Goal: Task Accomplishment & Management: Complete application form

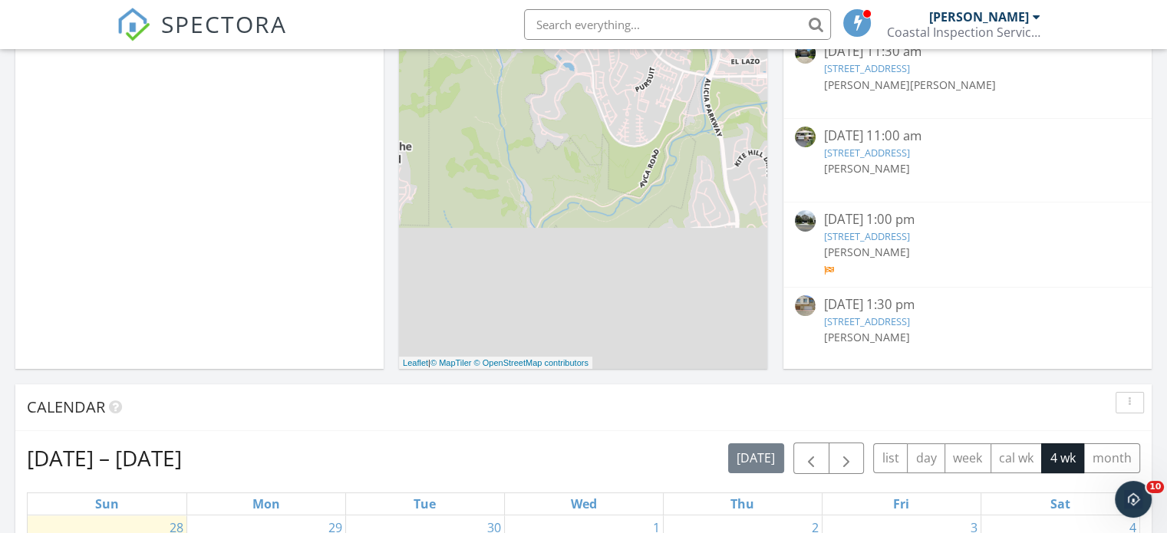
scroll to position [189, 0]
click at [876, 318] on link "19209 Tideline Ct, Huntington Beach, CA 92648" at bounding box center [866, 321] width 86 height 14
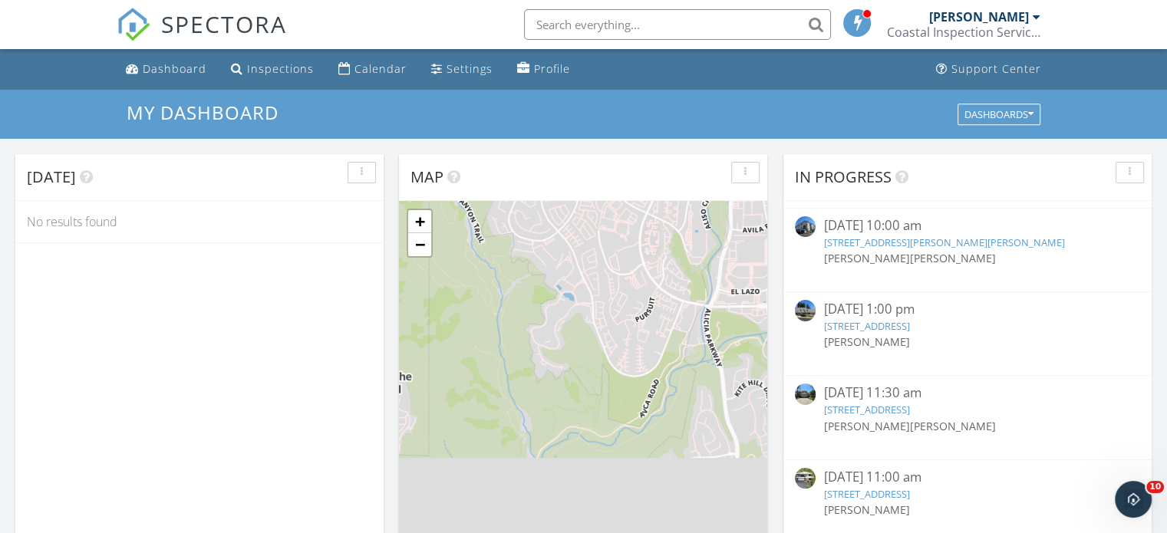
click at [872, 404] on link "8 Siena, Laguna Niguel, CA 92677" at bounding box center [866, 410] width 86 height 14
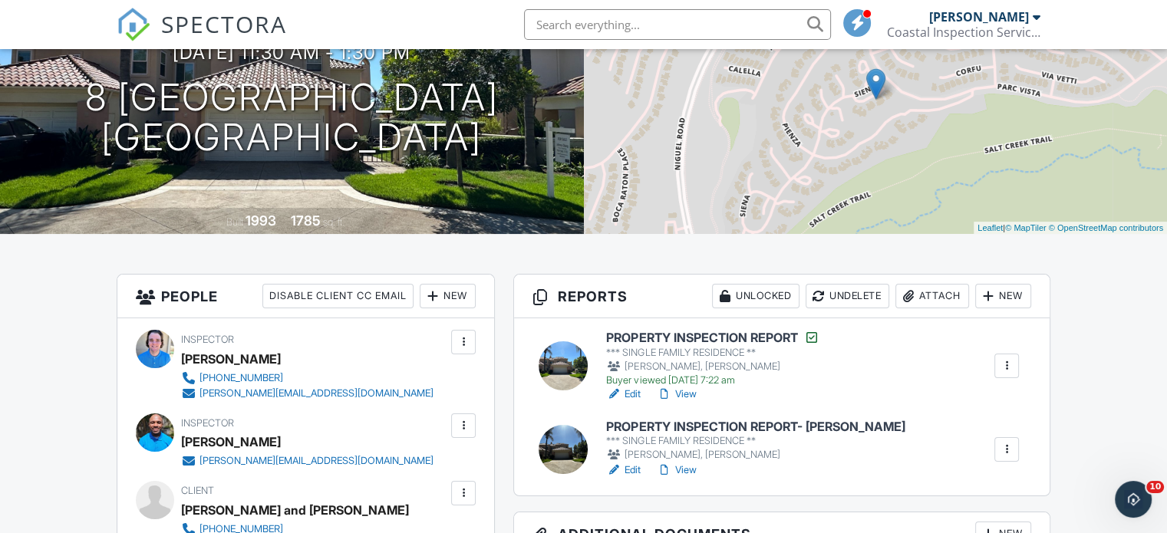
scroll to position [384, 0]
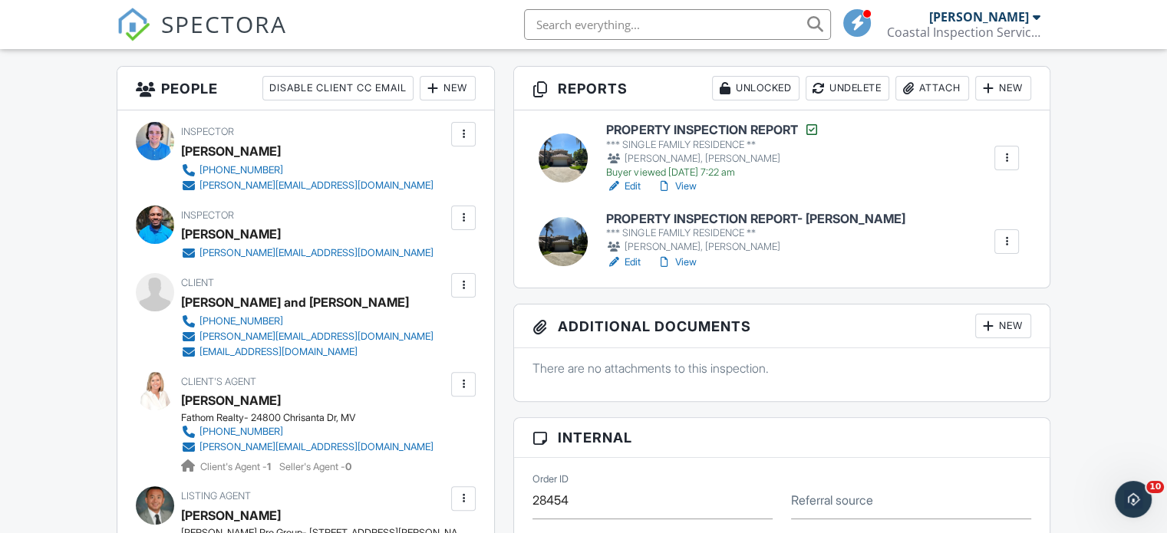
click at [624, 186] on link "Edit" at bounding box center [623, 186] width 35 height 15
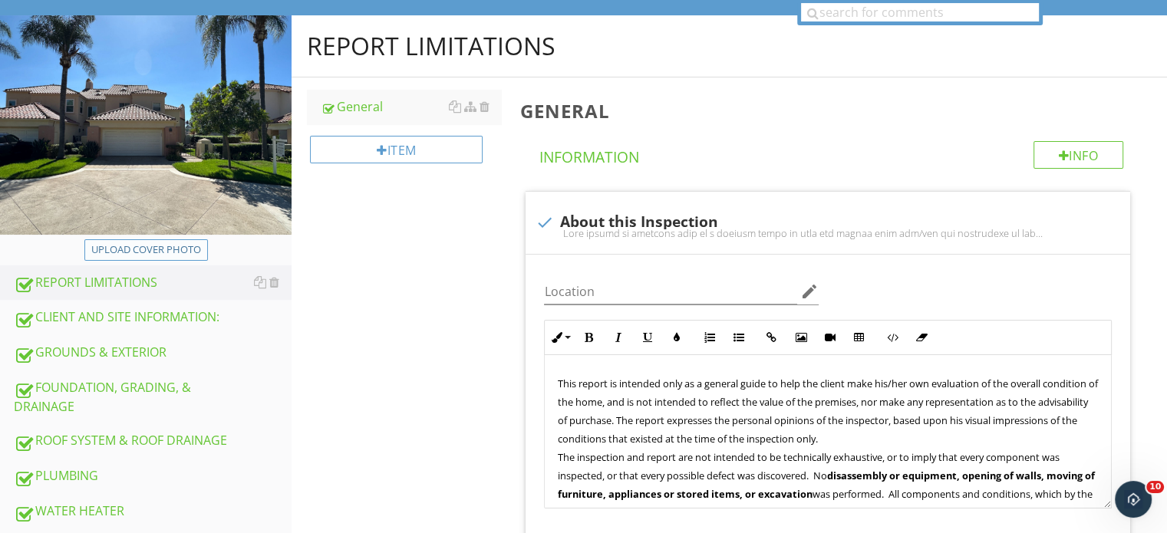
scroll to position [232, 0]
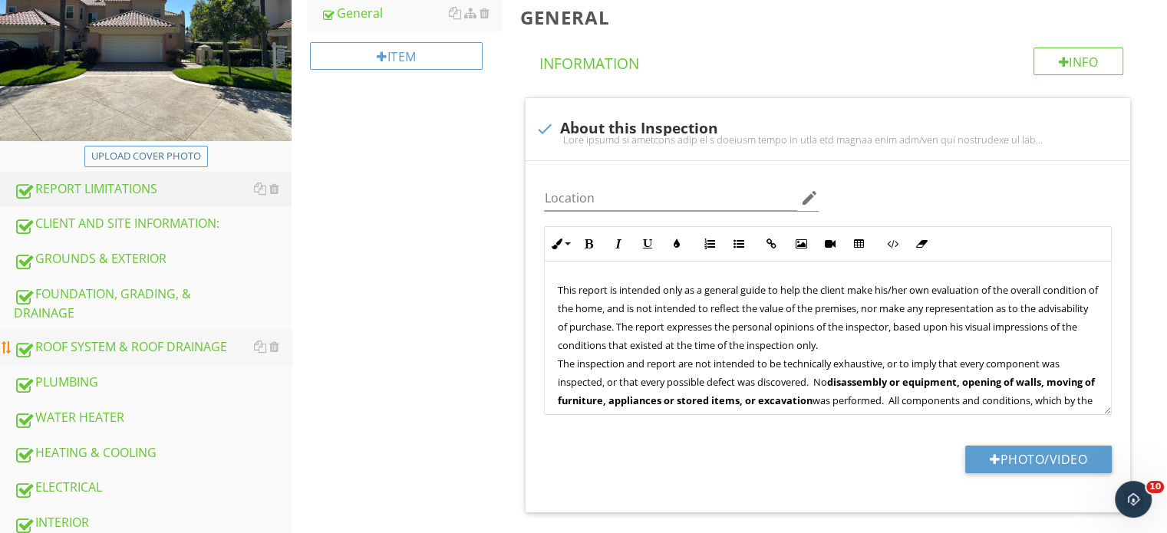
click at [98, 354] on div "ROOF SYSTEM & ROOF DRAINAGE" at bounding box center [153, 348] width 278 height 20
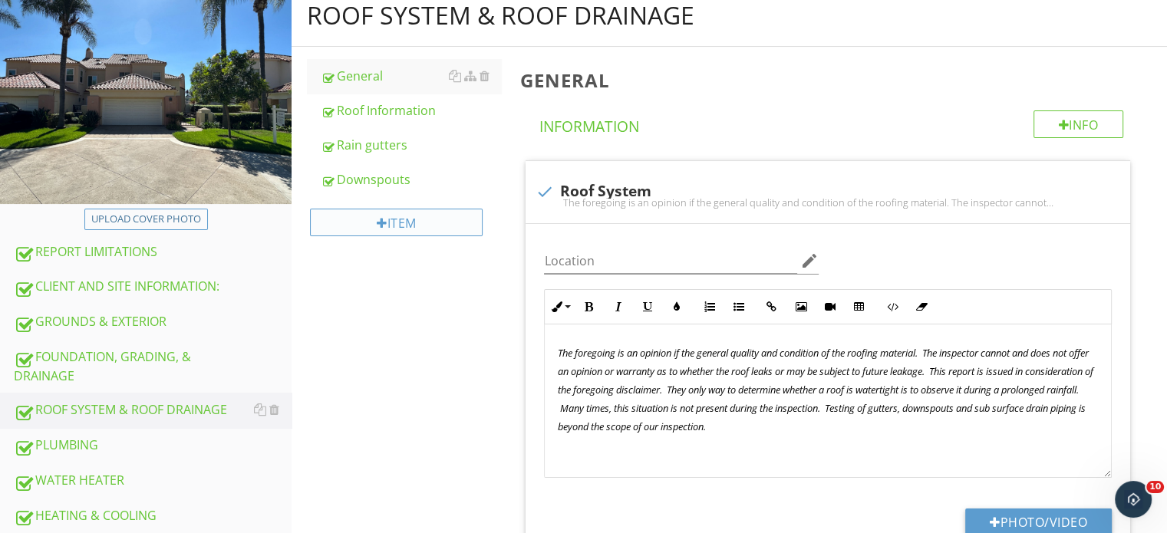
scroll to position [78, 0]
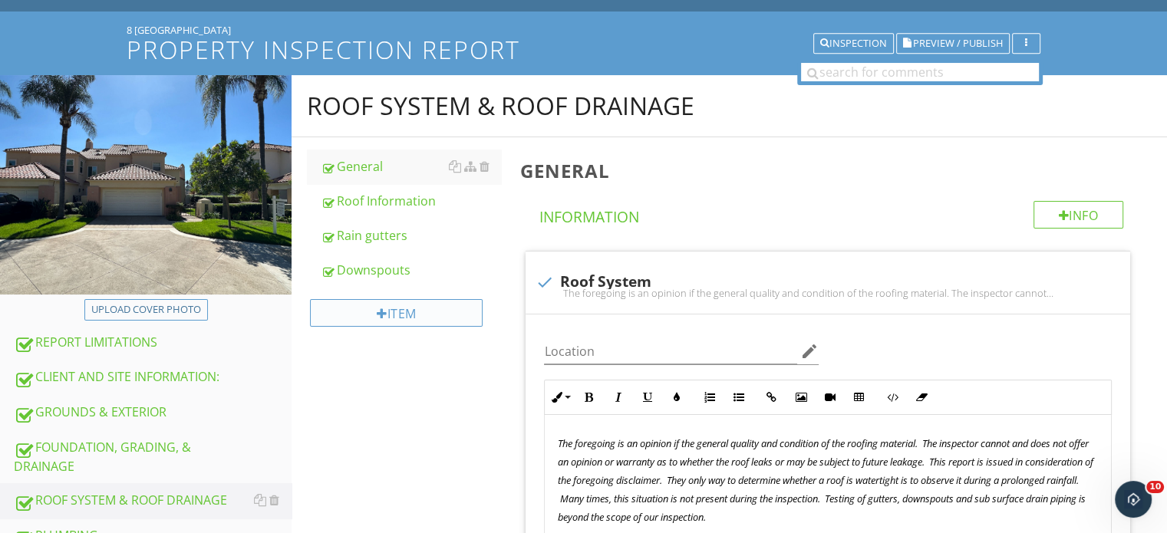
click at [387, 318] on div "Item" at bounding box center [396, 313] width 173 height 28
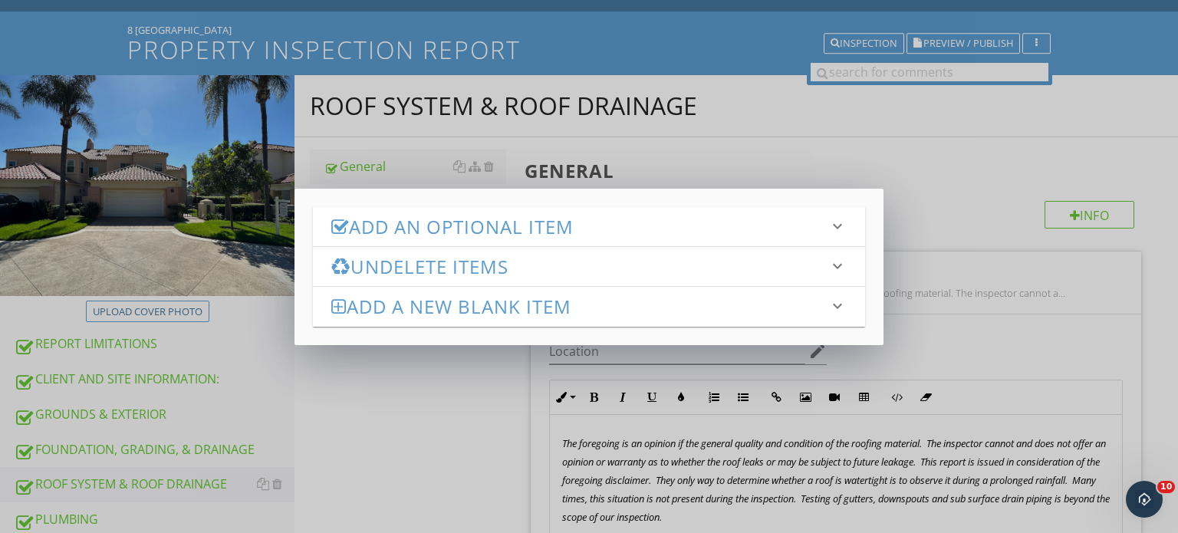
click at [455, 281] on div "Undelete Items keyboard_arrow_down" at bounding box center [589, 266] width 552 height 39
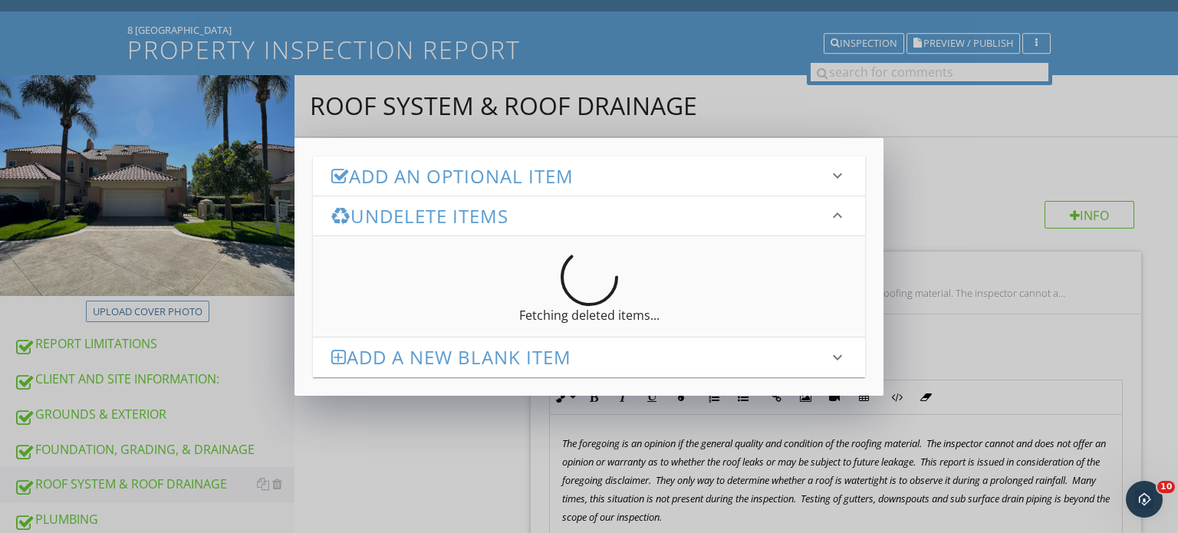
click at [484, 226] on h3 "Undelete Items" at bounding box center [579, 216] width 497 height 21
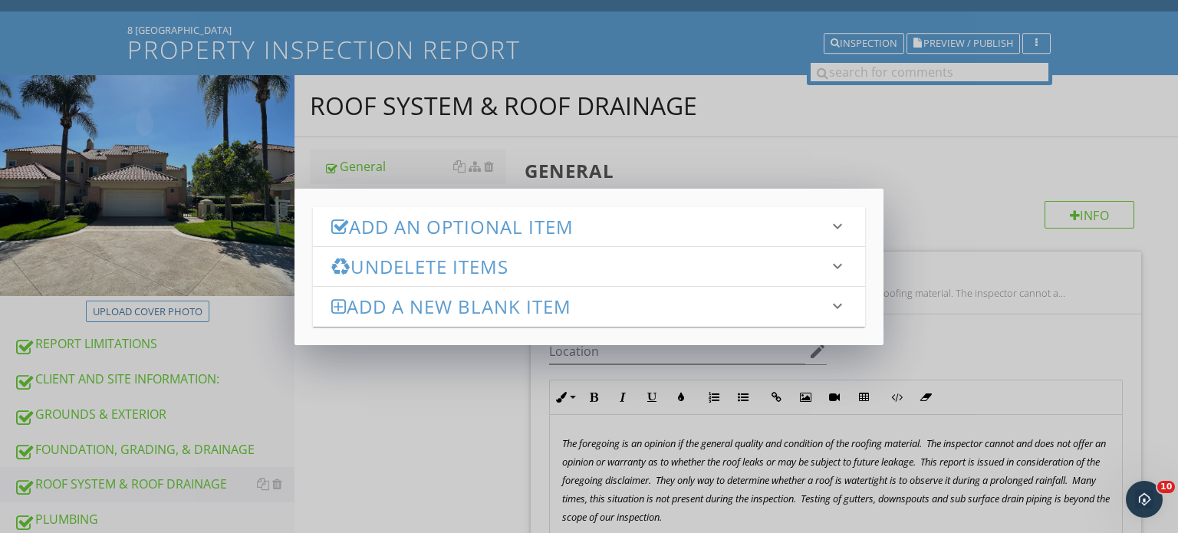
click at [464, 264] on h3 "Undelete Items" at bounding box center [579, 266] width 497 height 21
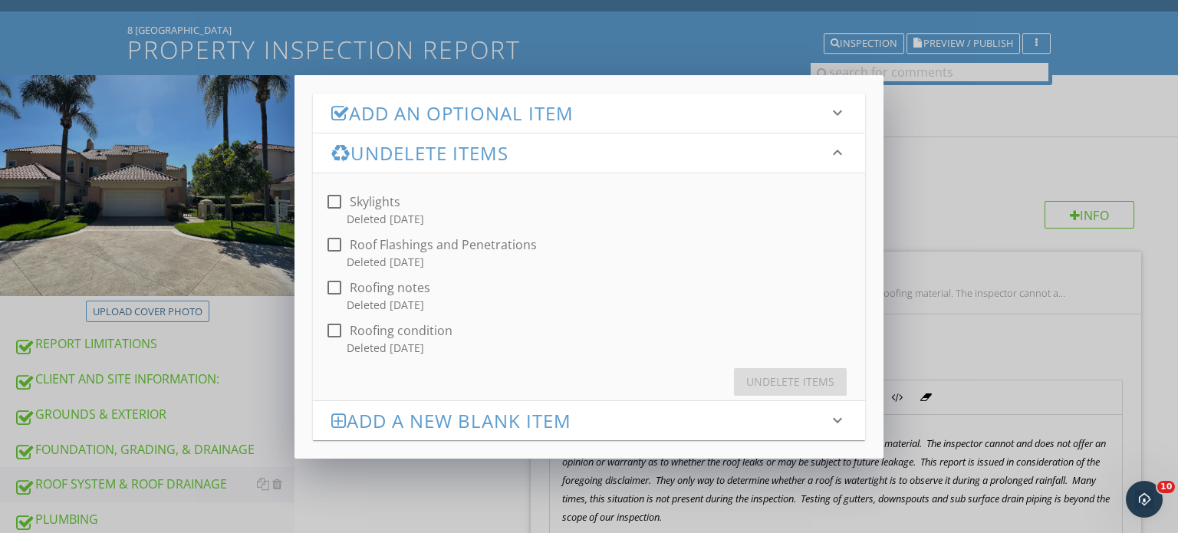
click at [339, 328] on div at bounding box center [334, 331] width 26 height 26
checkbox input "true"
click at [329, 271] on div "check_box_outline_blank Skylights Deleted 4 days ago check_box_outline_blank Ro…" at bounding box center [589, 268] width 552 height 190
click at [338, 292] on div at bounding box center [334, 288] width 26 height 26
checkbox input "true"
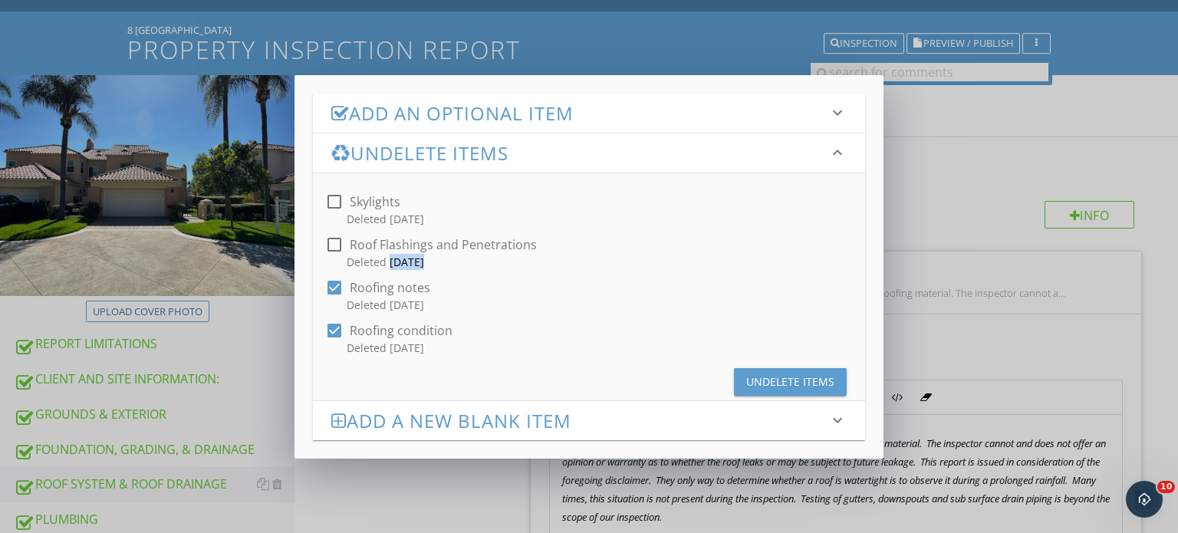
click at [332, 241] on div at bounding box center [334, 245] width 26 height 26
checkbox input "true"
click at [334, 200] on div at bounding box center [334, 202] width 26 height 26
checkbox input "true"
click at [798, 375] on div "Undelete Items" at bounding box center [791, 382] width 88 height 16
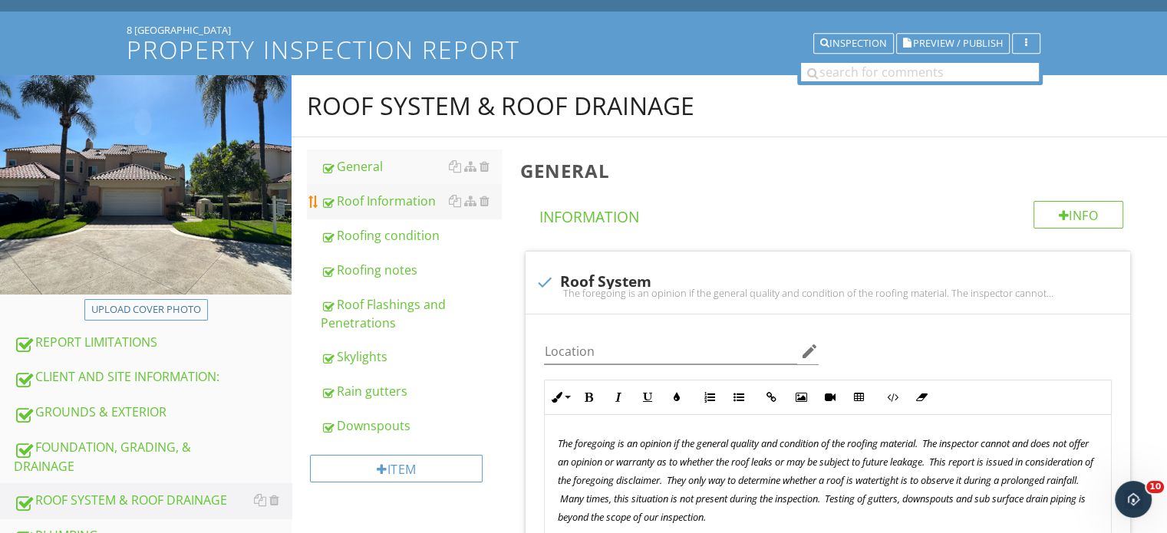
click at [341, 199] on div "Roof Information" at bounding box center [411, 201] width 180 height 18
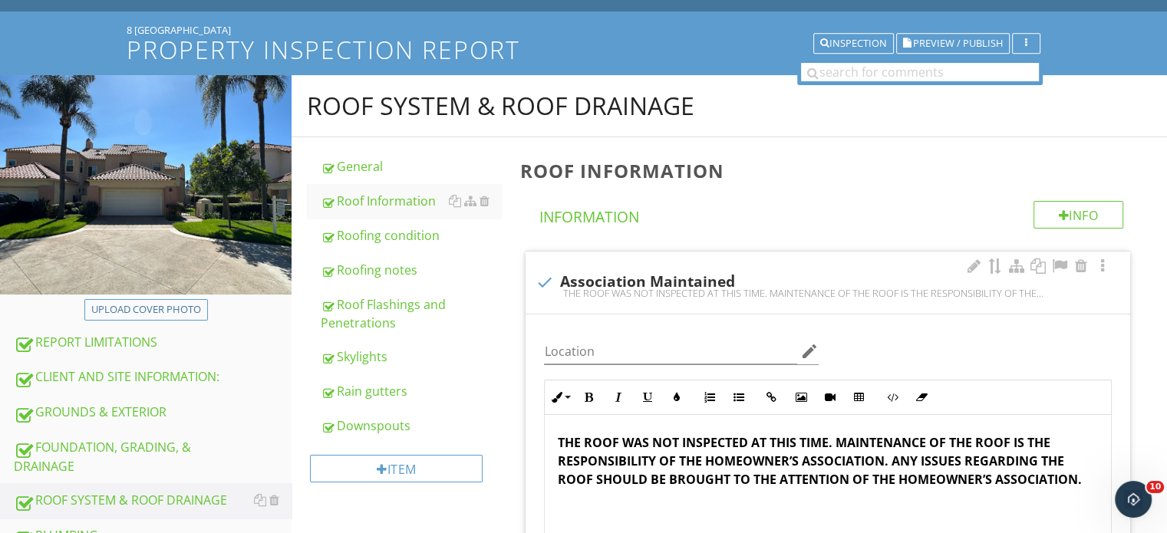
click at [546, 277] on div at bounding box center [544, 282] width 26 height 26
checkbox input "true"
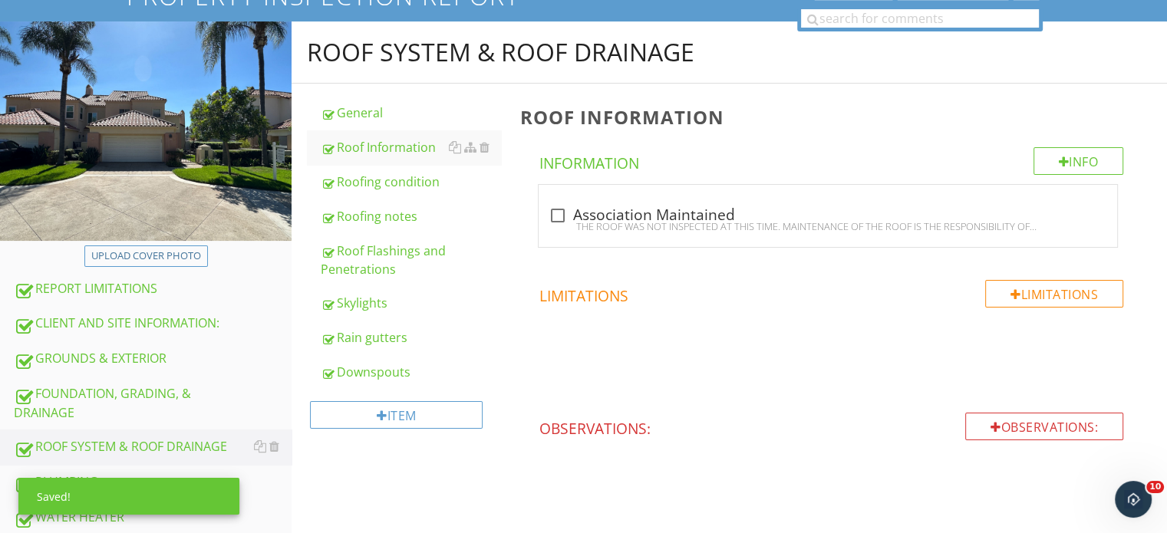
scroll to position [232, 0]
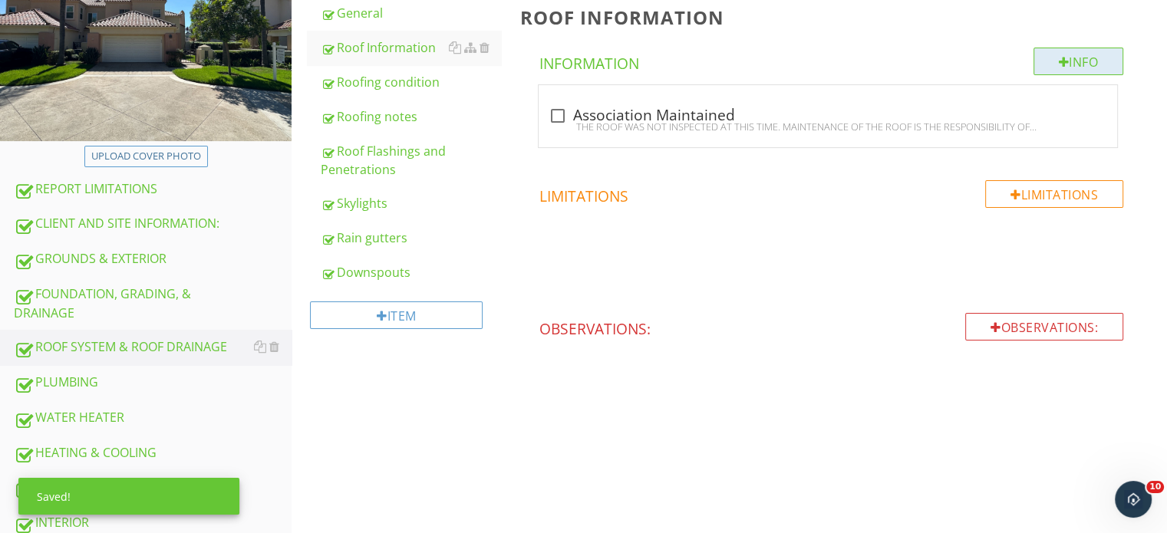
click at [1063, 59] on div at bounding box center [1064, 62] width 11 height 12
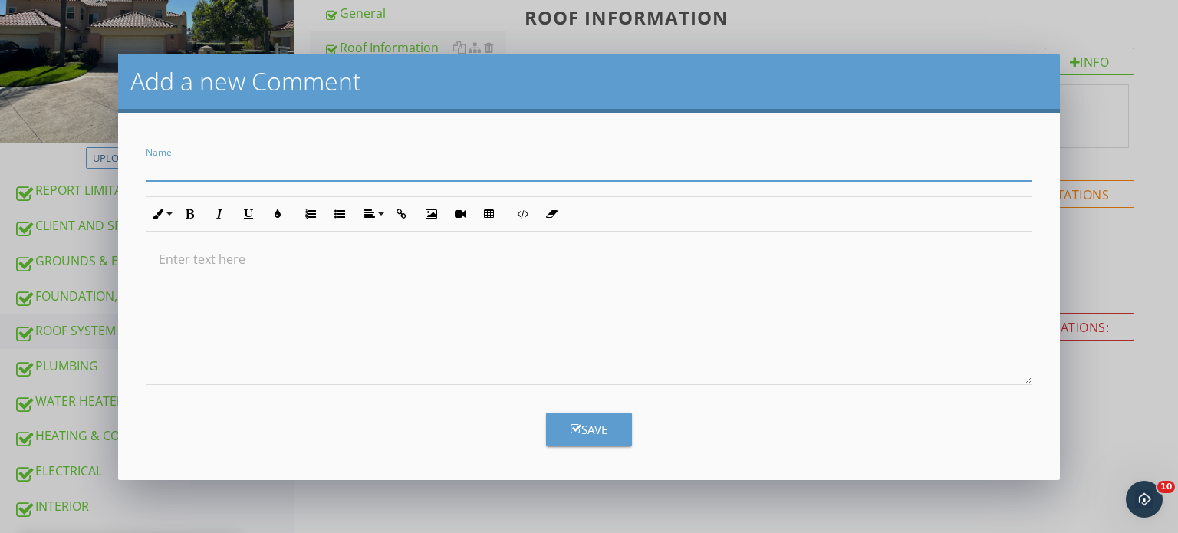
click at [621, 440] on button "Save" at bounding box center [589, 430] width 86 height 34
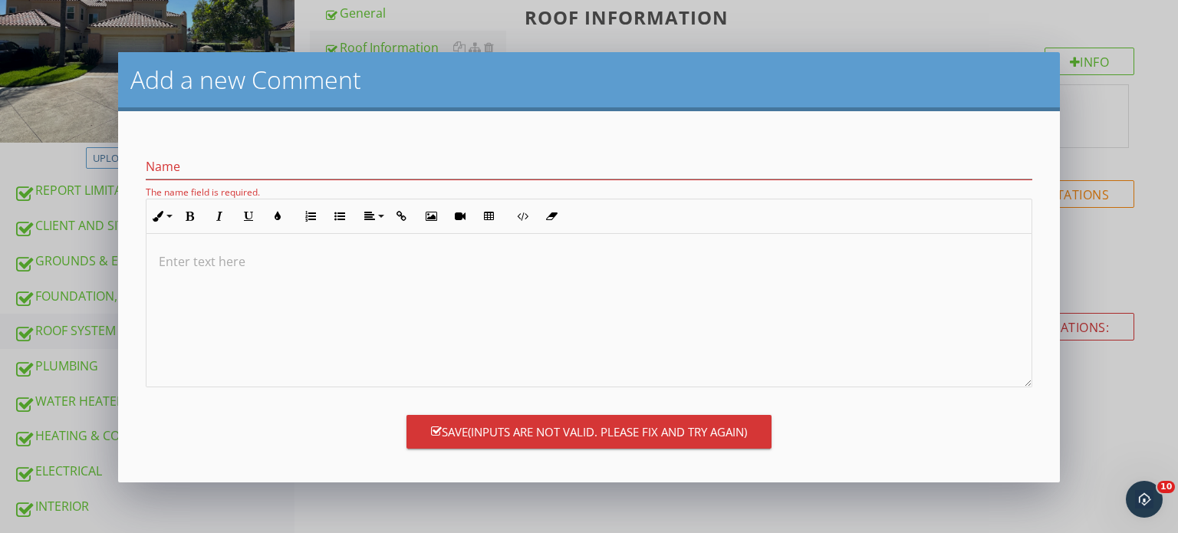
click at [349, 182] on div "Name The name field is required." at bounding box center [590, 176] width 888 height 45
click at [292, 150] on div "Name The name field is required." at bounding box center [590, 172] width 888 height 54
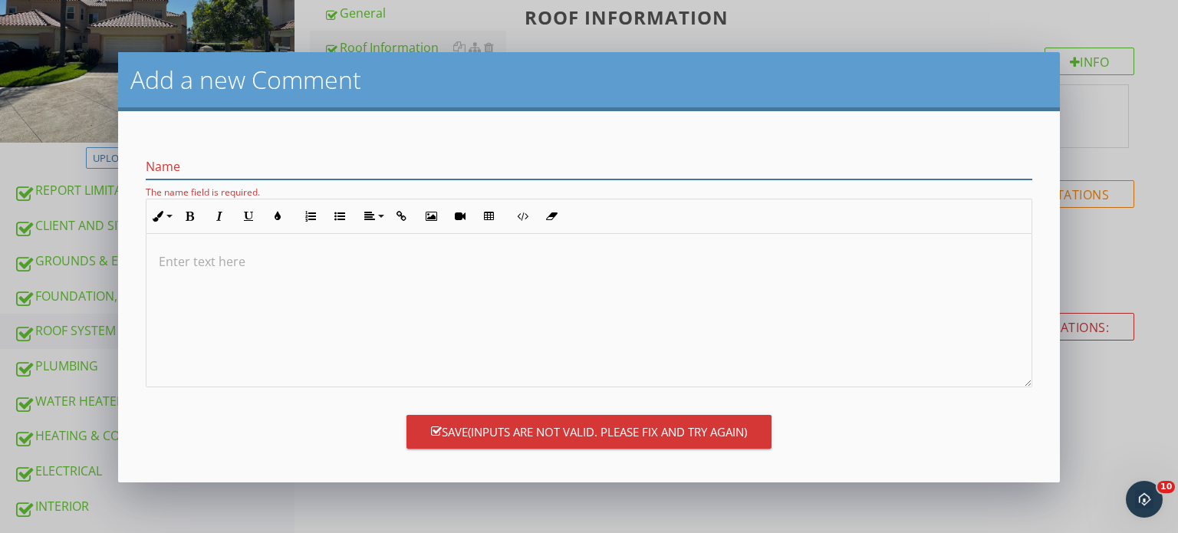
click at [286, 161] on input "Name" at bounding box center [590, 166] width 888 height 25
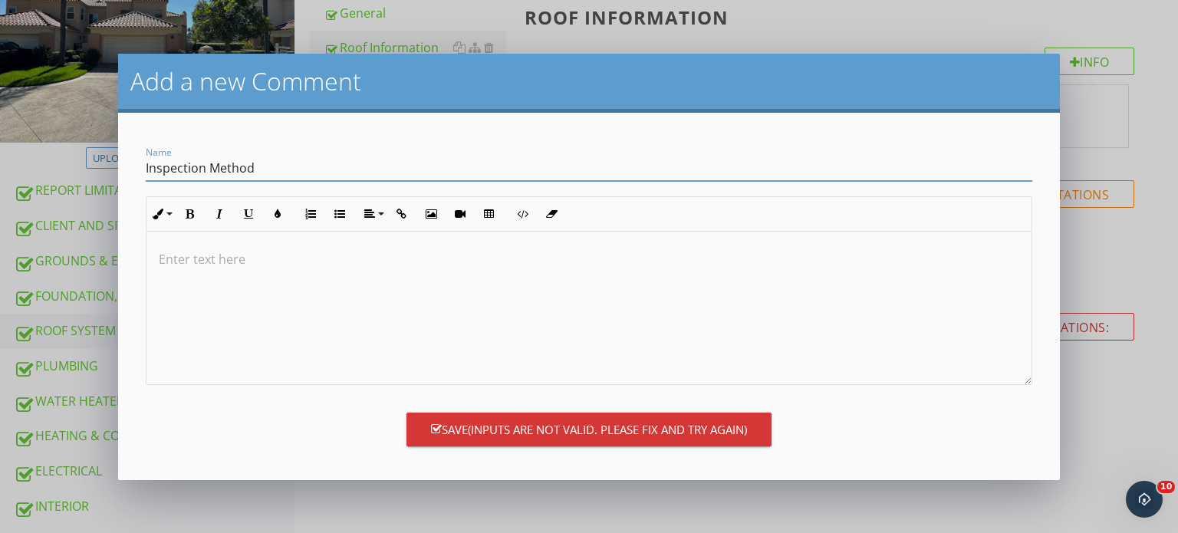
type input "Inspection Method"
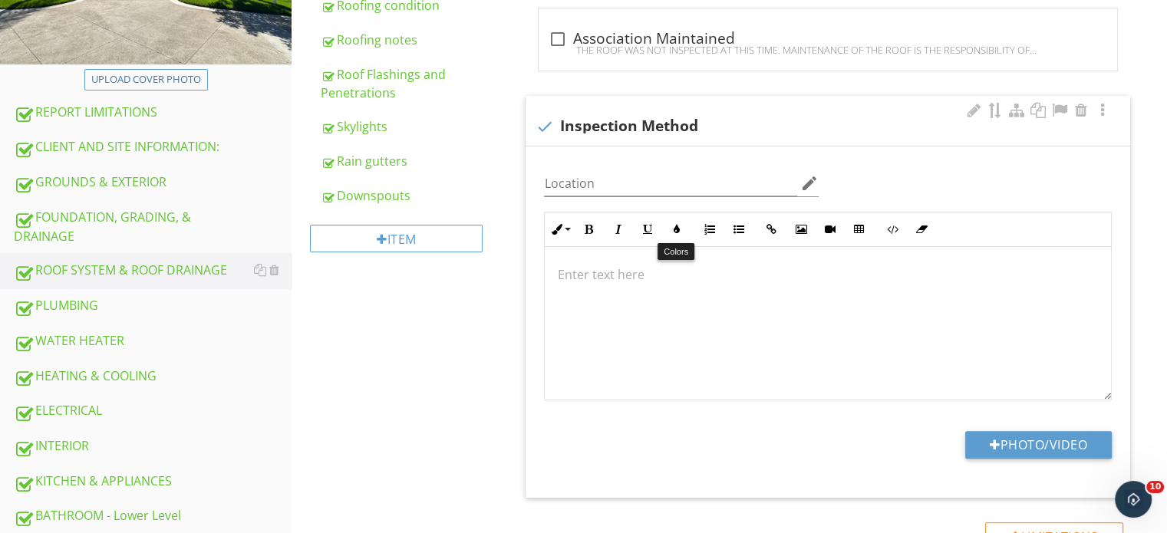
scroll to position [0, 0]
click at [1112, 109] on div "check Inspection Method" at bounding box center [828, 121] width 605 height 50
checkbox input "true"
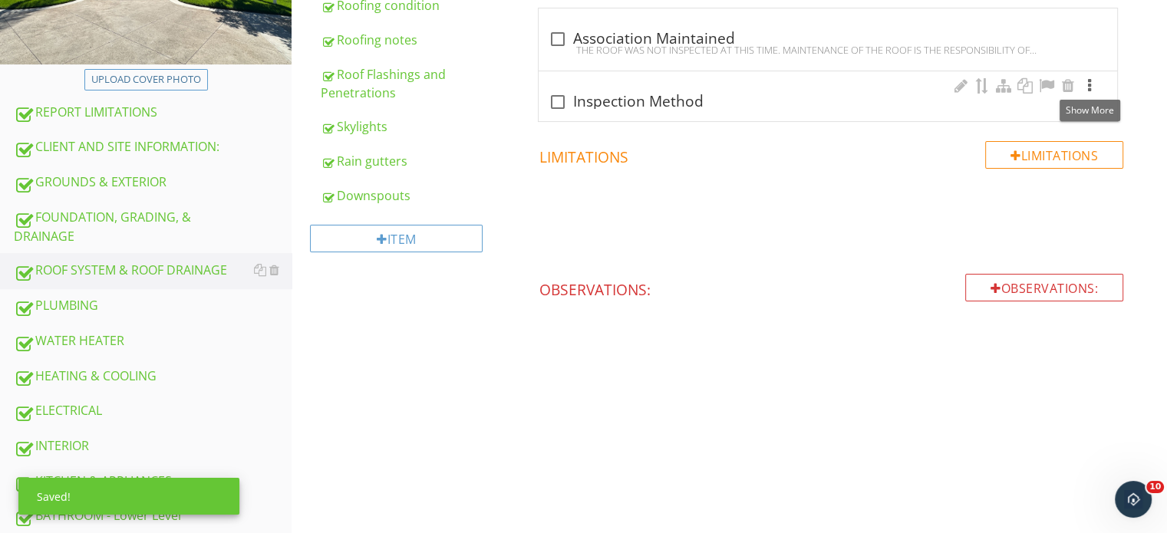
click at [1089, 84] on div at bounding box center [1089, 85] width 18 height 15
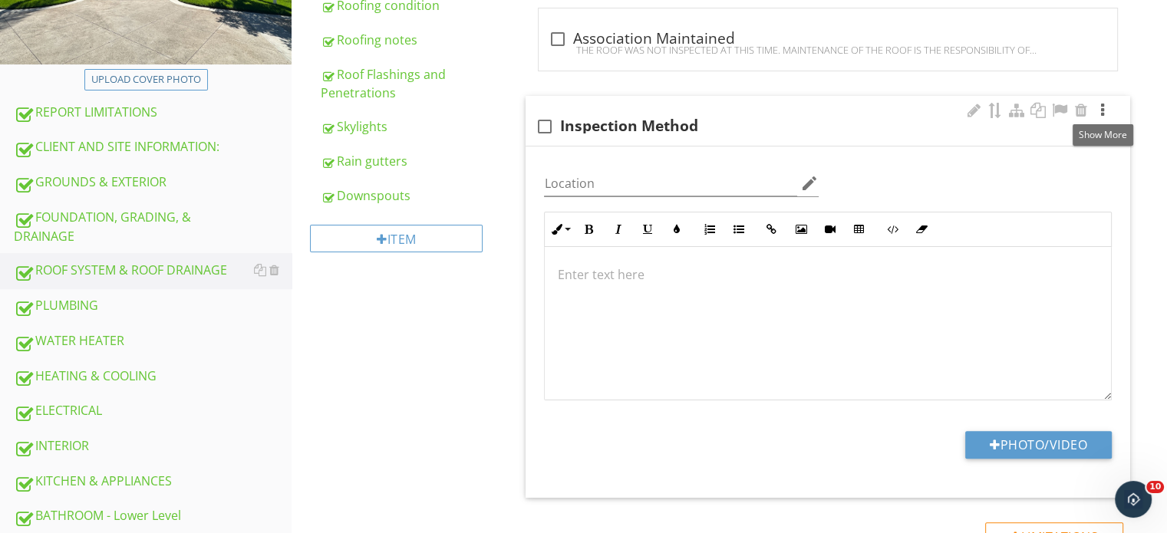
click at [1098, 112] on div at bounding box center [1102, 110] width 18 height 15
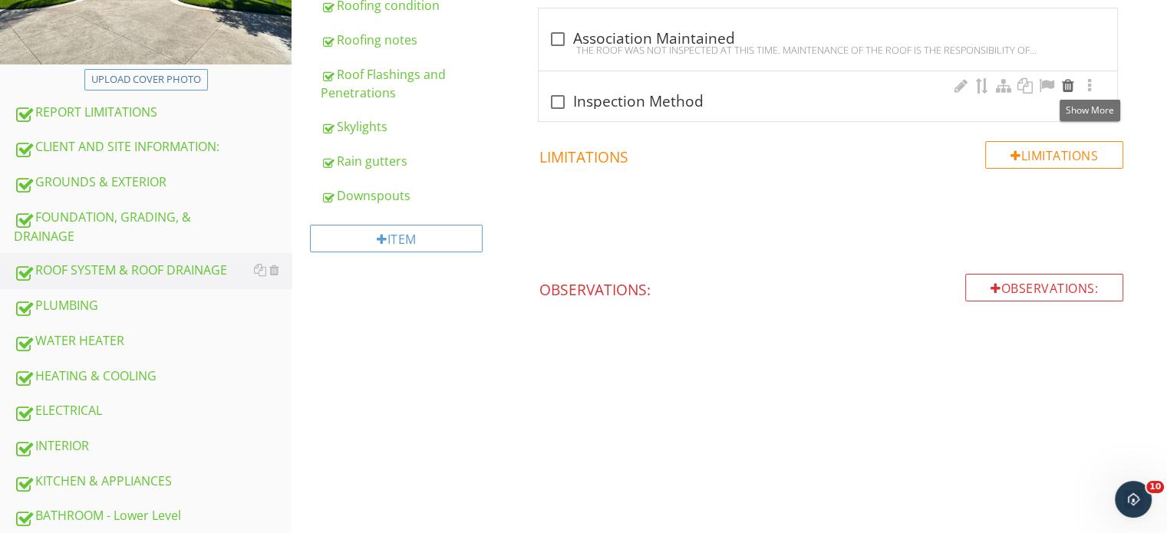
click at [1065, 84] on div at bounding box center [1068, 85] width 18 height 15
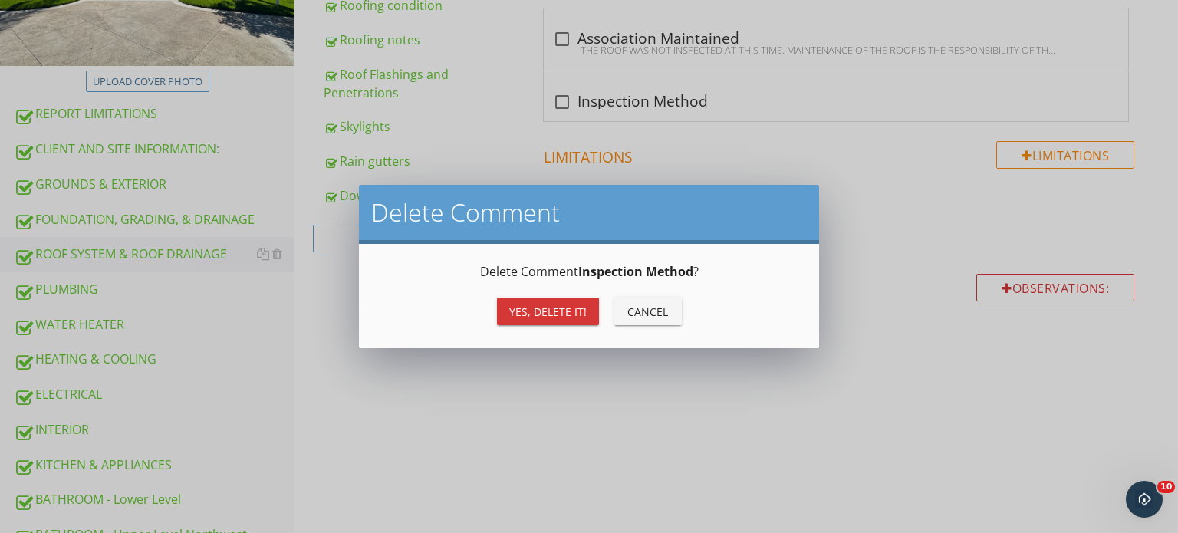
click at [516, 315] on div "Yes, Delete it!" at bounding box center [547, 312] width 77 height 16
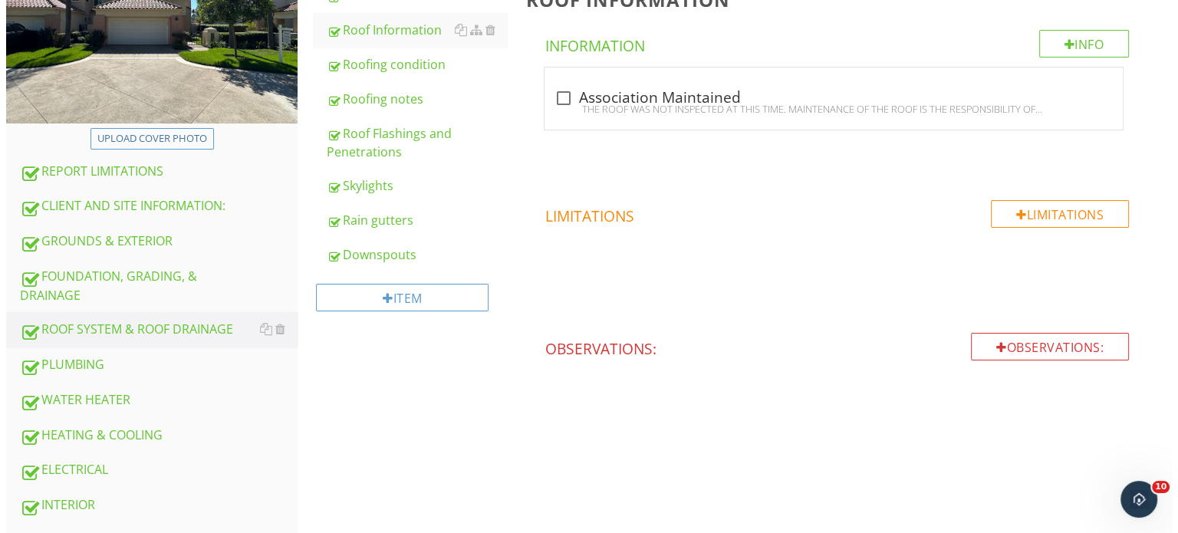
scroll to position [155, 0]
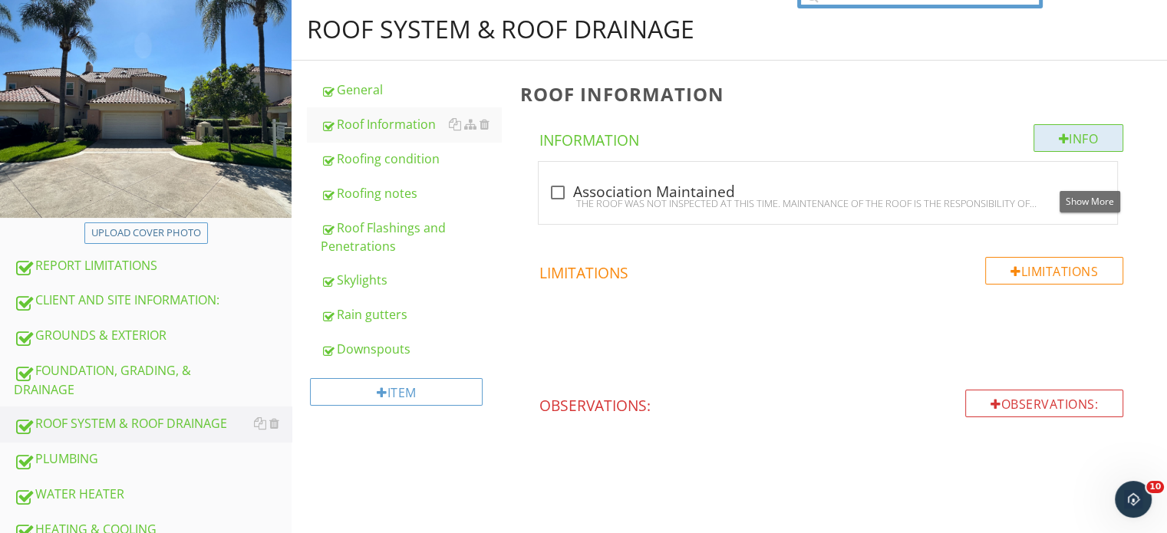
click at [1086, 140] on div "Info" at bounding box center [1078, 138] width 91 height 28
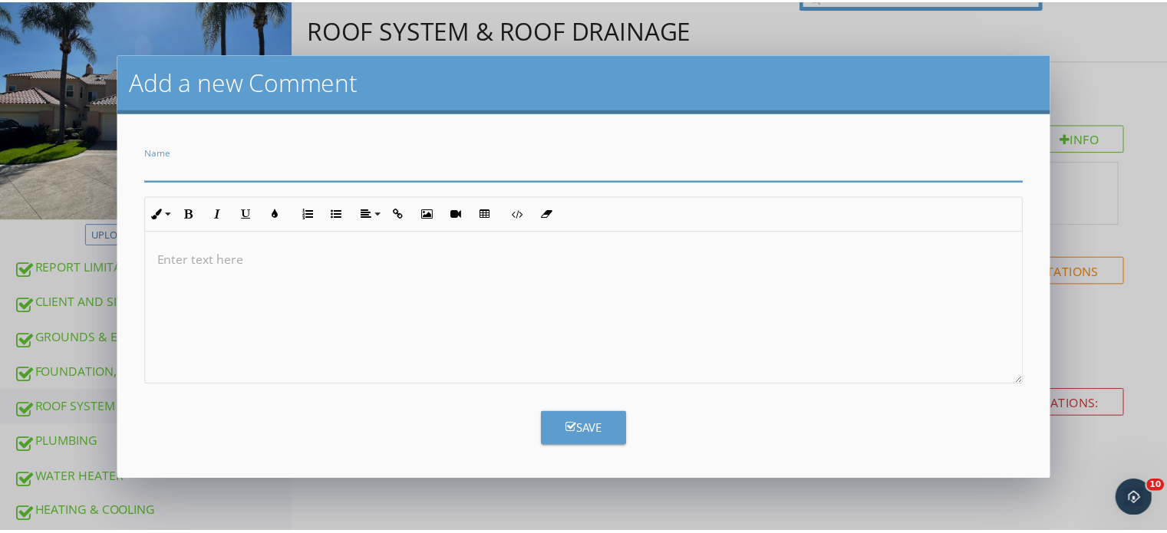
scroll to position [0, 0]
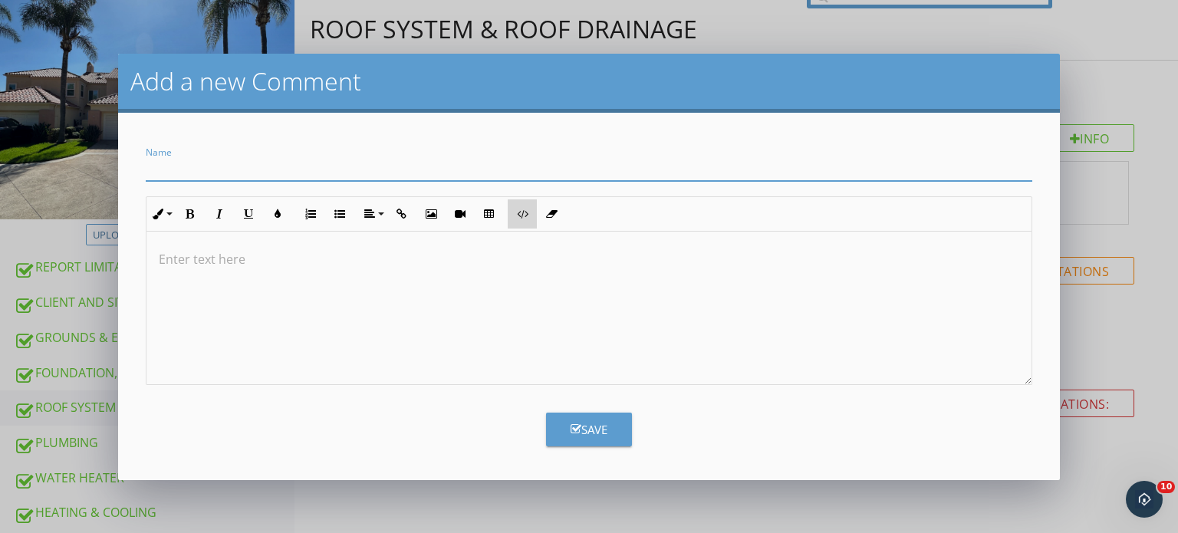
click at [522, 214] on icon "button" at bounding box center [522, 214] width 11 height 11
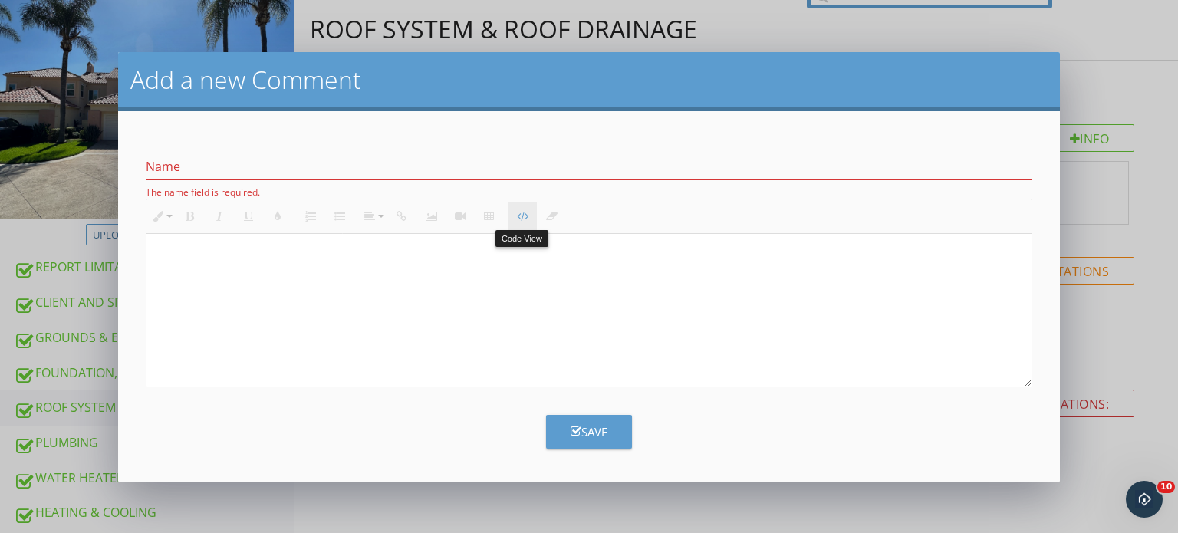
click at [509, 215] on button "Code View" at bounding box center [522, 216] width 29 height 29
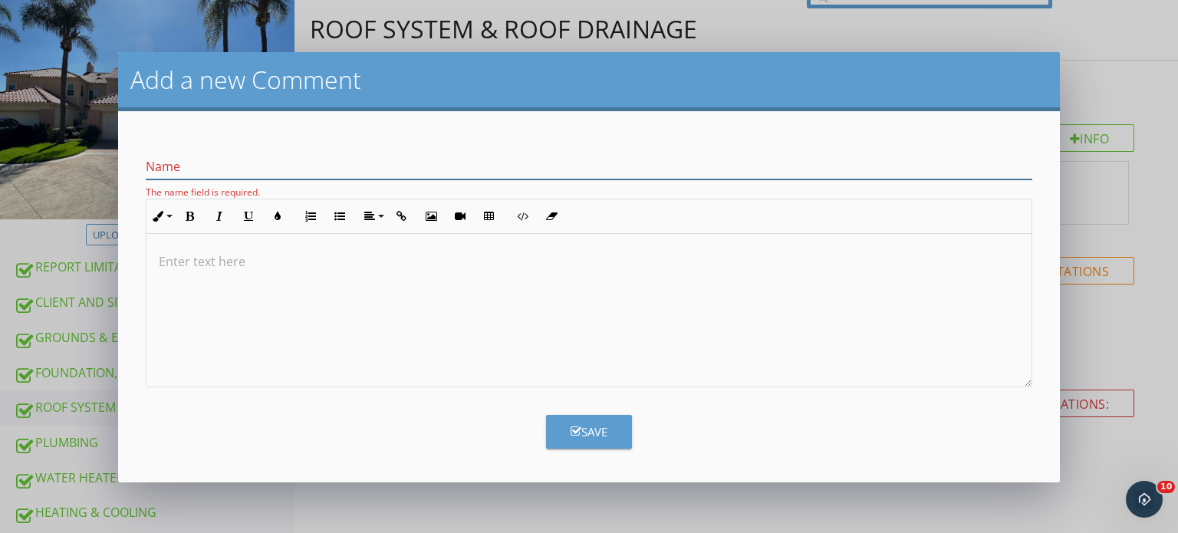
click at [186, 166] on input "Name" at bounding box center [590, 166] width 888 height 25
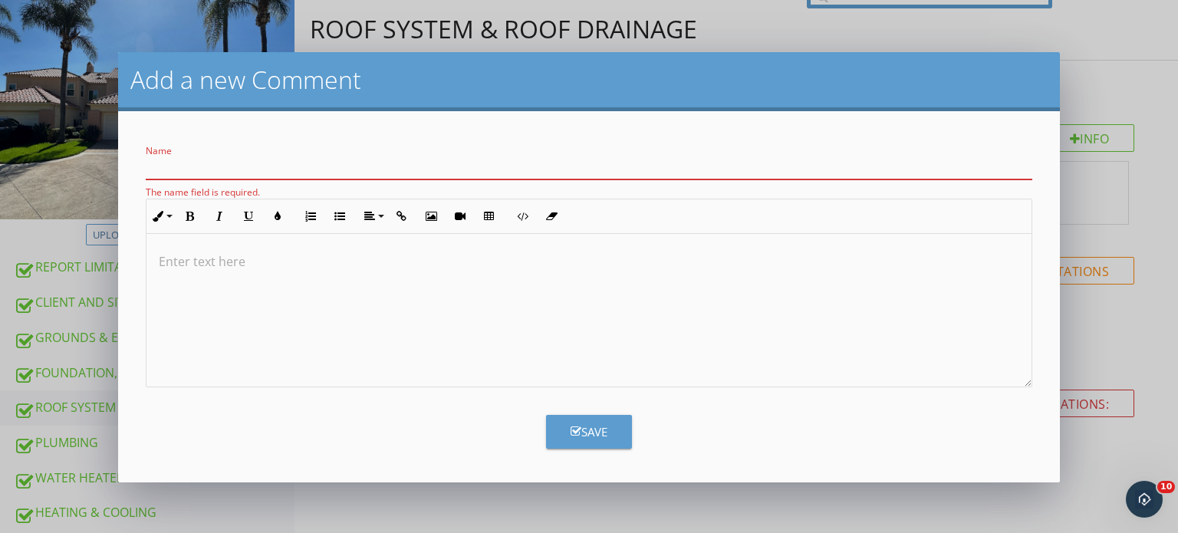
click at [486, 282] on div at bounding box center [590, 310] width 886 height 153
click at [500, 217] on button "Insert Table" at bounding box center [489, 216] width 29 height 29
click at [469, 291] on span at bounding box center [469, 289] width 9 height 9
click at [35, 134] on div "Add a new Comment Name The name field is required. Inline Style XLarge Large No…" at bounding box center [589, 266] width 1178 height 533
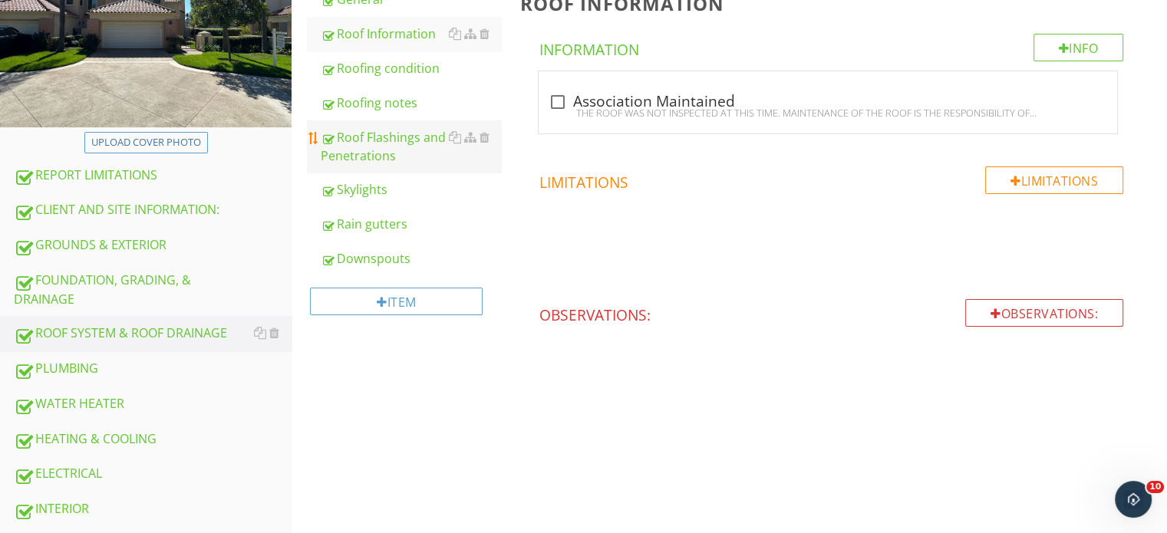
scroll to position [155, 0]
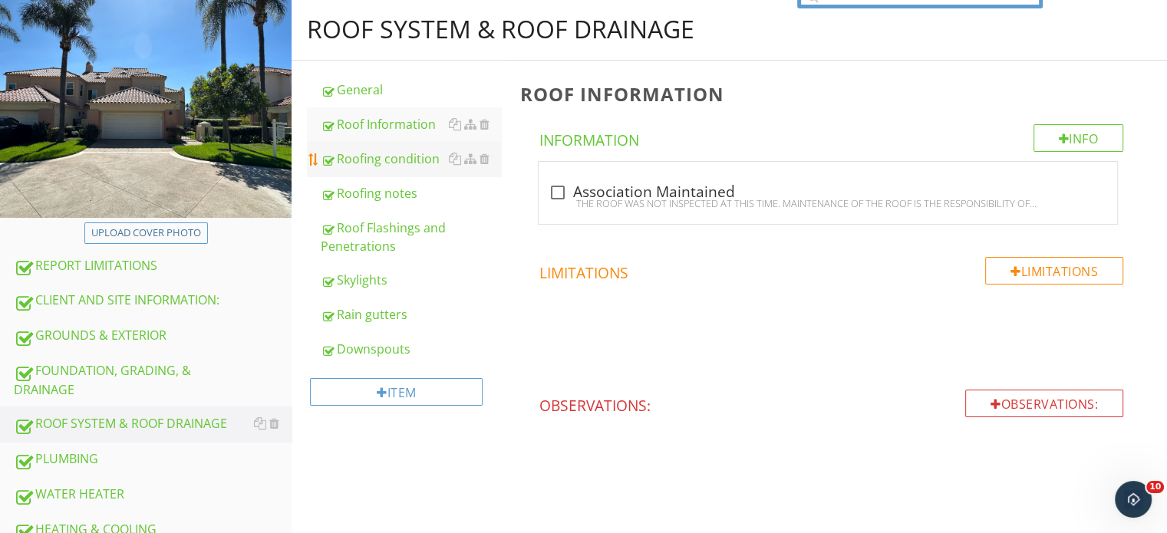
click at [374, 150] on div "Roofing condition" at bounding box center [411, 159] width 180 height 18
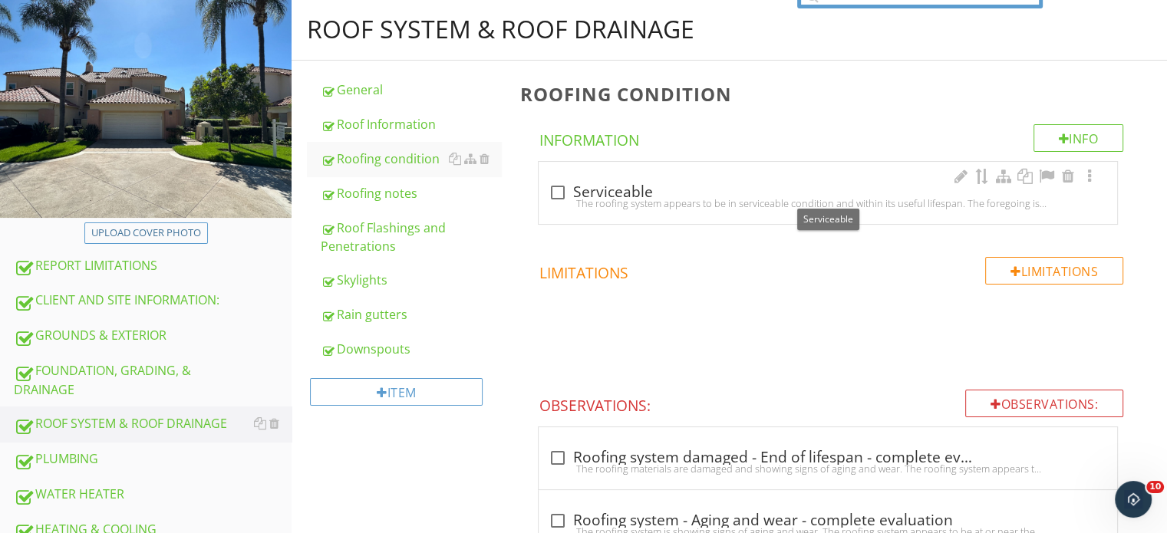
click at [552, 190] on div at bounding box center [557, 193] width 26 height 26
checkbox input "true"
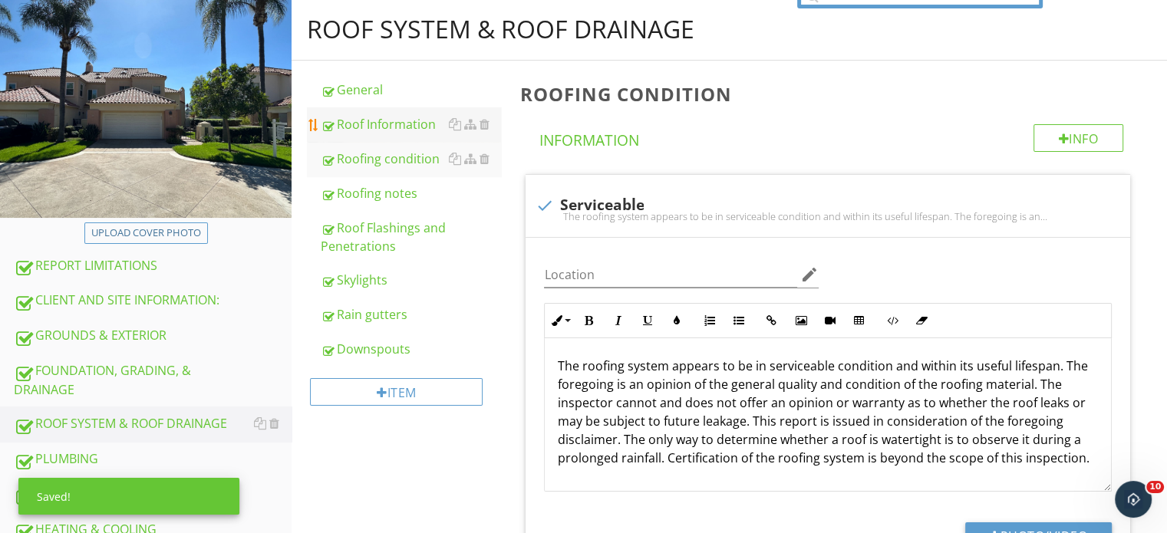
click at [358, 108] on link "Roof Information" at bounding box center [411, 124] width 180 height 34
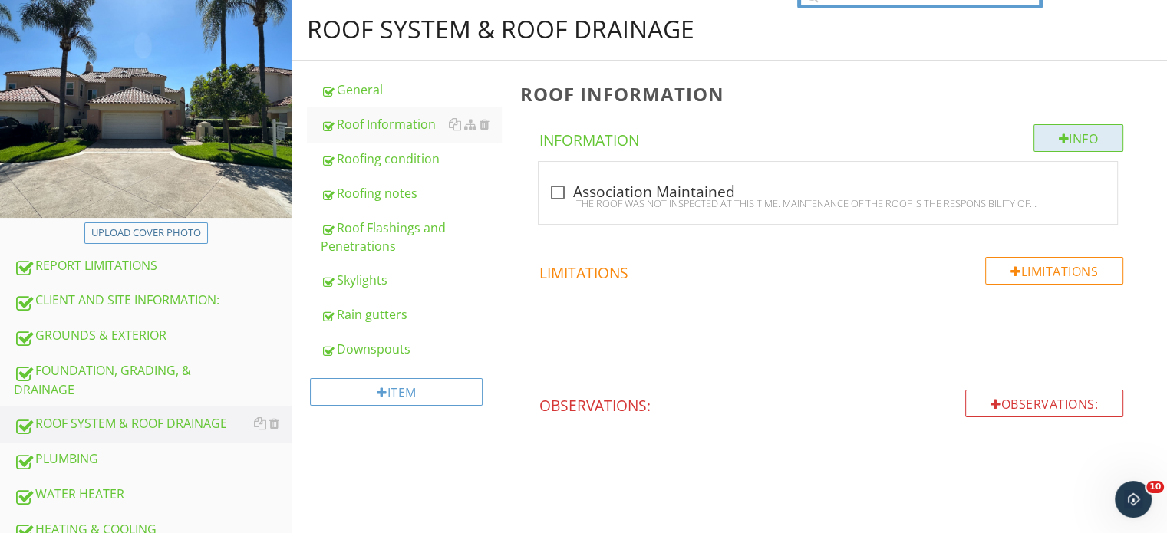
click at [1086, 131] on div "Info" at bounding box center [1078, 138] width 91 height 28
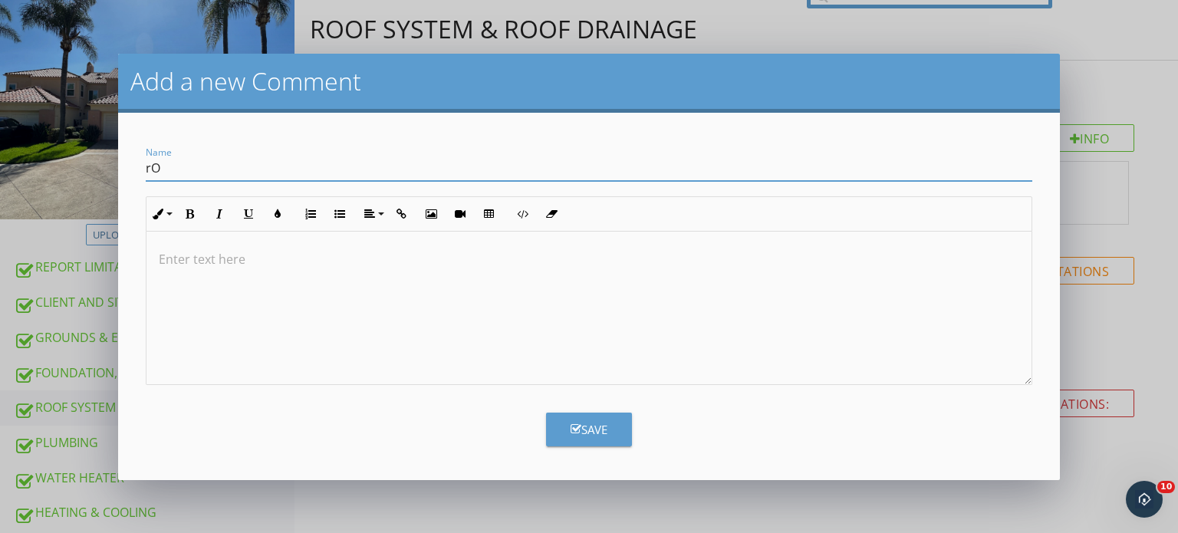
type input "r"
type input "R"
type input "Inspection Method"
click at [611, 431] on button "Save" at bounding box center [589, 430] width 86 height 34
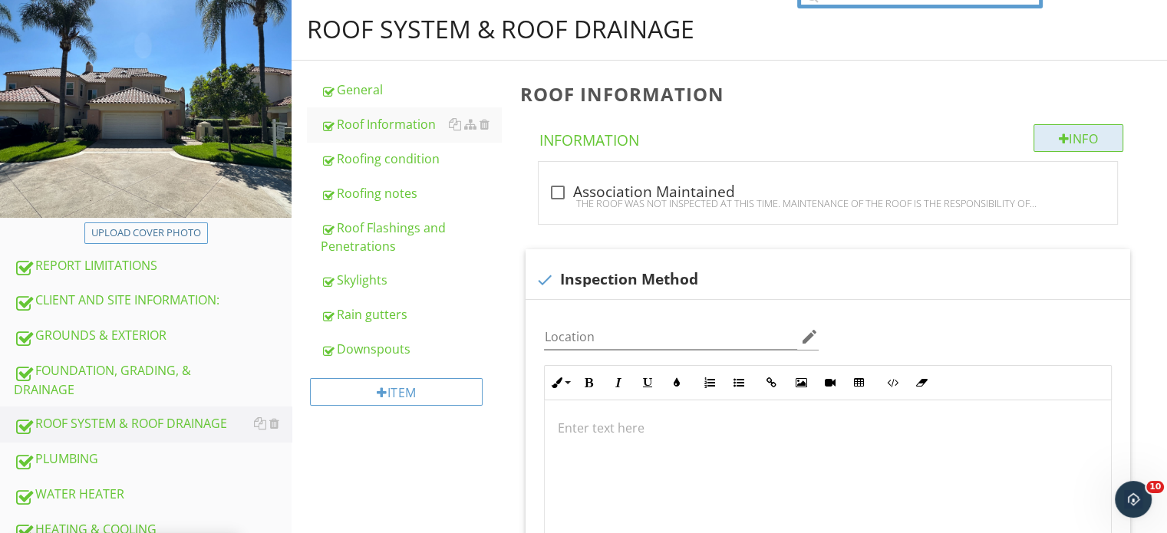
click at [1086, 131] on div "Info" at bounding box center [1078, 138] width 91 height 28
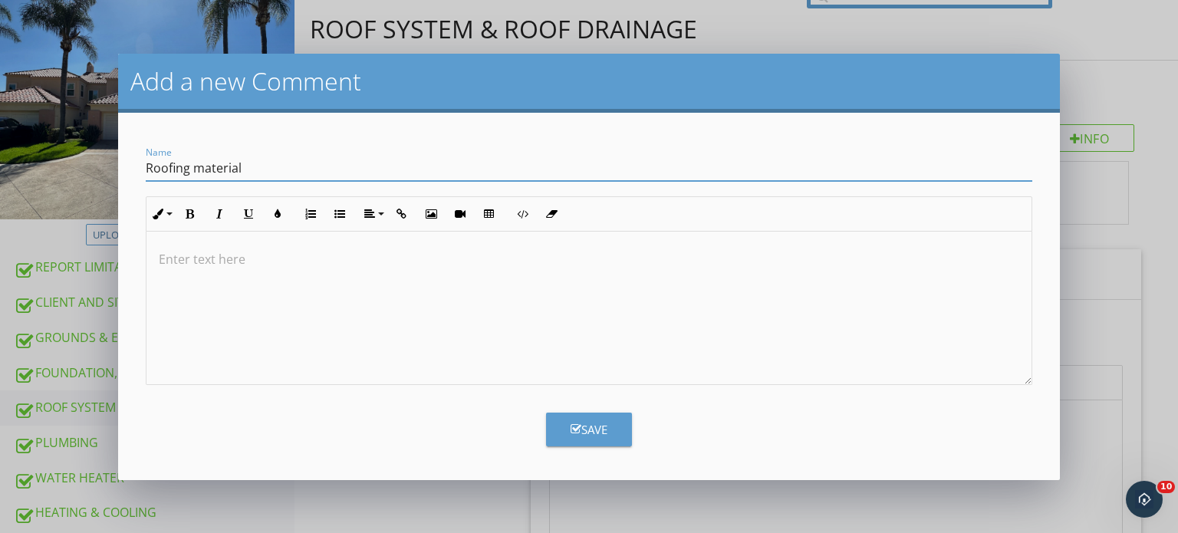
type input "Roofing material"
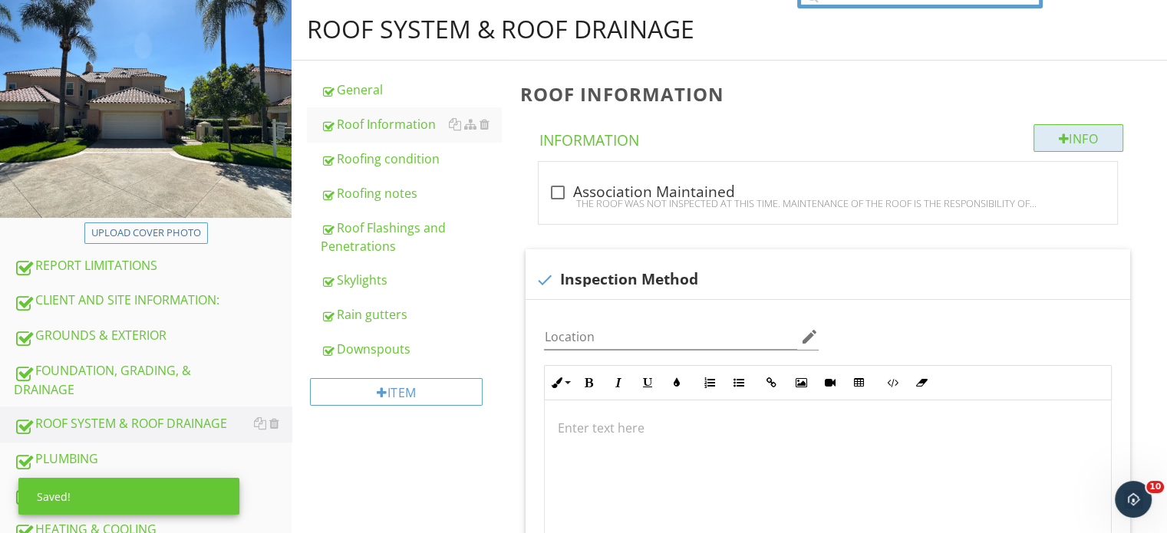
click at [1091, 142] on div "Info" at bounding box center [1078, 138] width 91 height 28
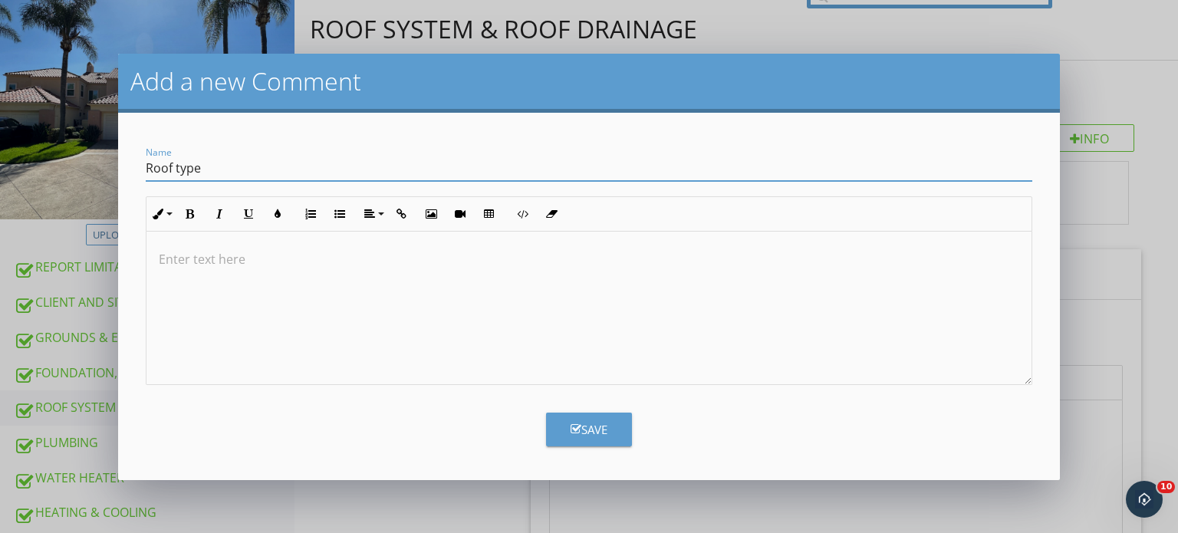
type input "Roof type"
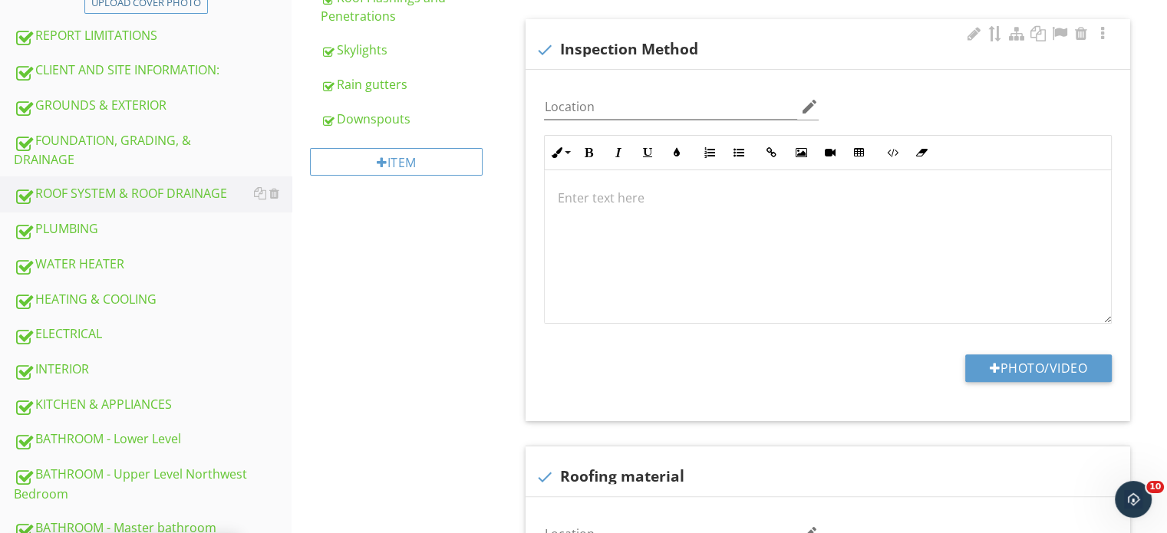
scroll to position [308, 0]
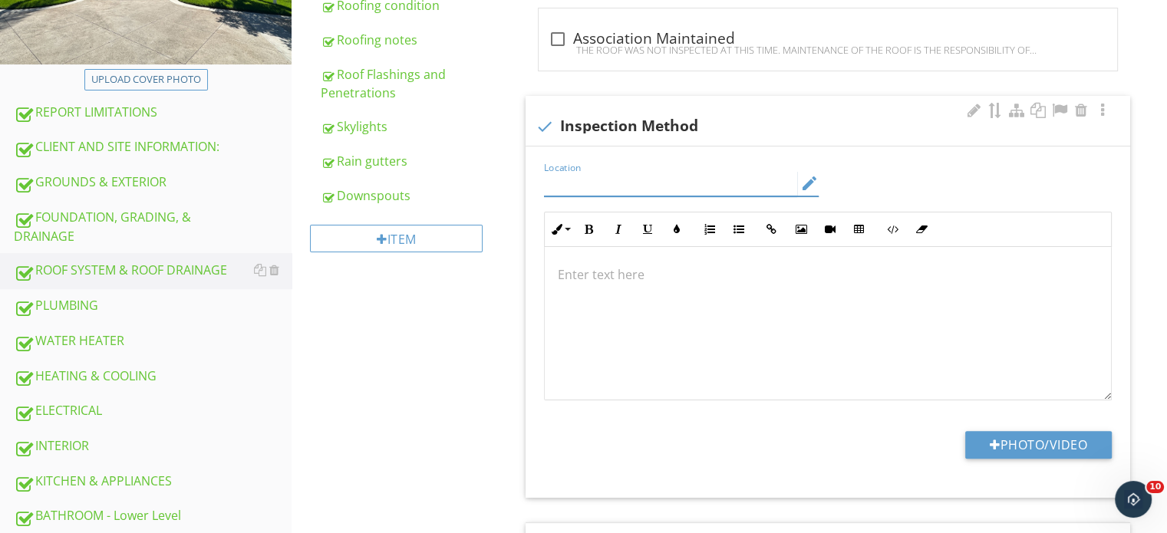
click at [577, 180] on input "Location" at bounding box center [670, 183] width 253 height 25
click at [814, 186] on icon "edit" at bounding box center [809, 183] width 18 height 18
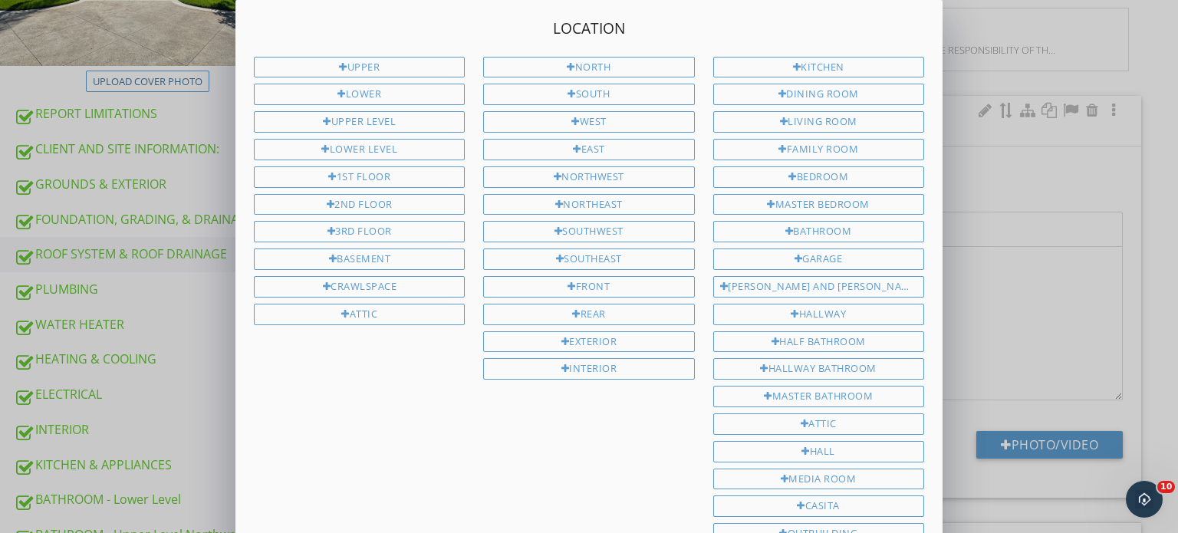
click at [209, 463] on div "Location Upper Lower Upper level Lower level 1st Floor 2nd Floor 3rd Floor Base…" at bounding box center [589, 508] width 1178 height 1017
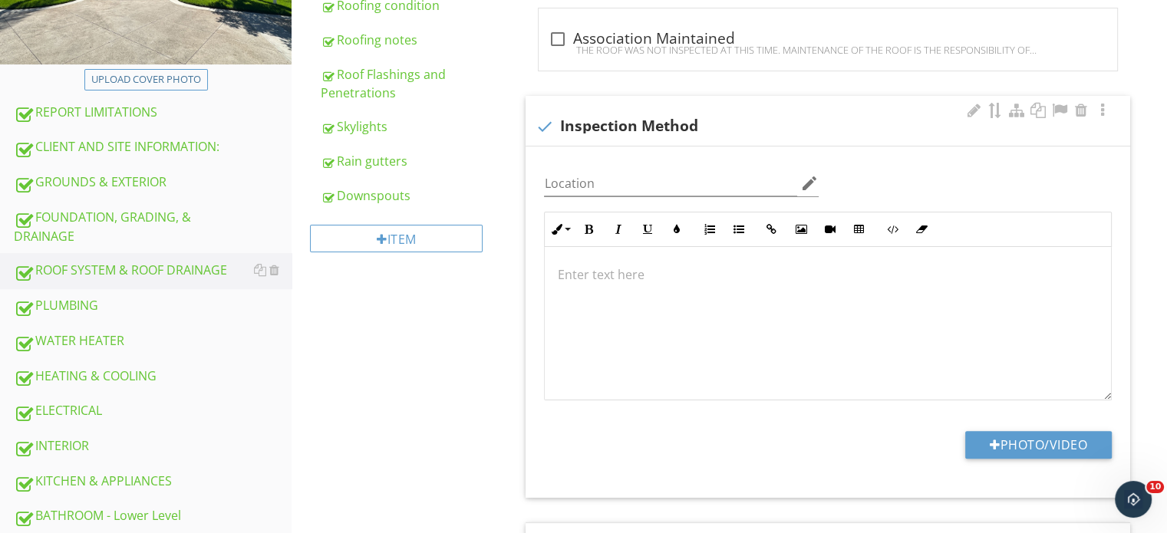
scroll to position [0, 0]
click at [964, 109] on div at bounding box center [973, 110] width 18 height 15
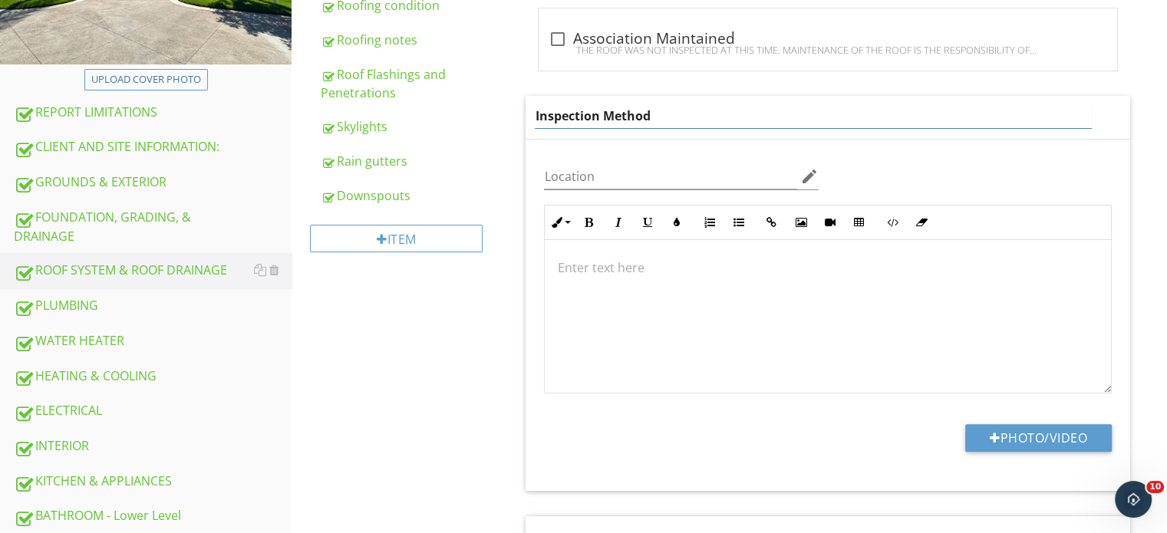
click at [657, 104] on input "Inspection Method" at bounding box center [813, 116] width 556 height 25
click at [911, 179] on div "Location edit Inline Style XLarge Large Normal Small Light Small/Light Bold Ita…" at bounding box center [828, 273] width 586 height 242
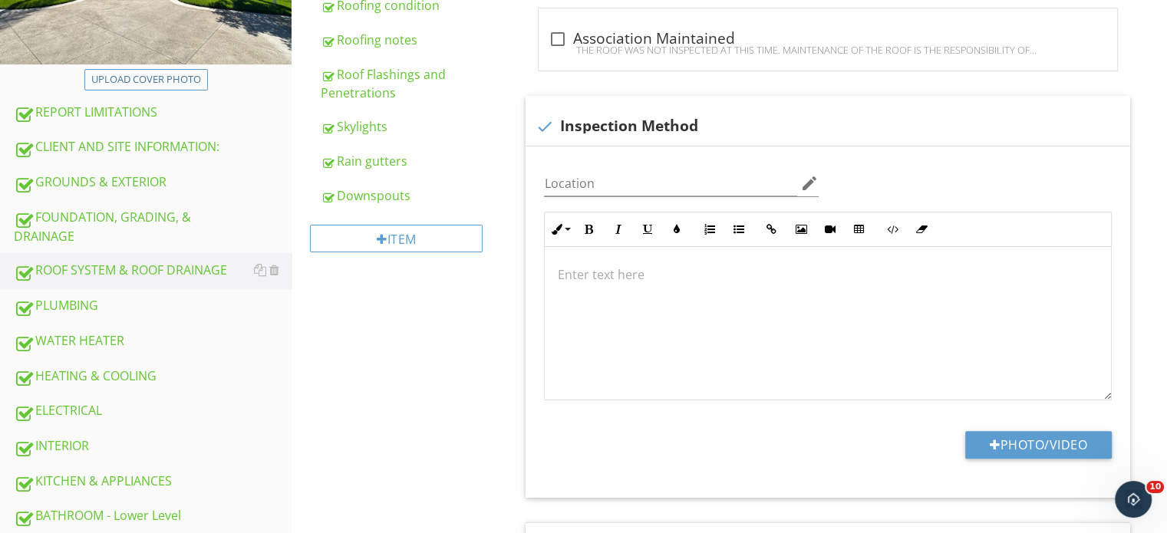
click at [604, 199] on div "Location edit" at bounding box center [681, 191] width 275 height 41
click at [602, 193] on input "Location" at bounding box center [670, 183] width 253 height 25
click at [626, 296] on div at bounding box center [828, 323] width 566 height 153
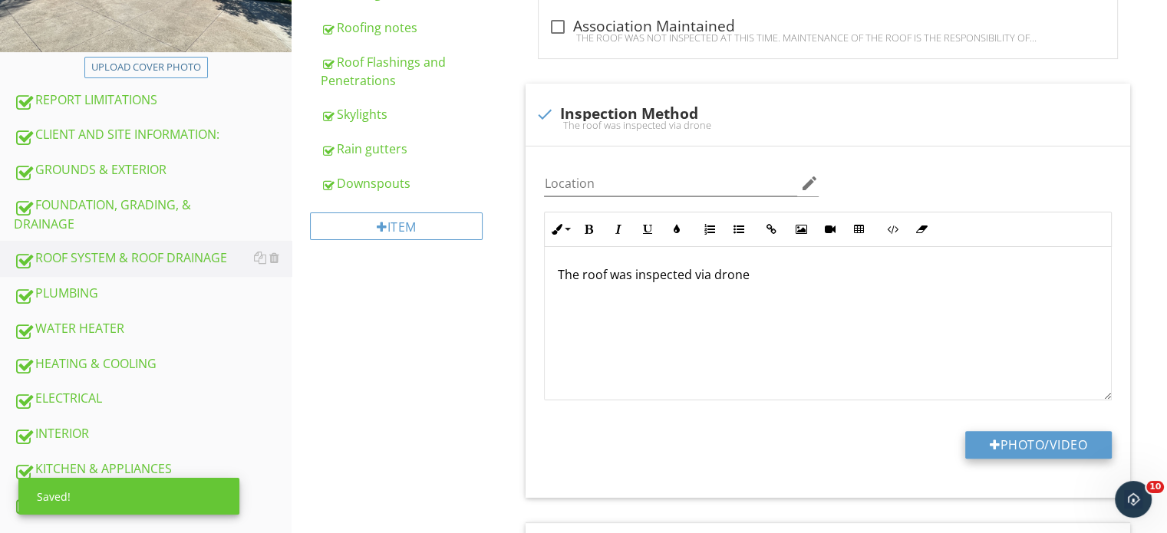
click at [1047, 445] on button "Photo/Video" at bounding box center [1038, 445] width 147 height 28
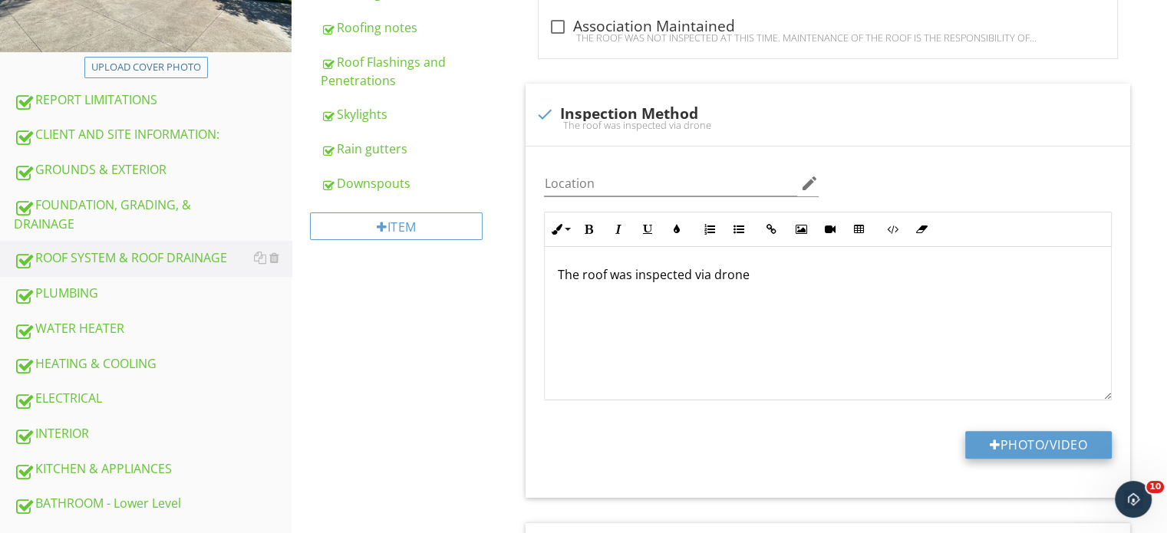
type input "C:\fakepath\ACWJ8049.JPG"
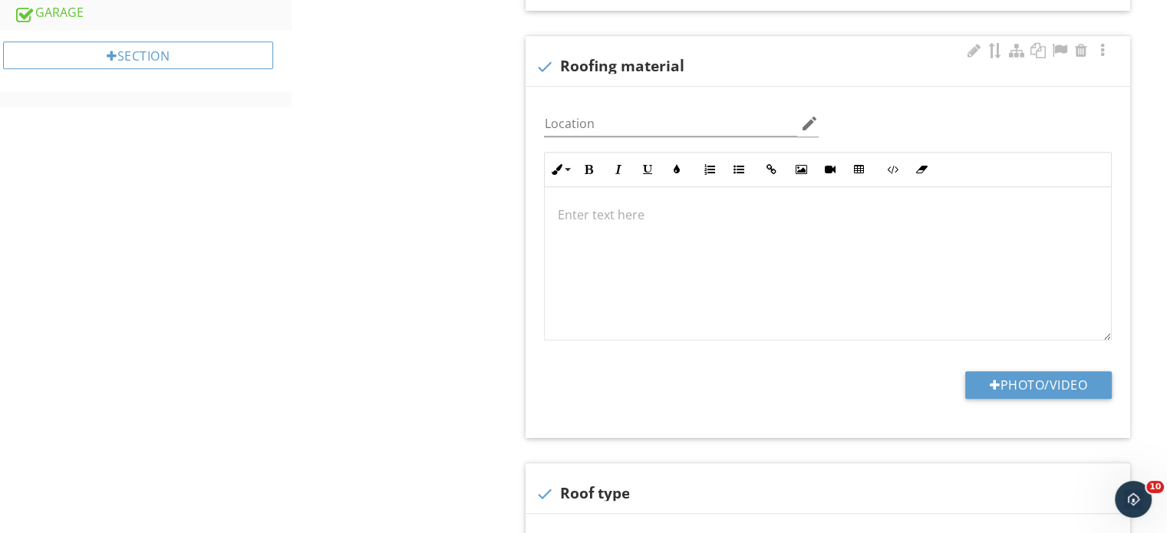
scroll to position [858, 0]
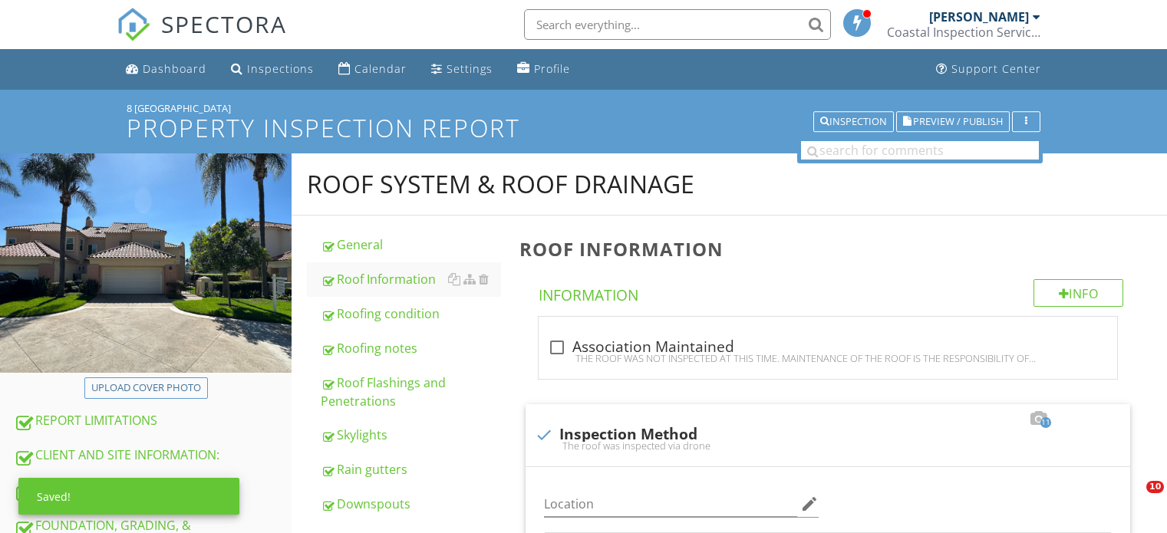
scroll to position [1548, 0]
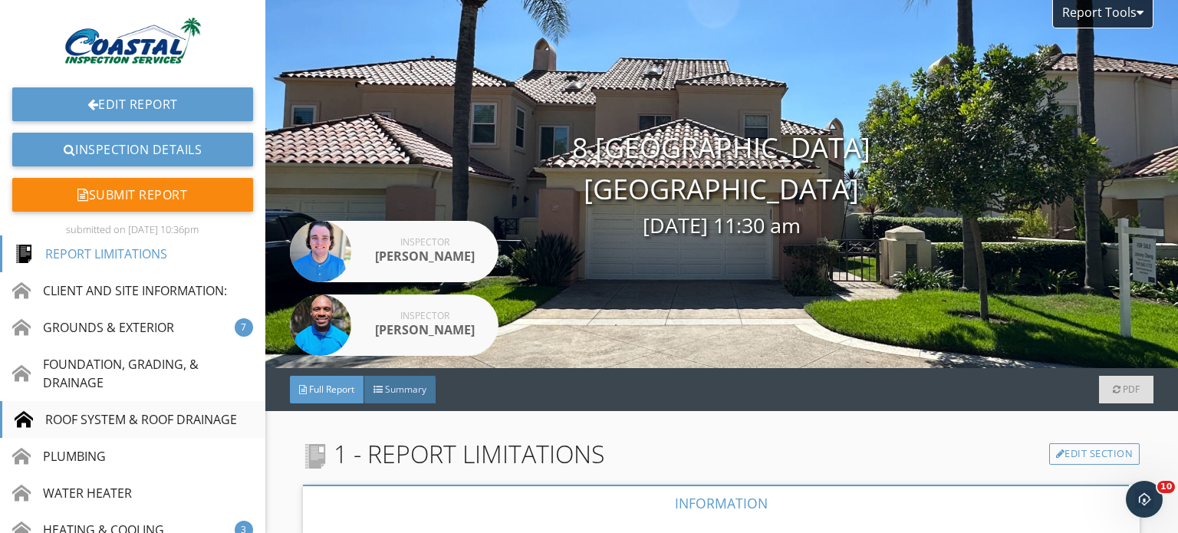
click at [68, 417] on div "ROOF SYSTEM & ROOF DRAINAGE" at bounding box center [126, 419] width 223 height 18
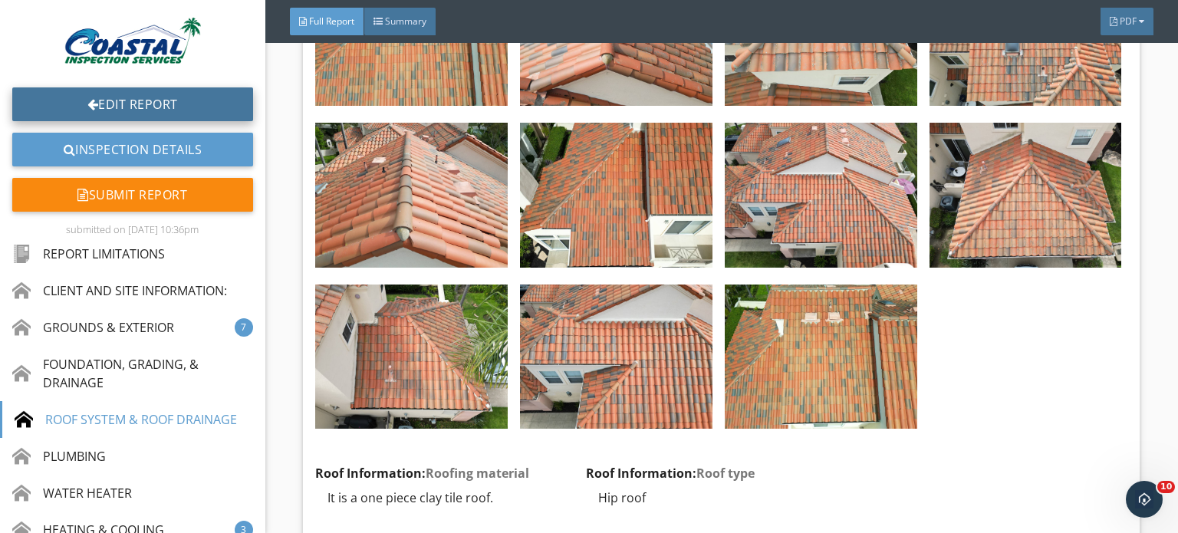
click at [110, 90] on link "Edit Report" at bounding box center [132, 104] width 241 height 34
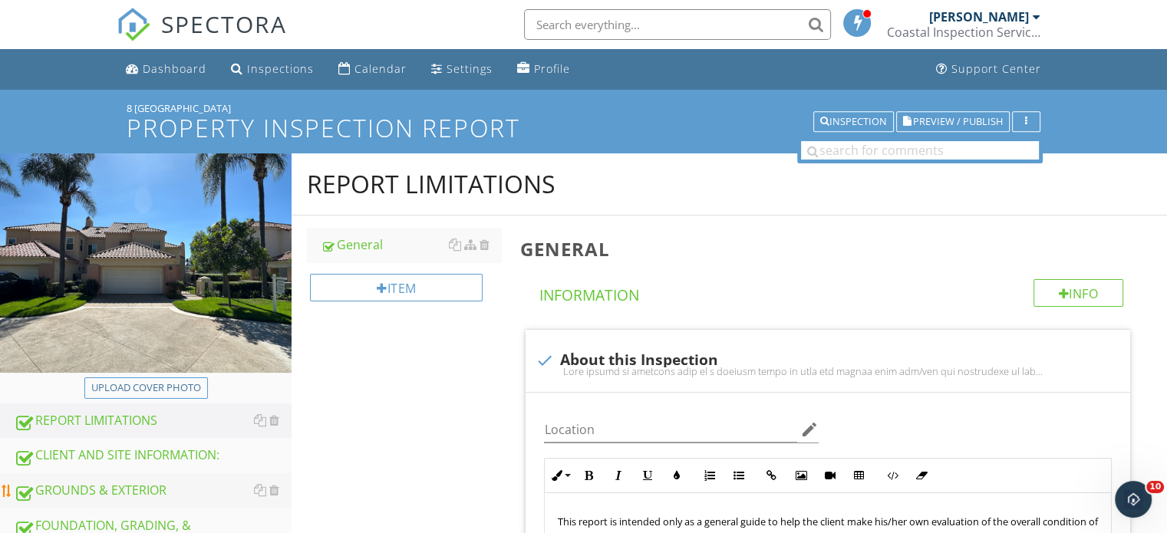
click at [89, 499] on div "GROUNDS & EXTERIOR" at bounding box center [153, 491] width 278 height 20
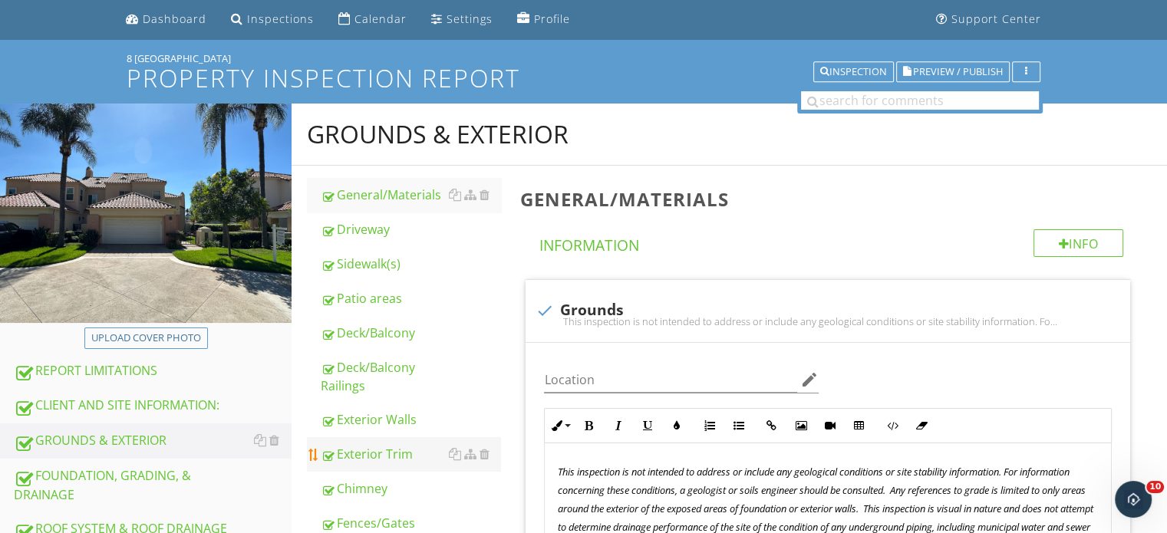
scroll to position [77, 0]
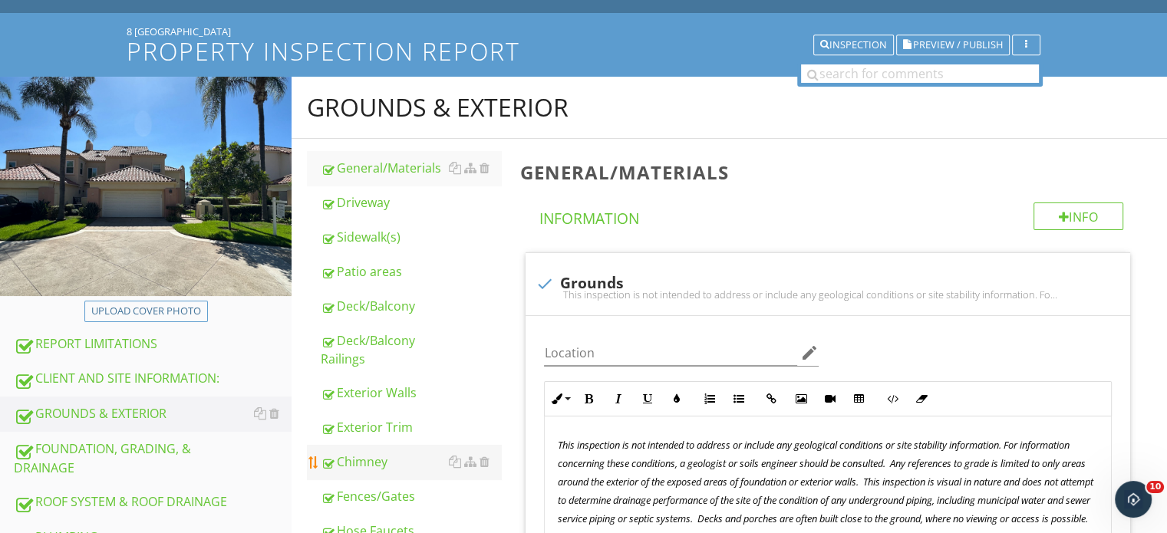
click at [348, 459] on div "Chimney" at bounding box center [411, 462] width 180 height 18
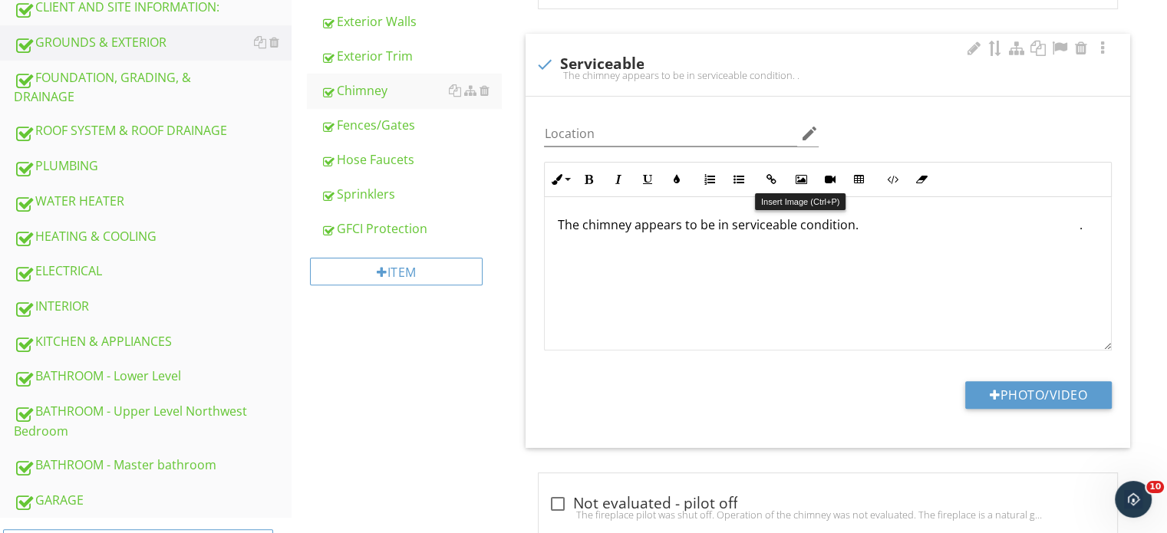
scroll to position [460, 0]
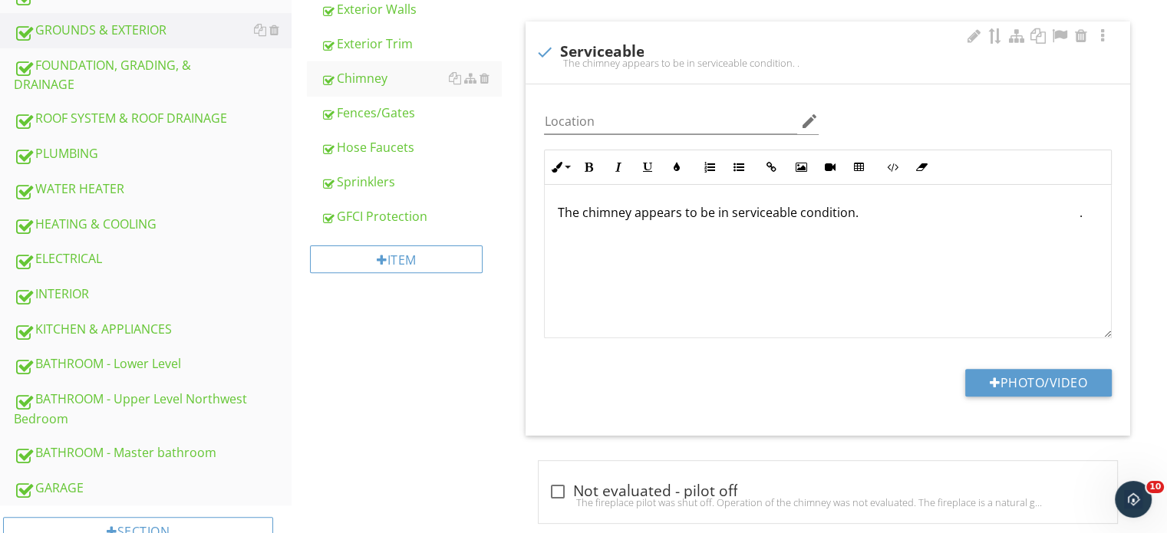
click at [971, 369] on div "Photo/Video" at bounding box center [828, 388] width 586 height 39
click at [993, 373] on button "Photo/Video" at bounding box center [1038, 383] width 147 height 28
type input "C:\fakepath\KHDT5465.JPG"
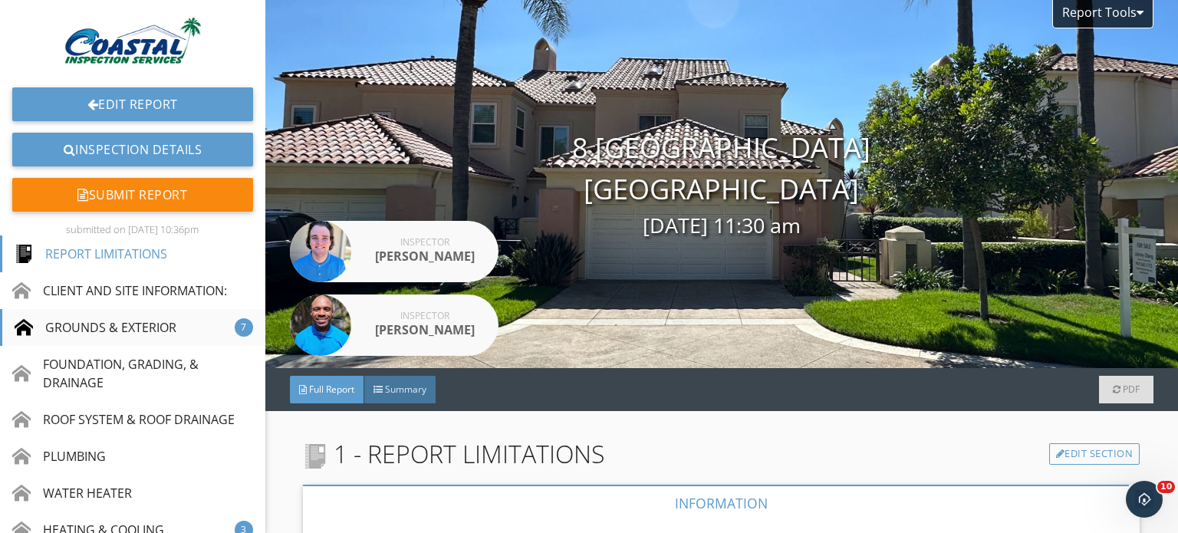
click at [98, 335] on div "GROUNDS & EXTERIOR" at bounding box center [96, 327] width 162 height 18
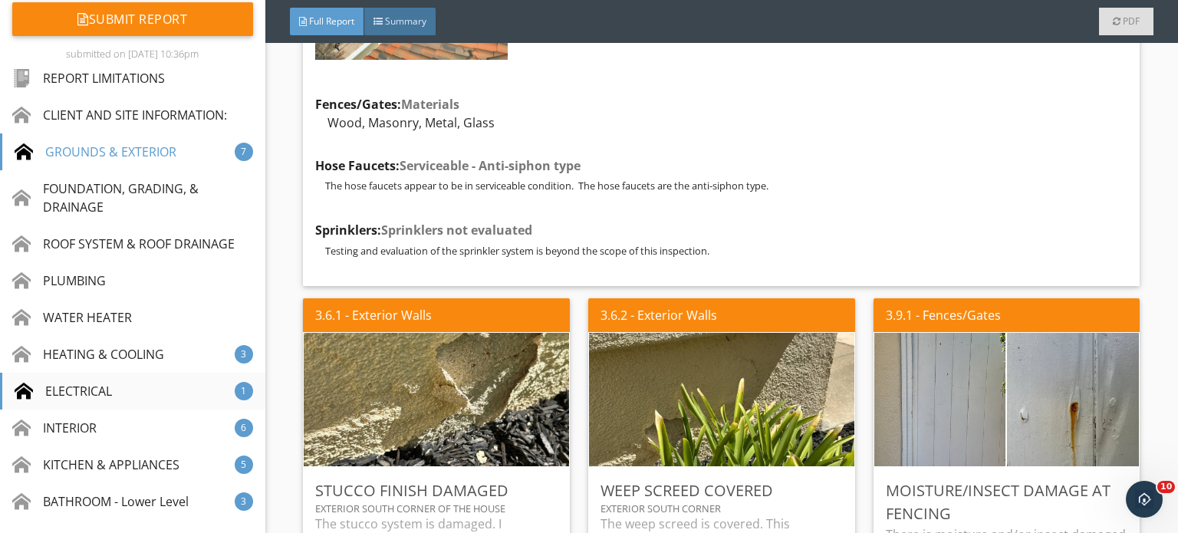
scroll to position [15, 0]
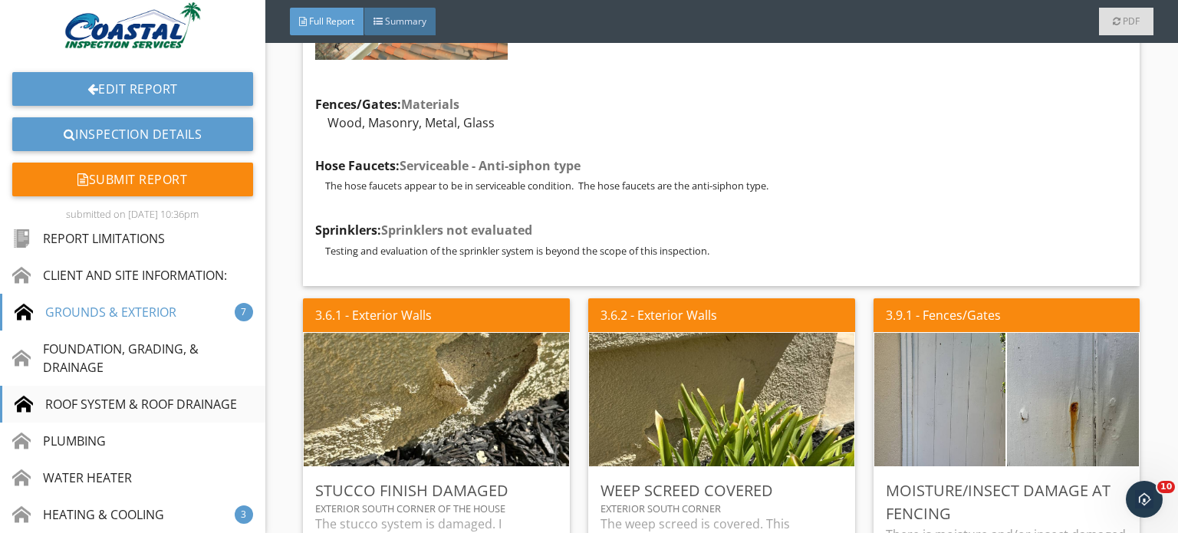
click at [95, 403] on div "ROOF SYSTEM & ROOF DRAINAGE" at bounding box center [126, 404] width 223 height 18
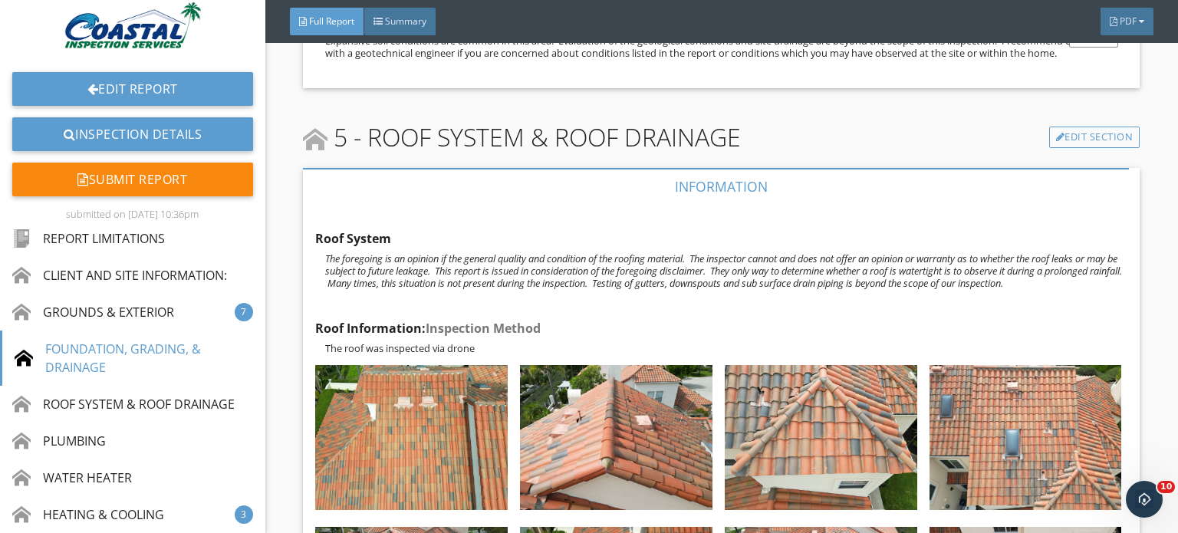
scroll to position [5386, 0]
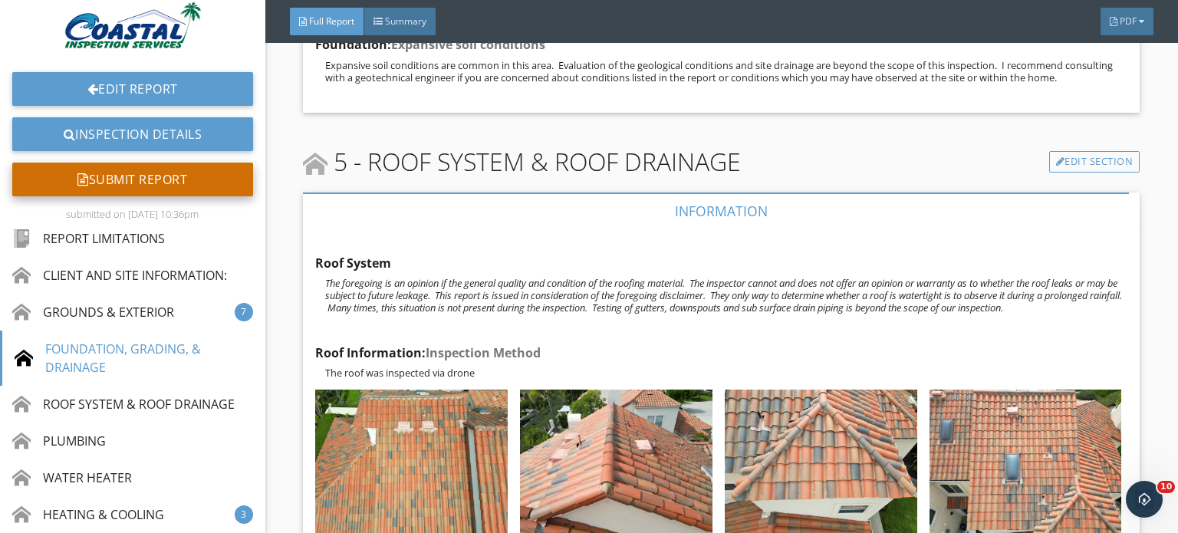
click at [78, 196] on div "Submit Report" at bounding box center [132, 180] width 241 height 34
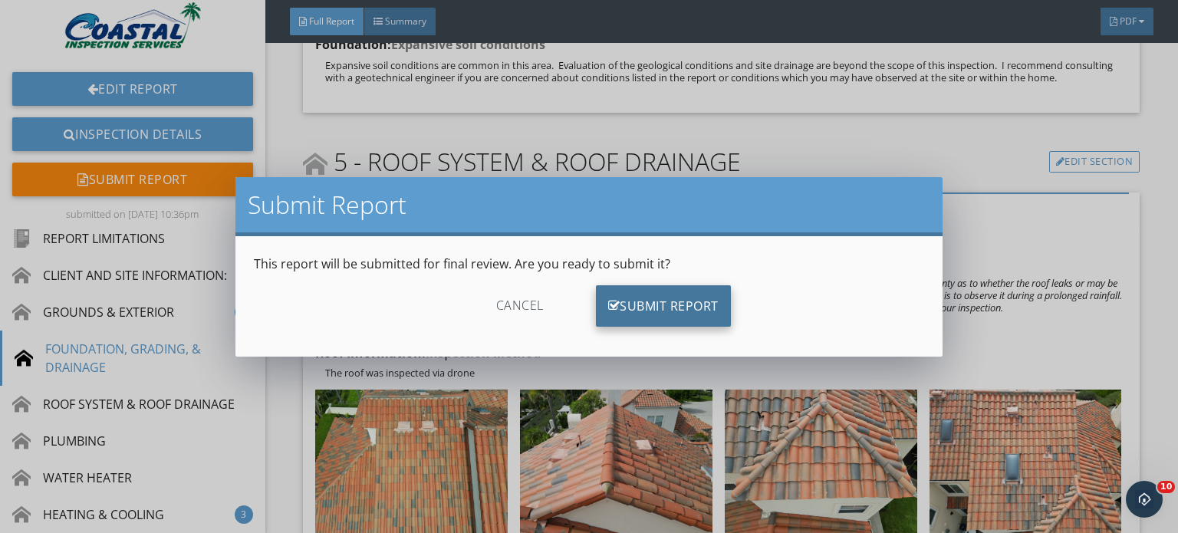
drag, startPoint x: 669, startPoint y: 303, endPoint x: 668, endPoint y: 314, distance: 10.9
click at [669, 306] on div "Submit Report" at bounding box center [663, 305] width 135 height 41
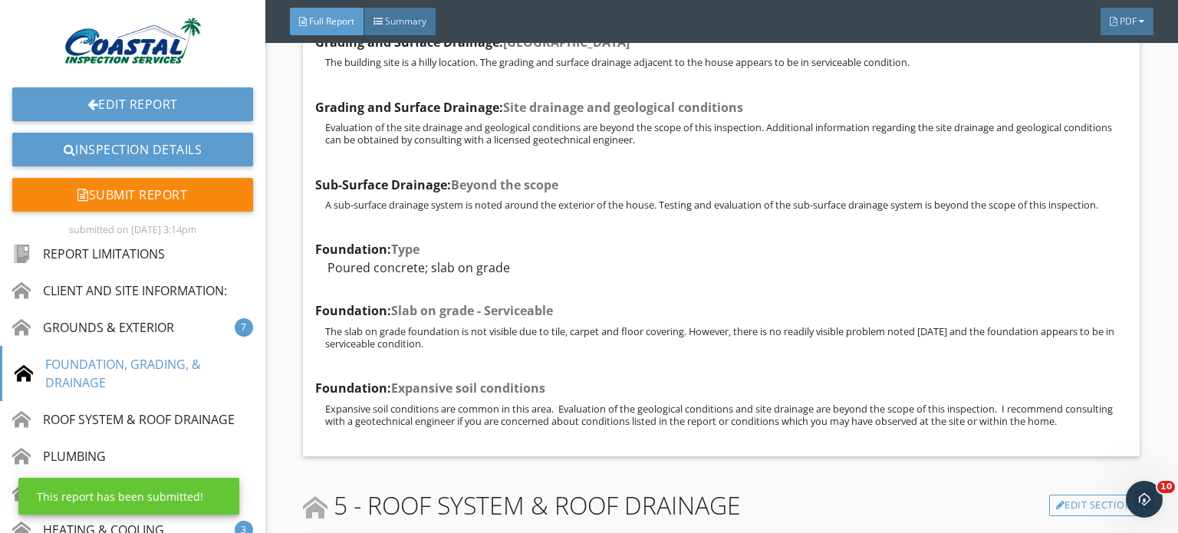
scroll to position [4849, 0]
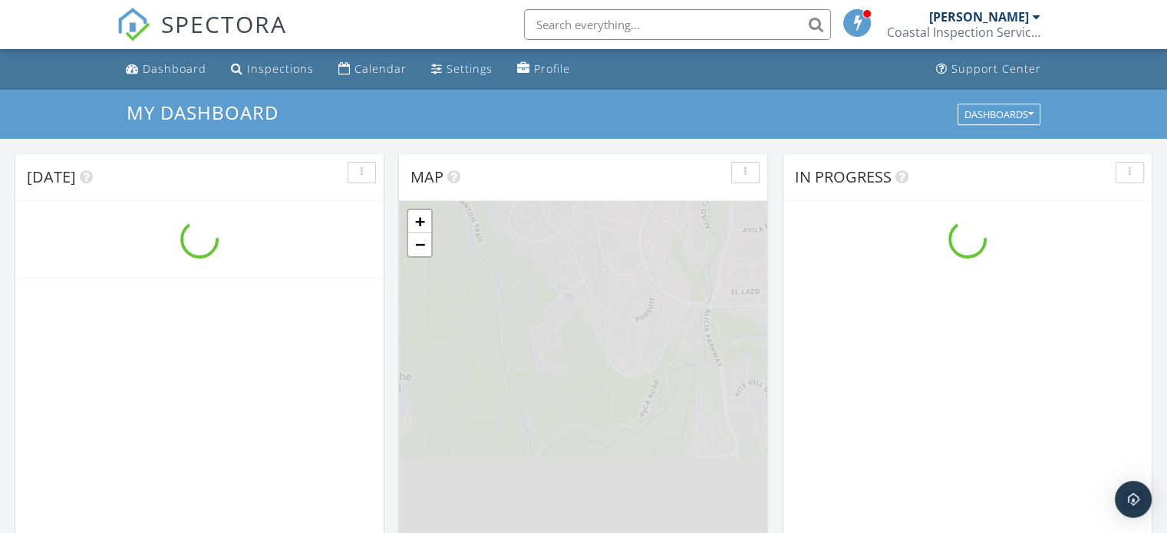
scroll to position [1420, 1191]
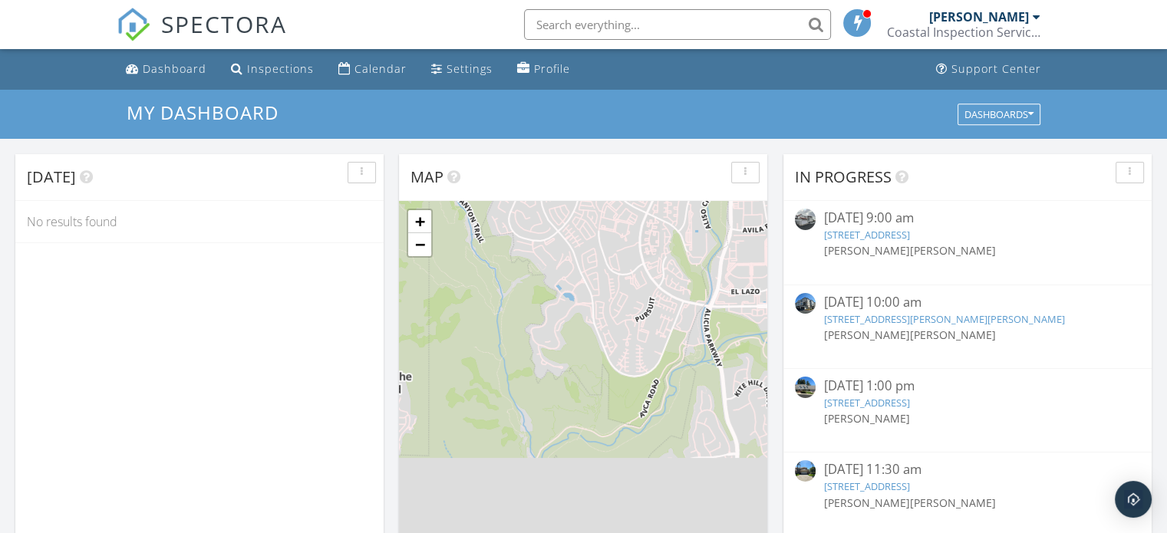
drag, startPoint x: 213, startPoint y: 191, endPoint x: 103, endPoint y: 98, distance: 144.3
click at [103, 98] on div "My Dashboard Dashboards" at bounding box center [583, 114] width 1167 height 49
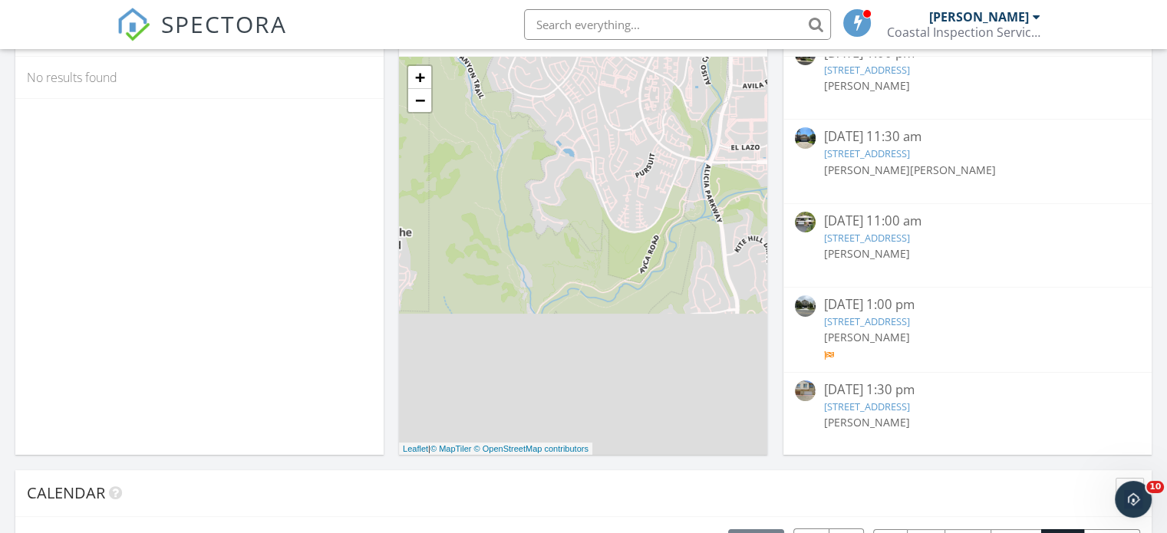
scroll to position [307, 0]
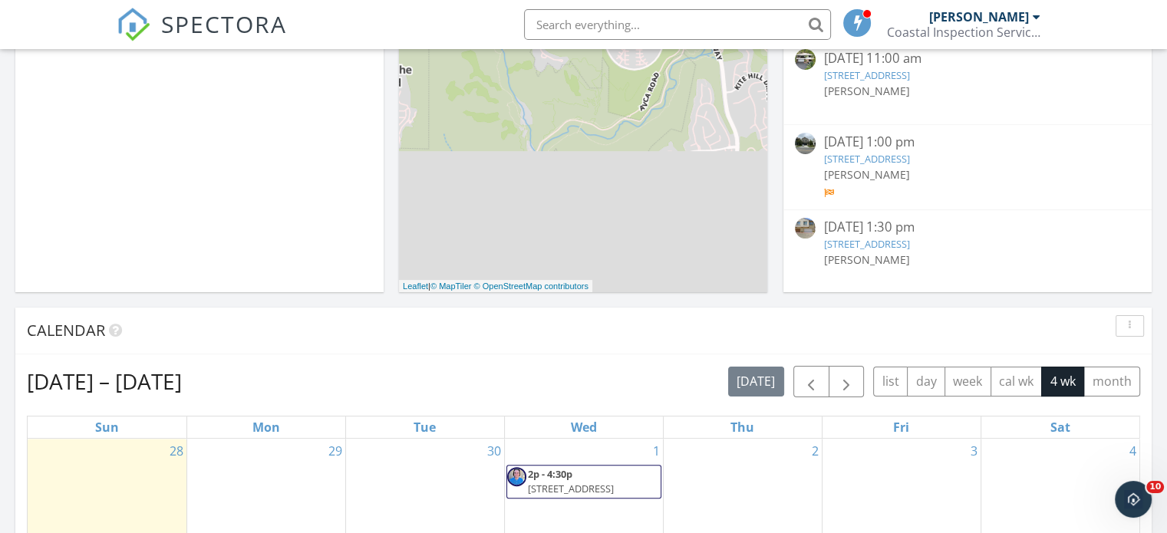
click at [872, 246] on link "19209 Tideline Ct, Huntington Beach, CA 92648" at bounding box center [866, 244] width 86 height 14
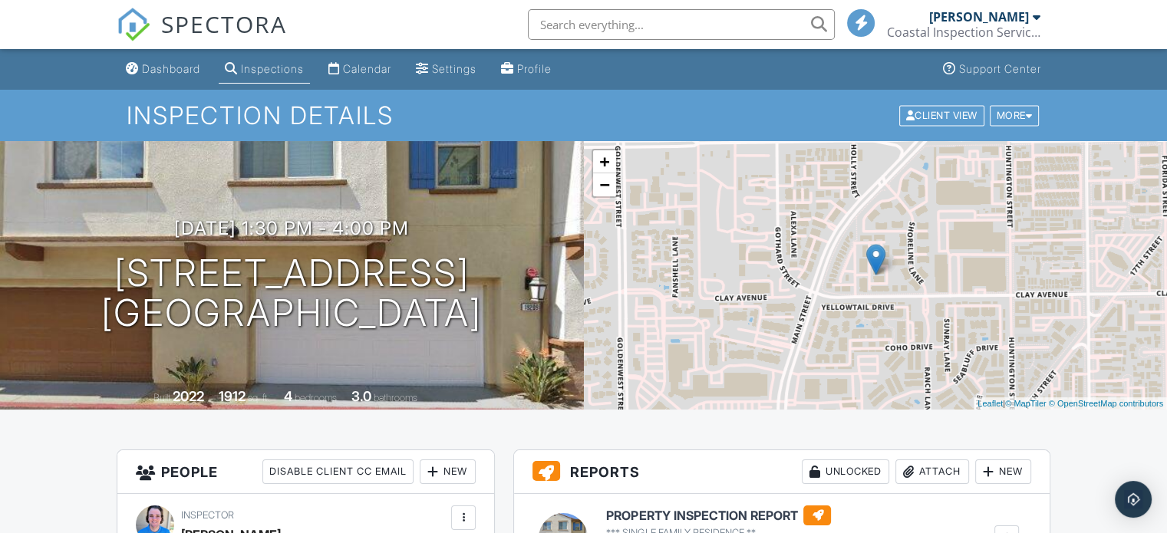
click at [1004, 102] on h1 "Inspection Details" at bounding box center [584, 115] width 914 height 27
click at [1003, 120] on div "More" at bounding box center [1015, 115] width 50 height 21
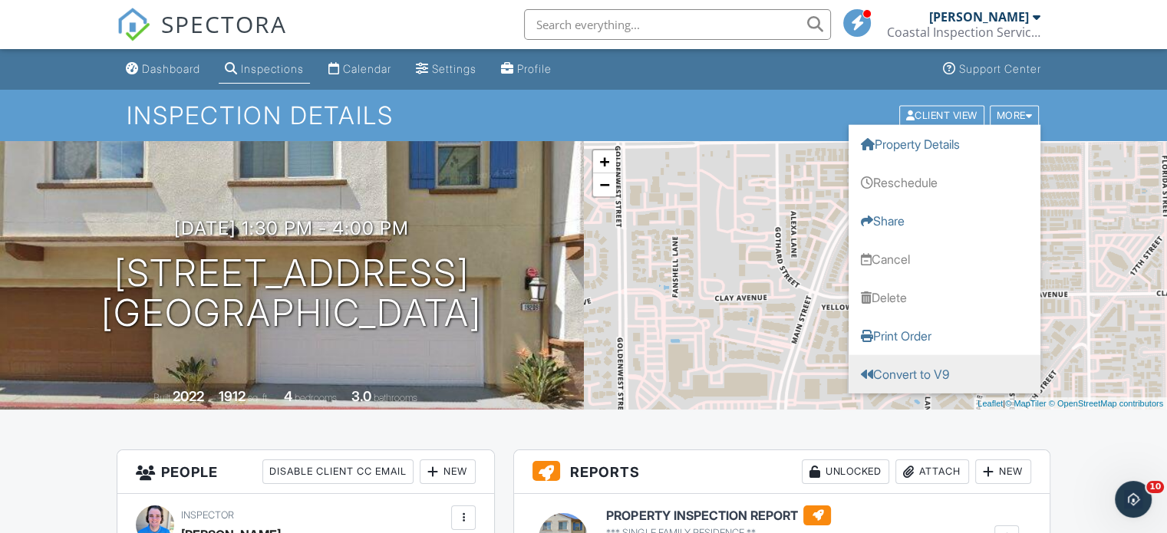
click at [934, 376] on link "Convert to V9" at bounding box center [945, 373] width 192 height 38
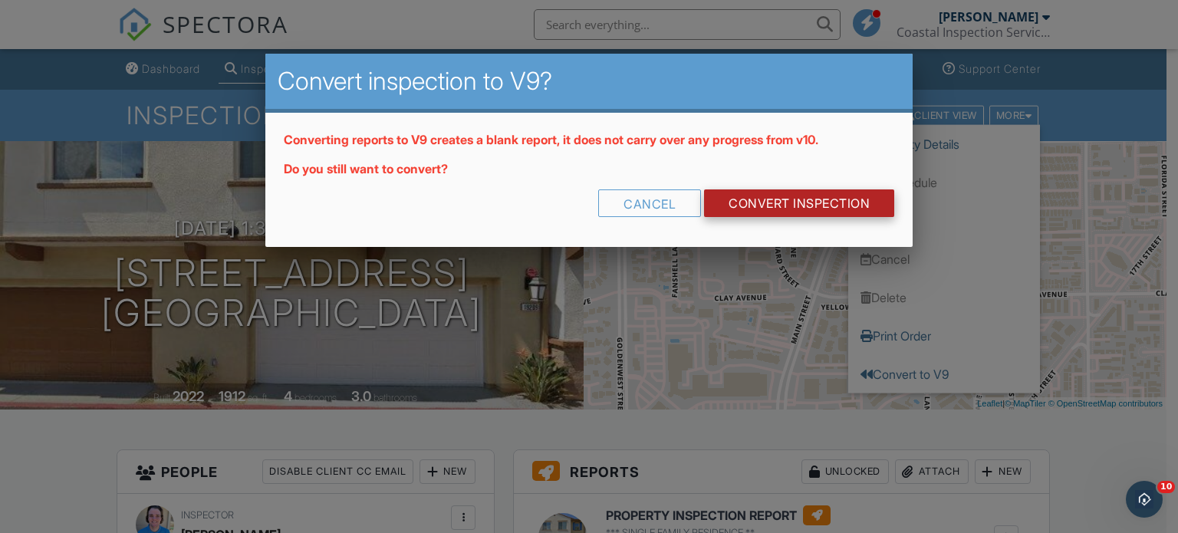
click at [780, 190] on div "Converting reports to V9 creates a blank report, it does not carry over any pro…" at bounding box center [589, 180] width 648 height 135
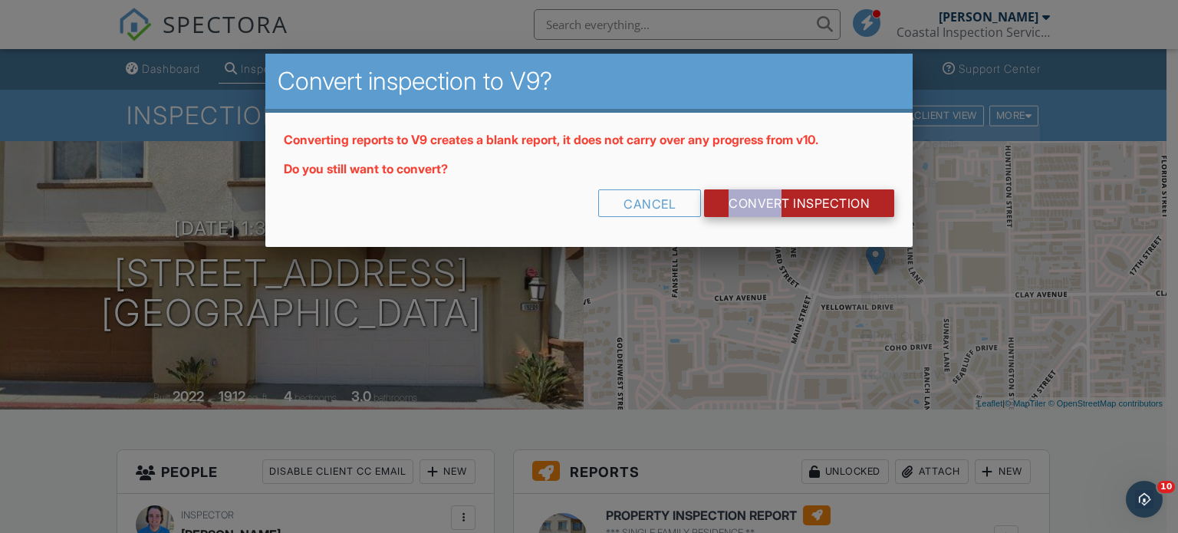
click at [780, 196] on link "CONVERT INSPECTION" at bounding box center [799, 204] width 190 height 28
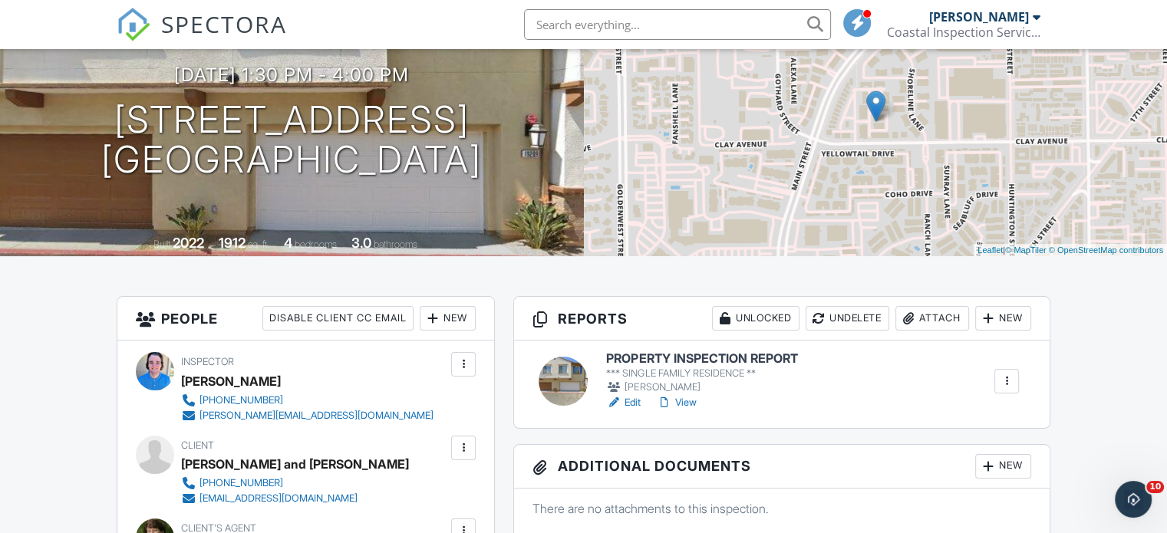
click at [620, 404] on div at bounding box center [613, 402] width 15 height 15
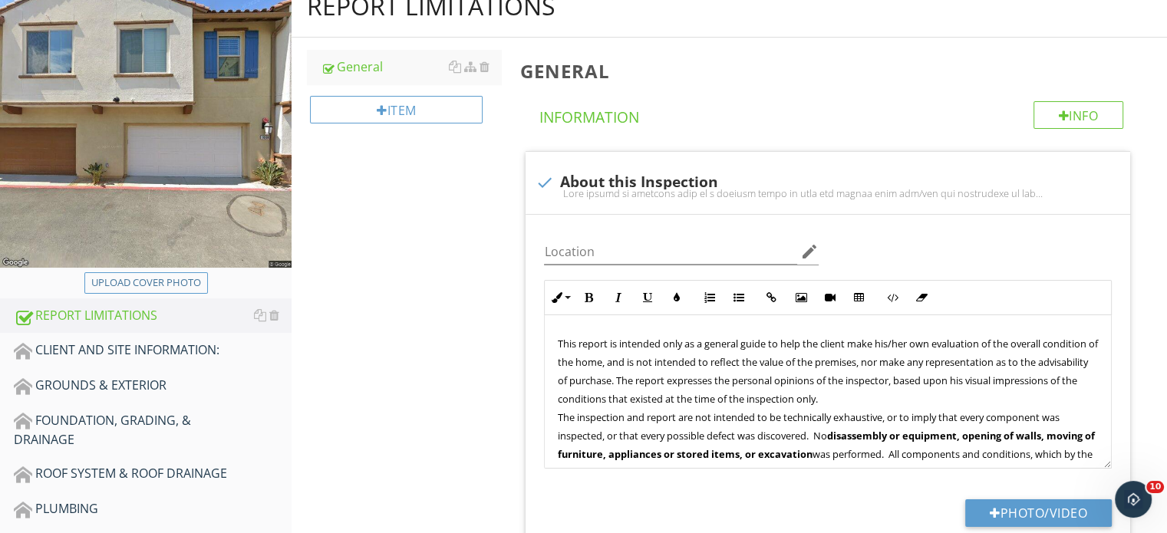
scroll to position [153, 0]
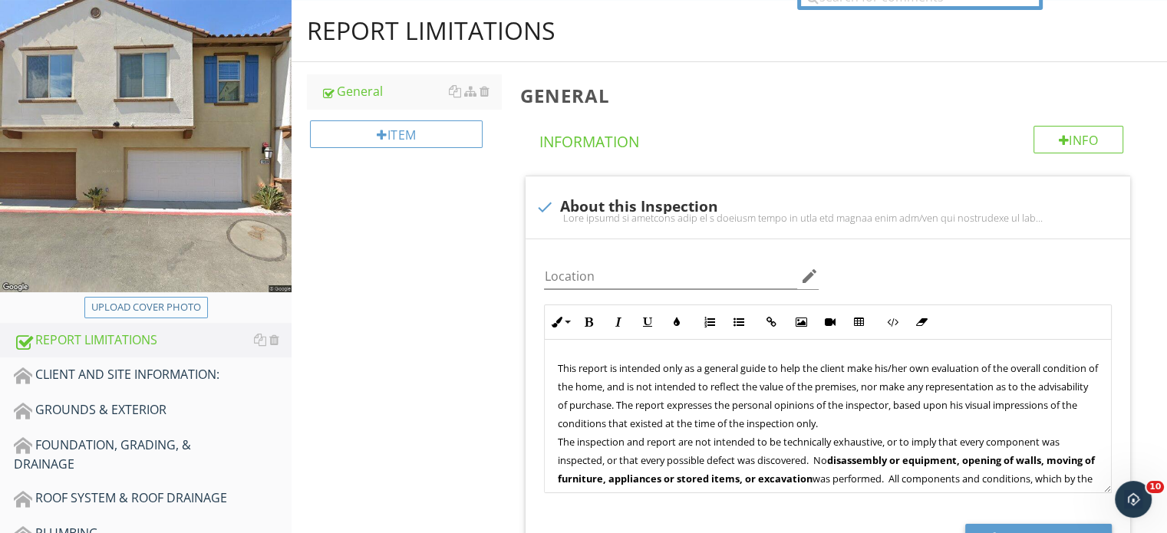
click at [137, 308] on div "Upload cover photo" at bounding box center [146, 307] width 110 height 15
type input "C:\fakepath\IMG_2646.JPG"
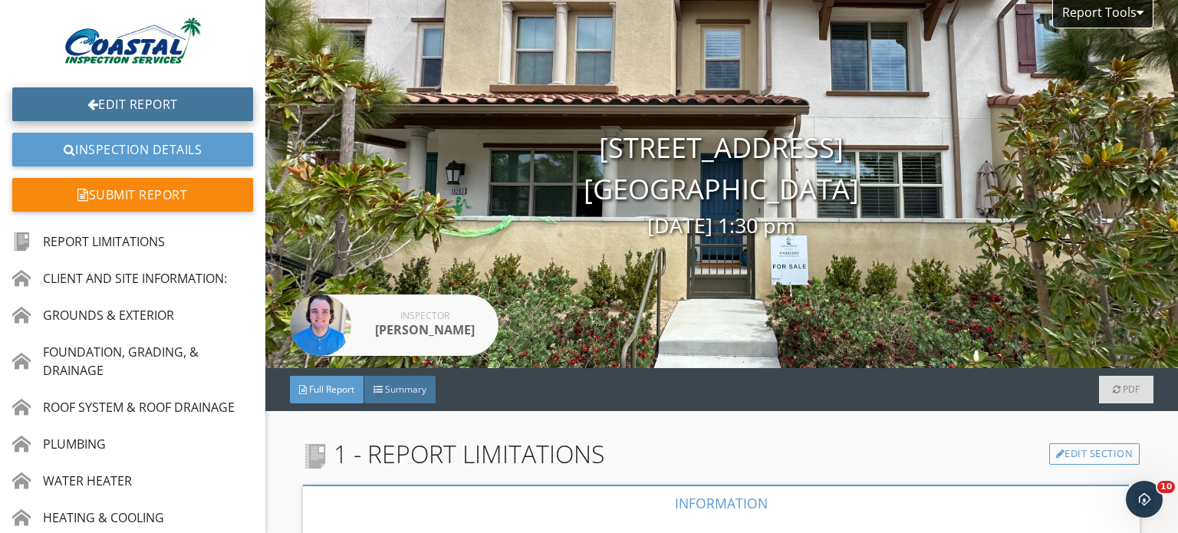
click at [90, 118] on link "Edit Report" at bounding box center [132, 104] width 241 height 34
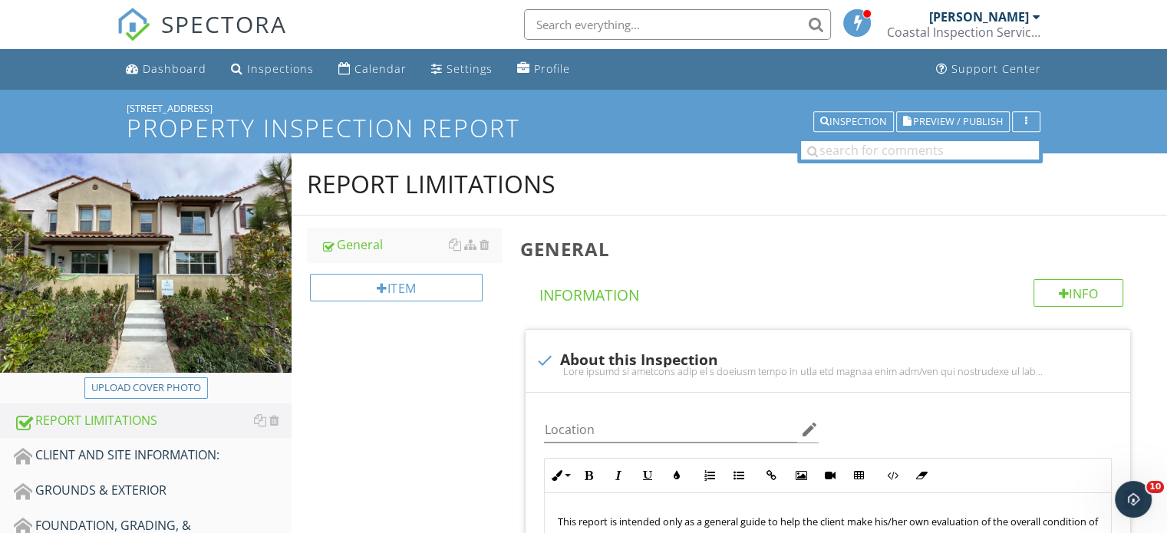
click at [176, 386] on div "Upload cover photo" at bounding box center [146, 388] width 110 height 15
type input "C:\fakepath\IMG_2642.JPG"
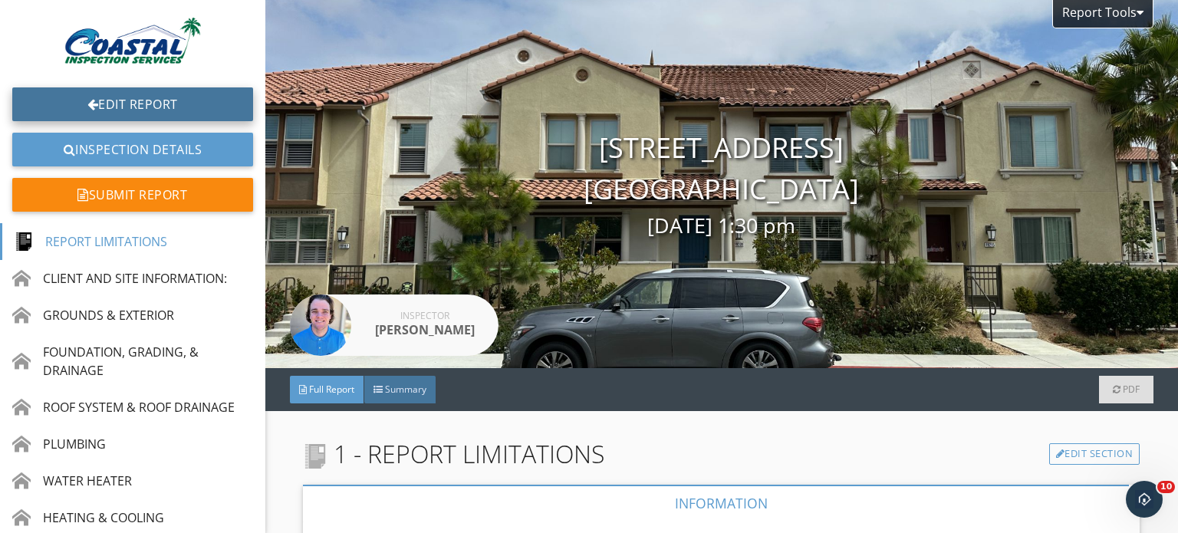
click at [91, 111] on link "Edit Report" at bounding box center [132, 104] width 241 height 34
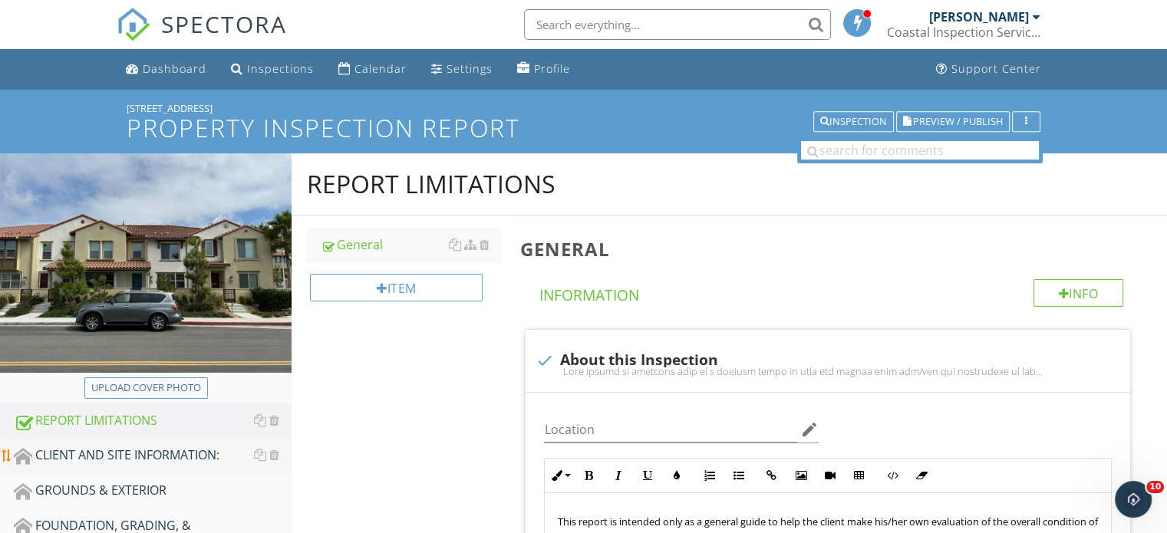
click at [91, 457] on div "CLIENT AND SITE INFORMATION:" at bounding box center [153, 456] width 278 height 20
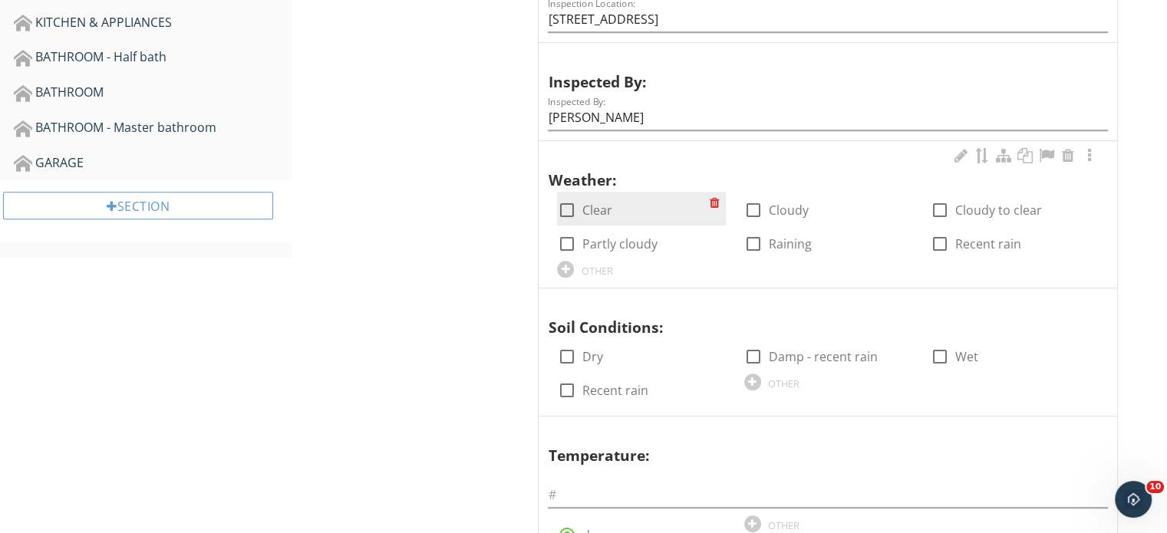
click at [572, 207] on div at bounding box center [566, 210] width 26 height 26
checkbox input "true"
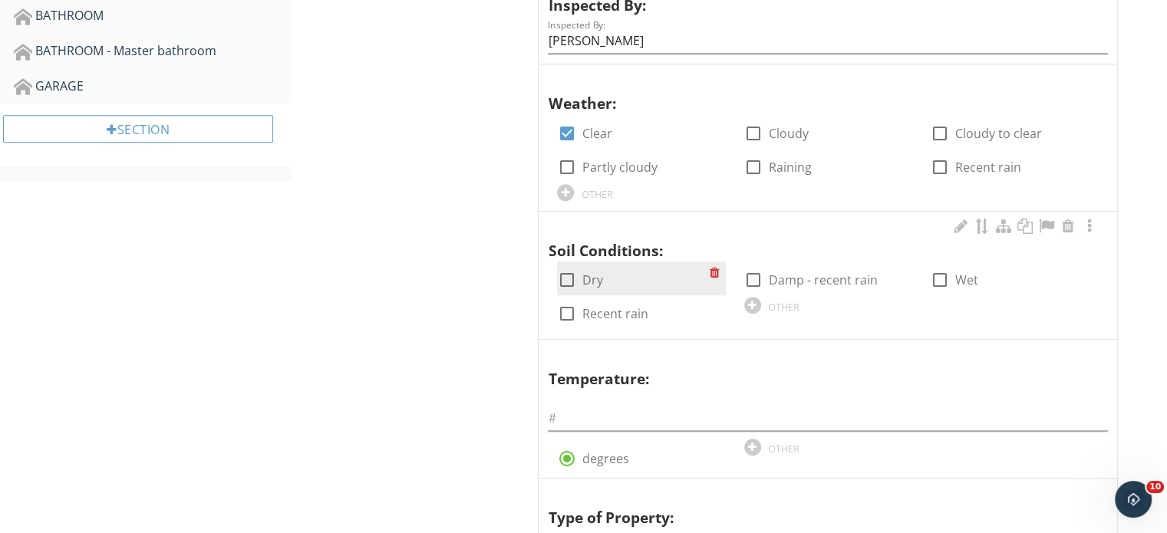
click at [564, 278] on div at bounding box center [566, 280] width 26 height 26
checkbox input "true"
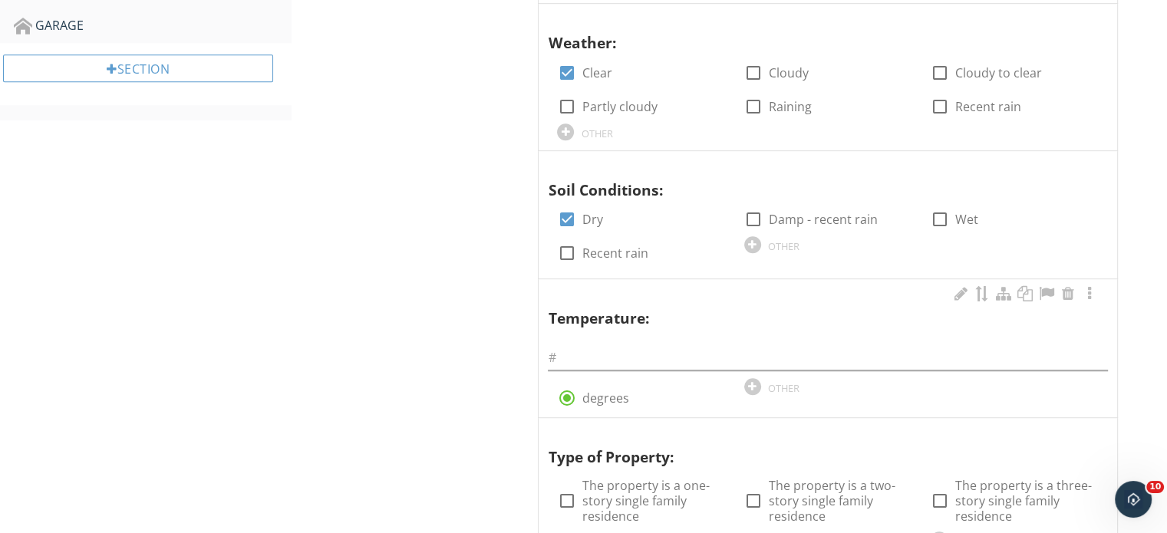
scroll to position [997, 0]
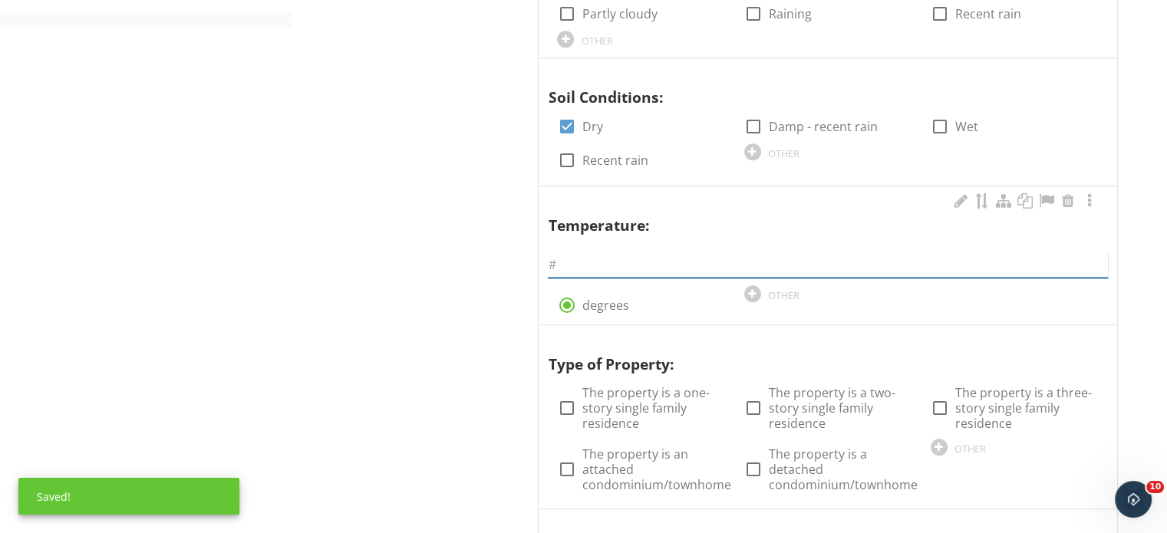
click at [582, 264] on input "text" at bounding box center [828, 264] width 560 height 25
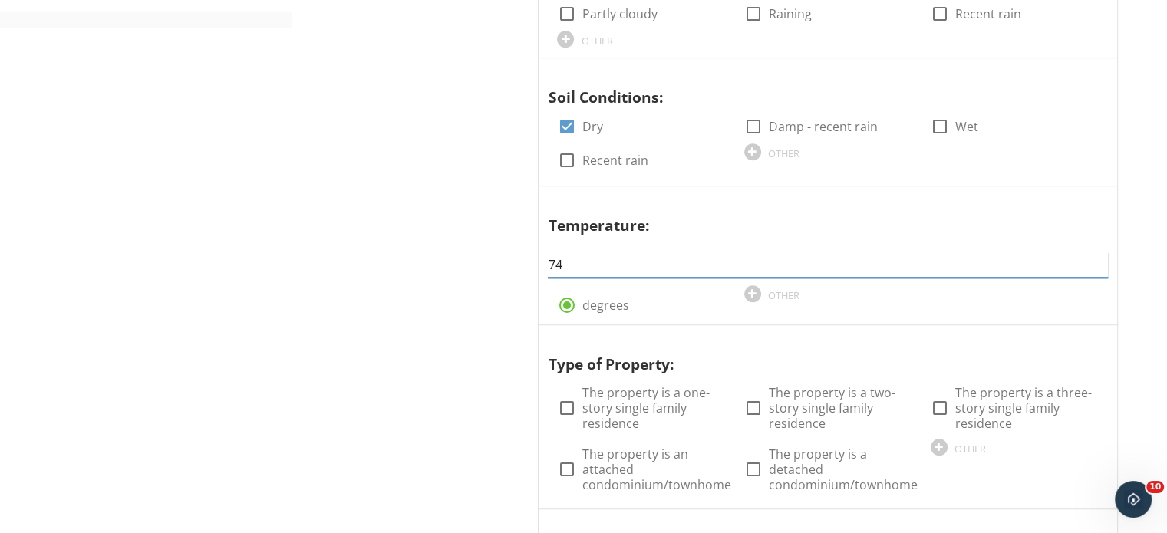
type input "74"
click at [235, 184] on div "Upload cover photo REPORT LIMITATIONS CLIENT AND SITE INFORMATION: GROUNDS & EX…" at bounding box center [583, 485] width 1167 height 2659
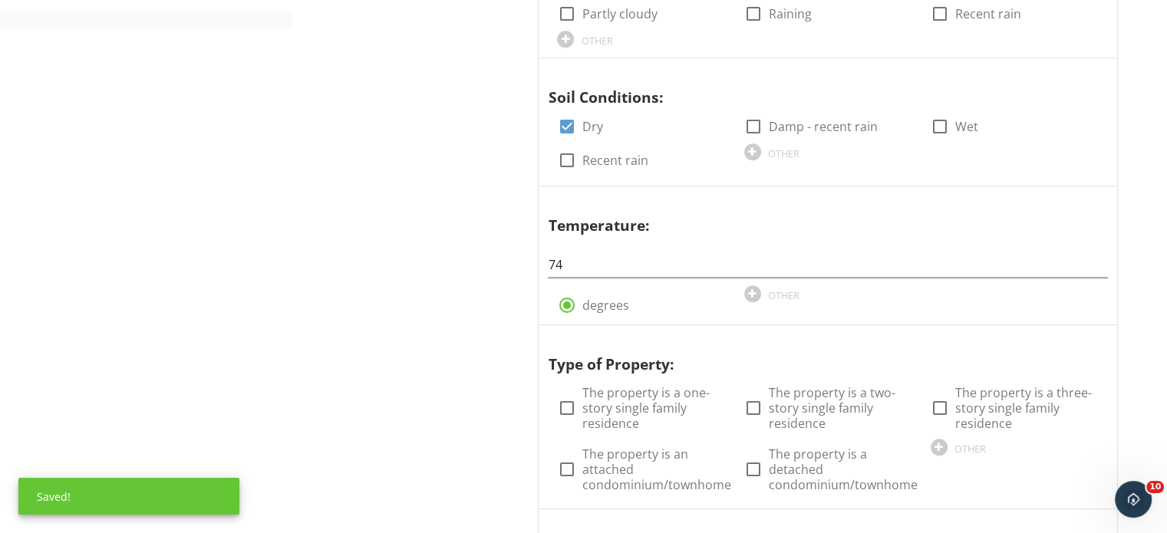
scroll to position [1304, 0]
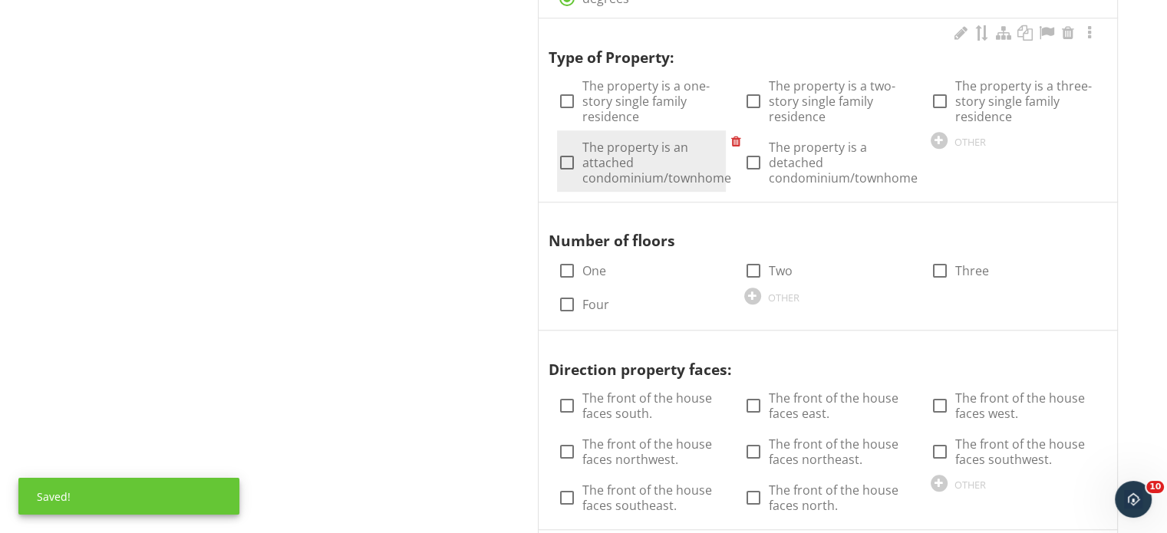
click at [625, 163] on label "The property is an attached condominium/townhome" at bounding box center [656, 163] width 149 height 46
checkbox input "true"
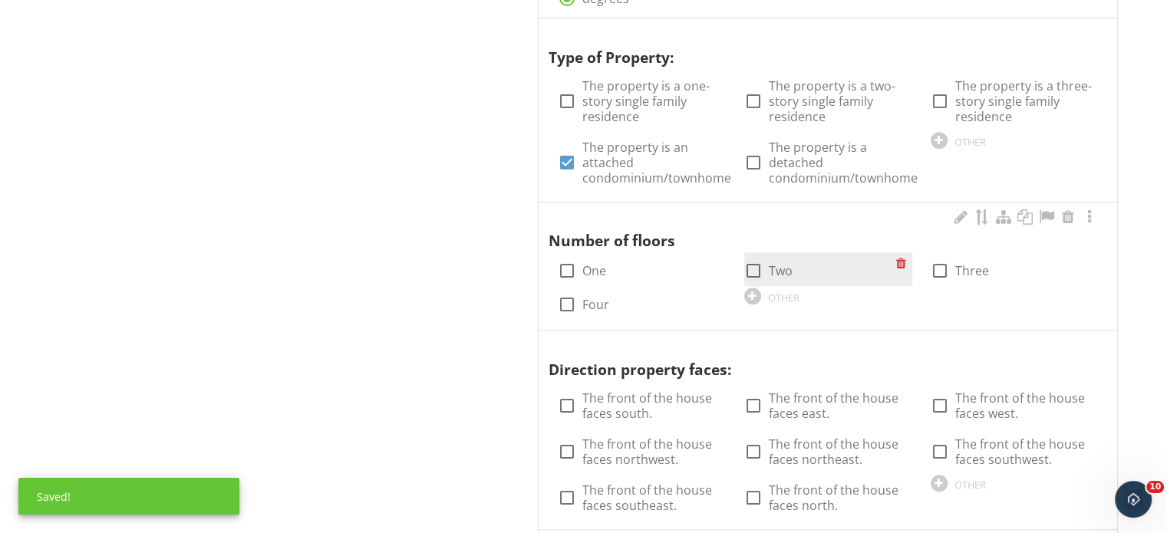
click at [757, 265] on div at bounding box center [753, 271] width 26 height 26
checkbox input "true"
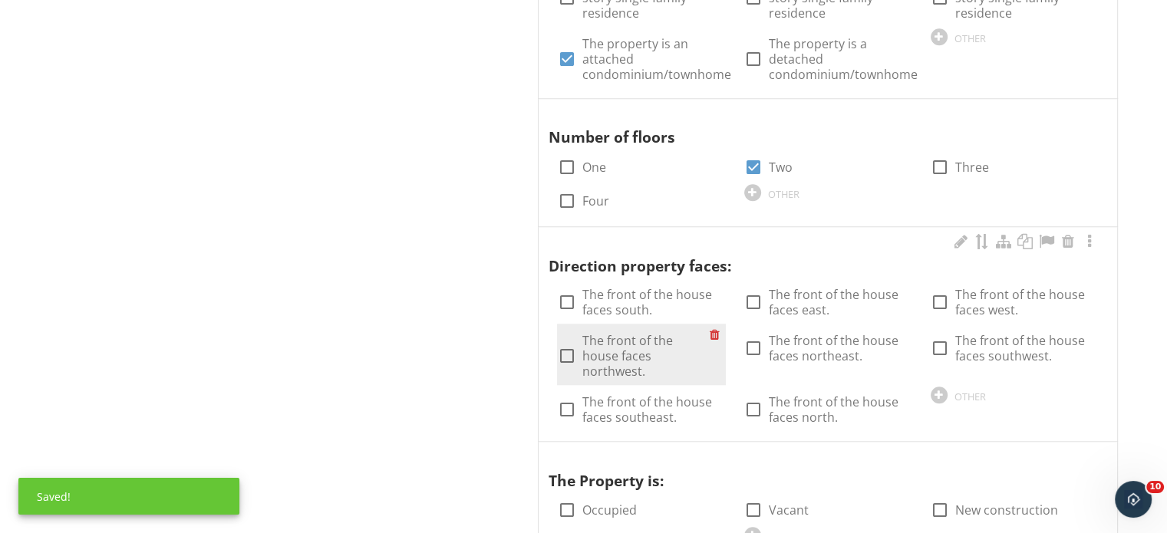
scroll to position [1534, 0]
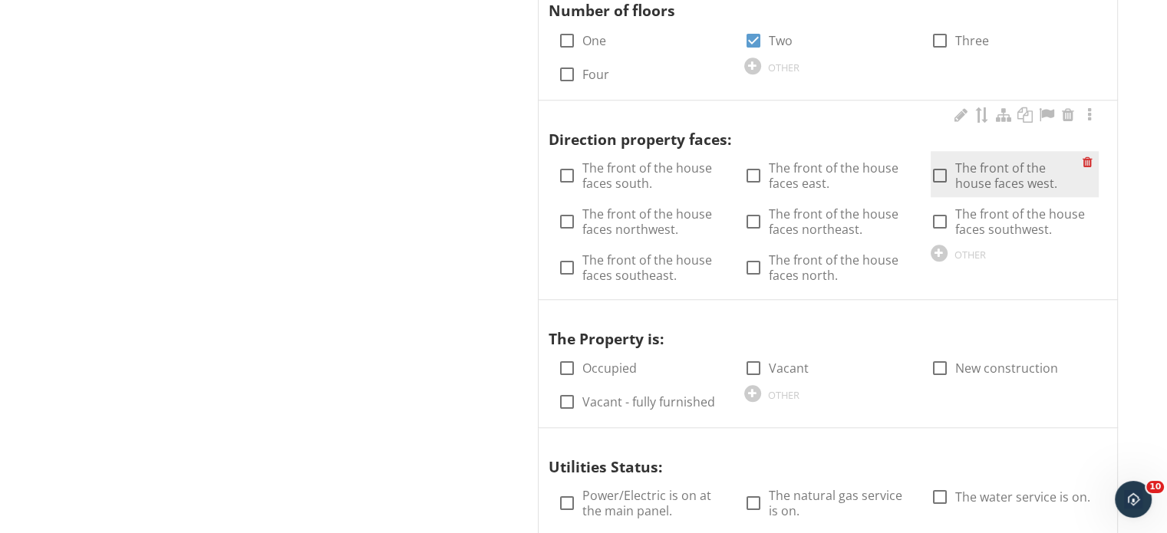
click at [944, 178] on div at bounding box center [940, 176] width 26 height 26
checkbox input "true"
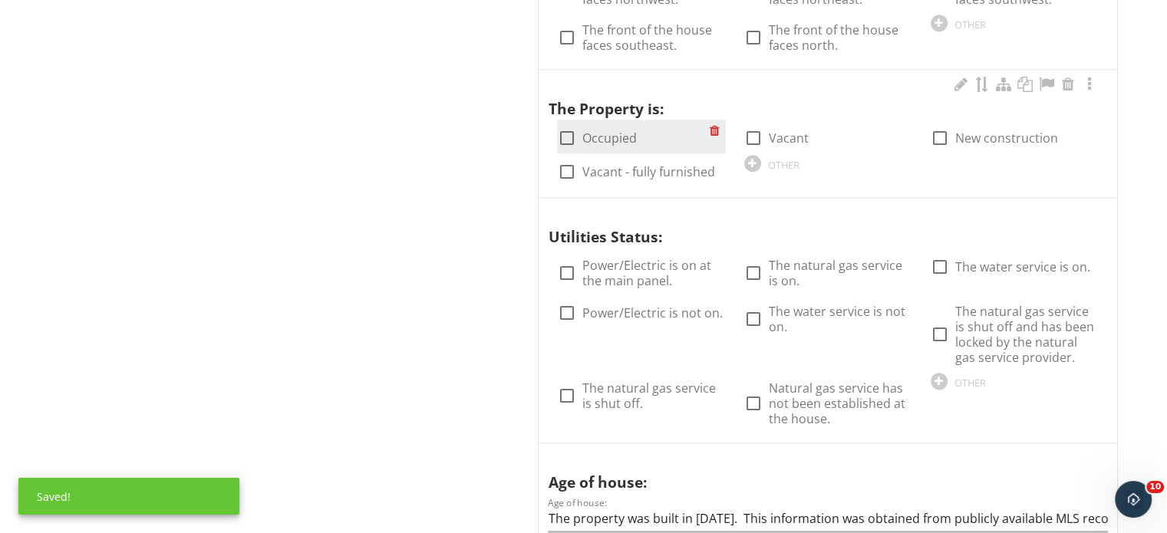
click at [559, 131] on div at bounding box center [566, 138] width 26 height 26
checkbox input "true"
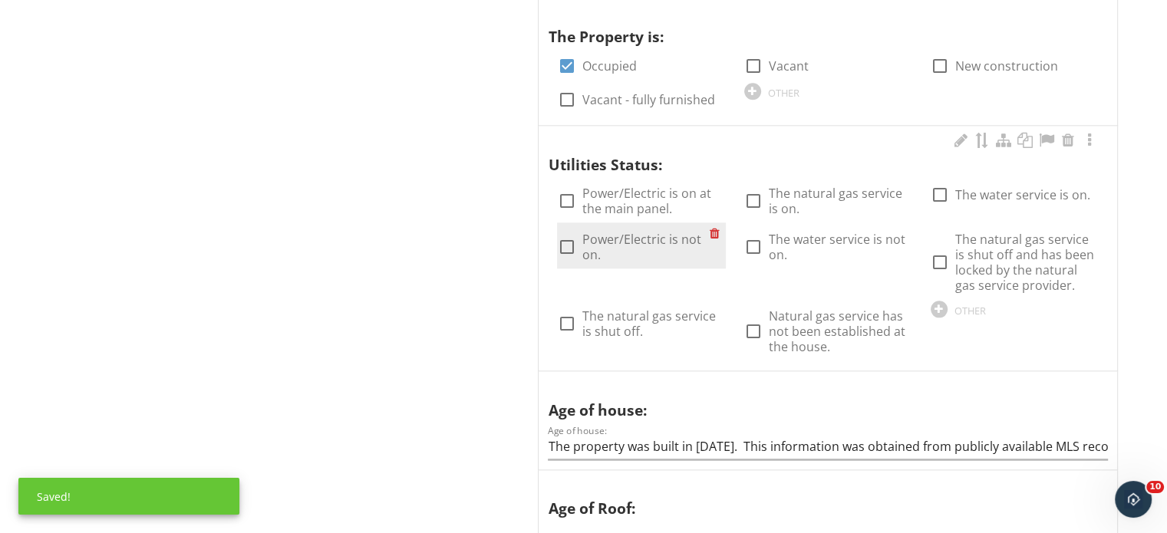
scroll to position [1918, 0]
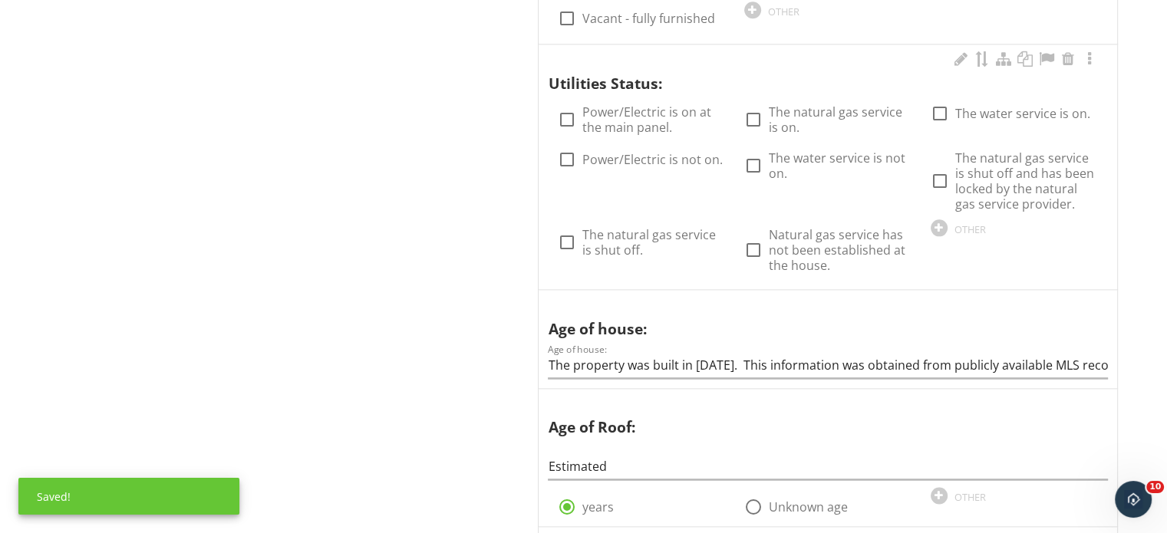
click at [549, 116] on div "check_box_outline_blank Power/Electric is on at the main panel." at bounding box center [641, 118] width 186 height 46
click at [568, 113] on div at bounding box center [566, 120] width 26 height 26
checkbox input "true"
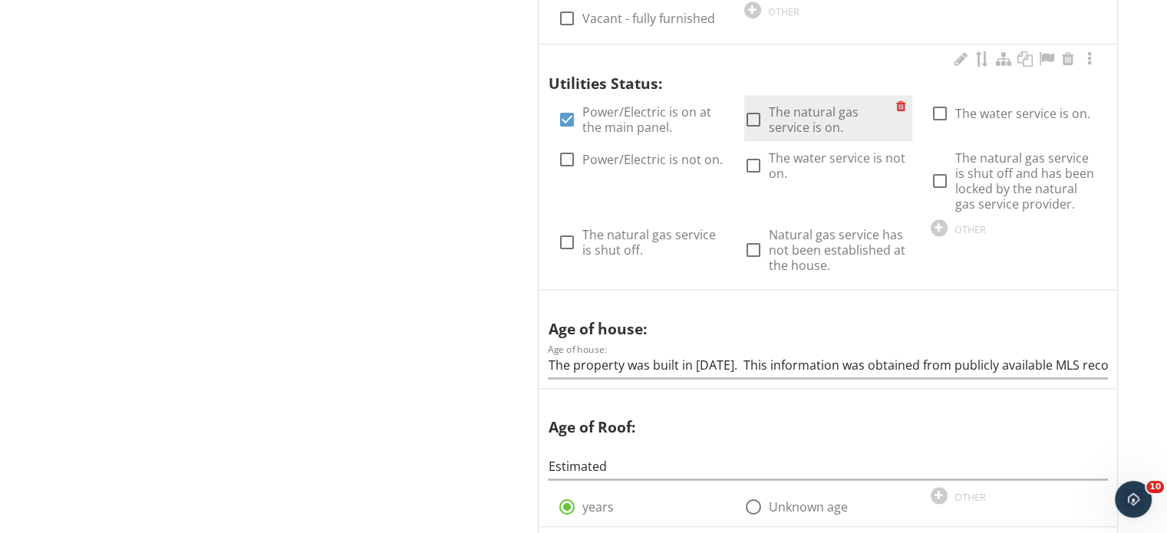
click at [740, 116] on div at bounding box center [753, 120] width 26 height 26
checkbox input "true"
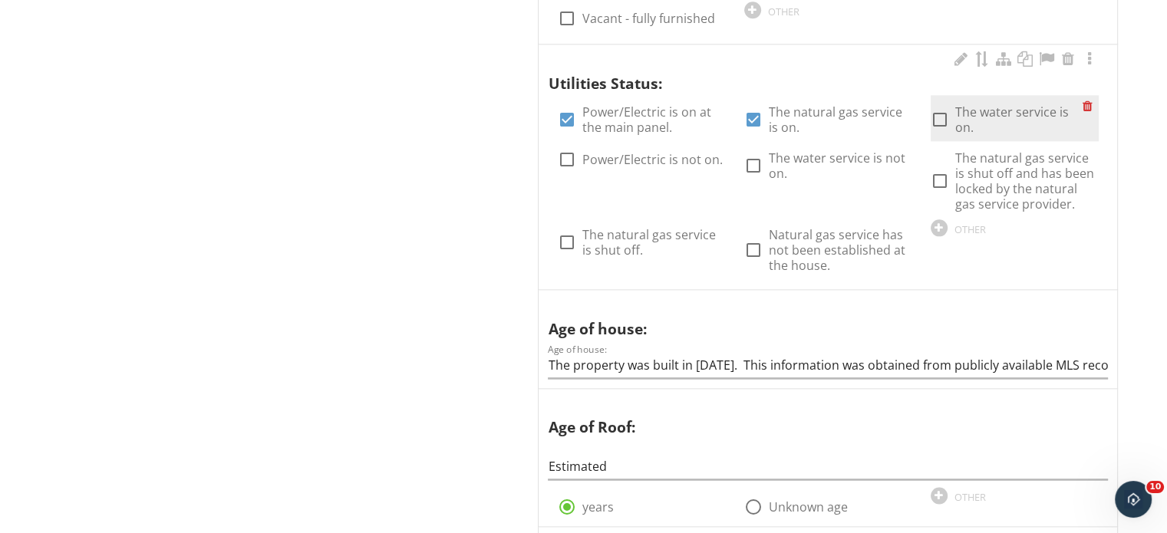
click at [927, 110] on div at bounding box center [940, 120] width 26 height 26
click at [934, 110] on div at bounding box center [940, 120] width 26 height 26
click at [939, 113] on div at bounding box center [940, 120] width 26 height 26
checkbox input "true"
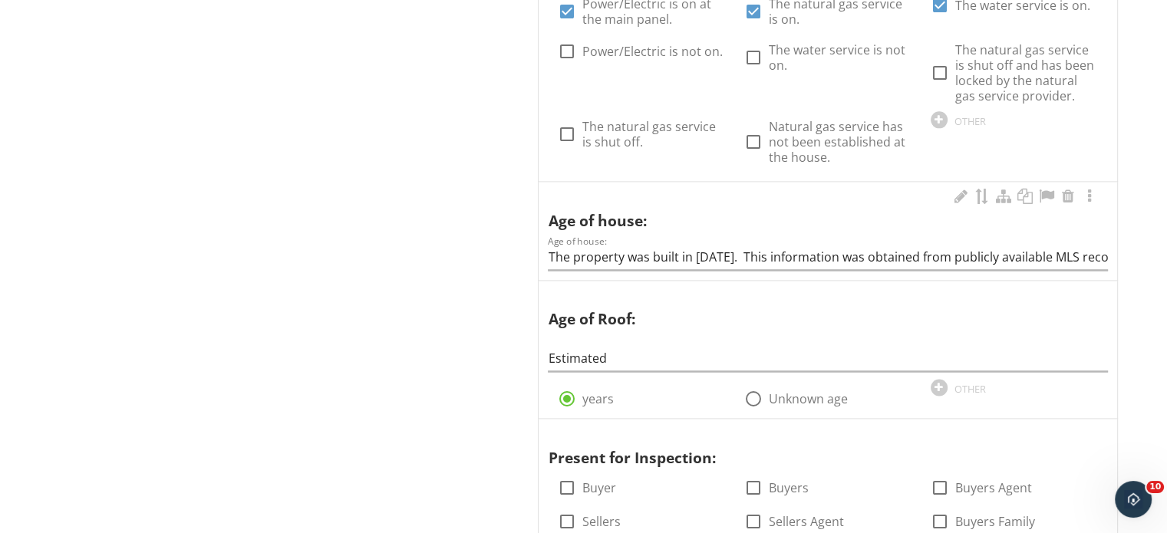
scroll to position [2148, 0]
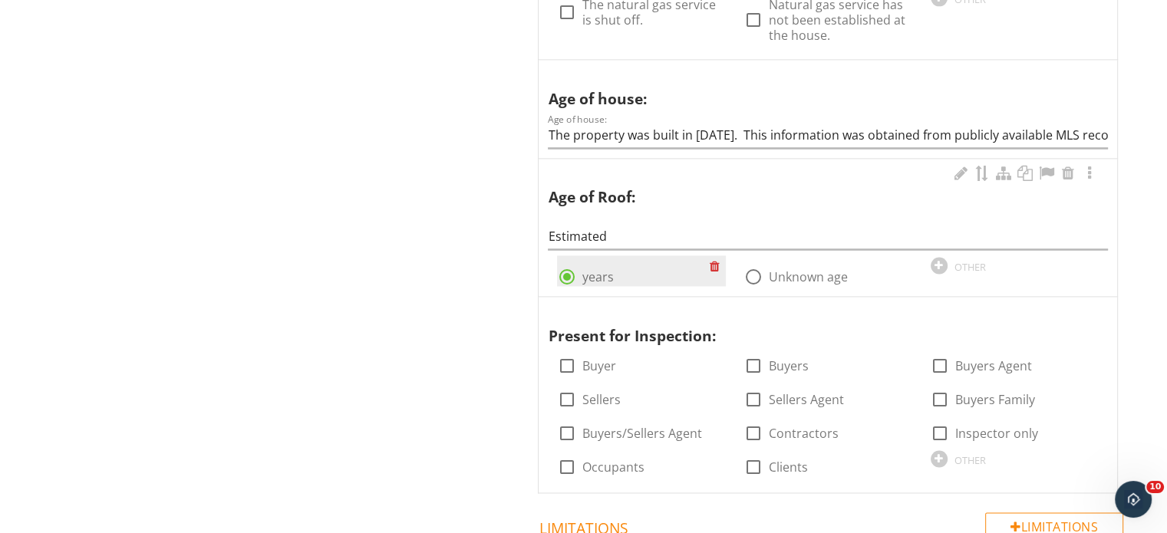
click at [666, 255] on div "radio_button_checked years" at bounding box center [641, 270] width 168 height 31
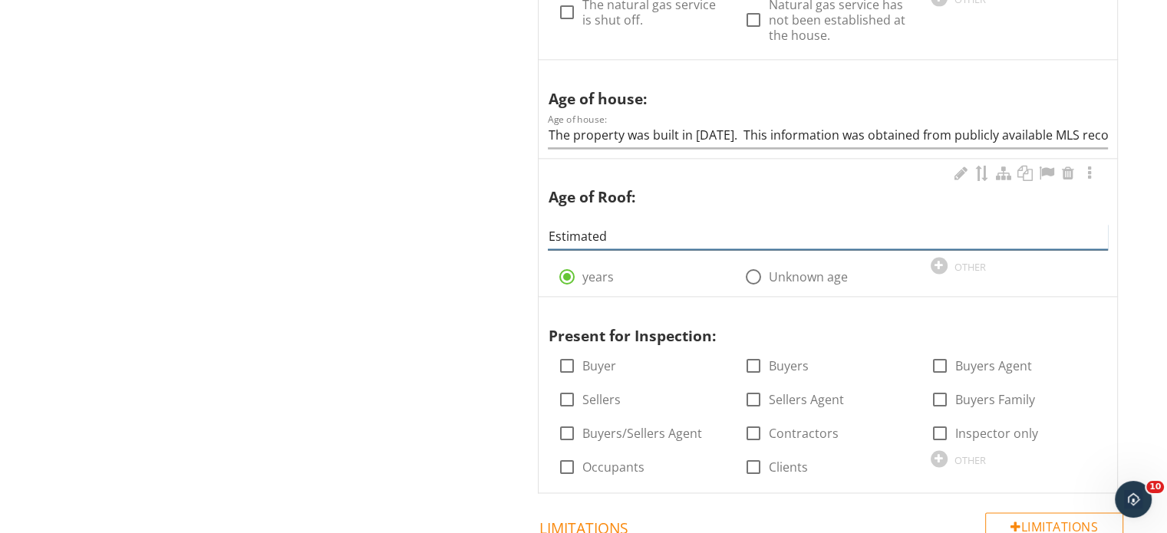
click at [661, 229] on input "Estimated" at bounding box center [828, 236] width 560 height 25
click at [1070, 173] on div at bounding box center [1068, 173] width 18 height 15
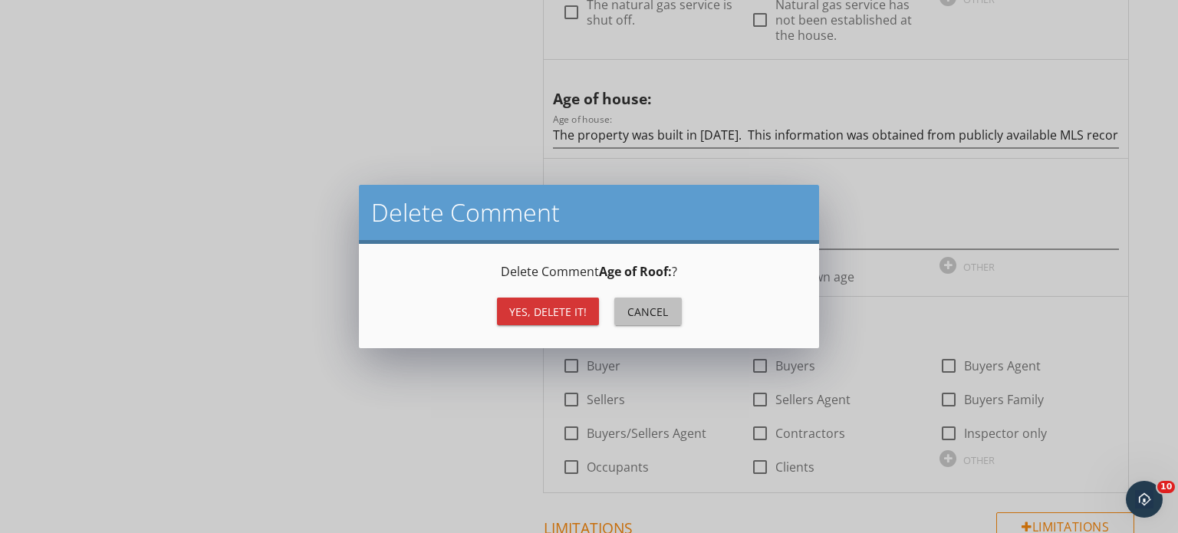
click at [664, 318] on div "Cancel" at bounding box center [648, 312] width 43 height 16
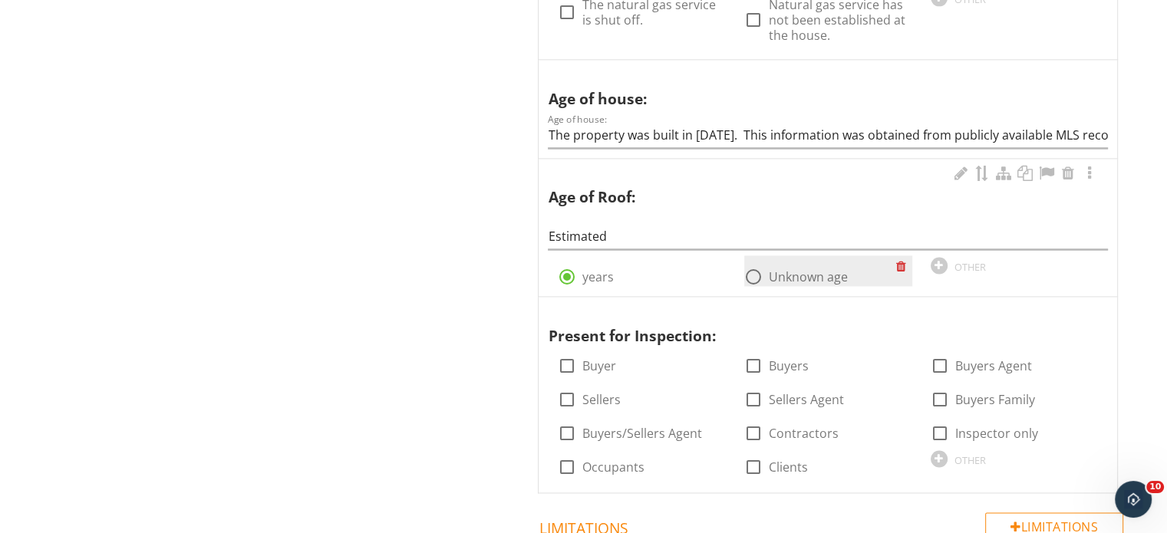
click at [775, 275] on label "Unknown age" at bounding box center [808, 276] width 79 height 15
radio input "false"
radio input "true"
click at [576, 207] on div "Age of Roof: Estimated radio_button_unchecked years radio_button_checked Unknow…" at bounding box center [828, 225] width 560 height 124
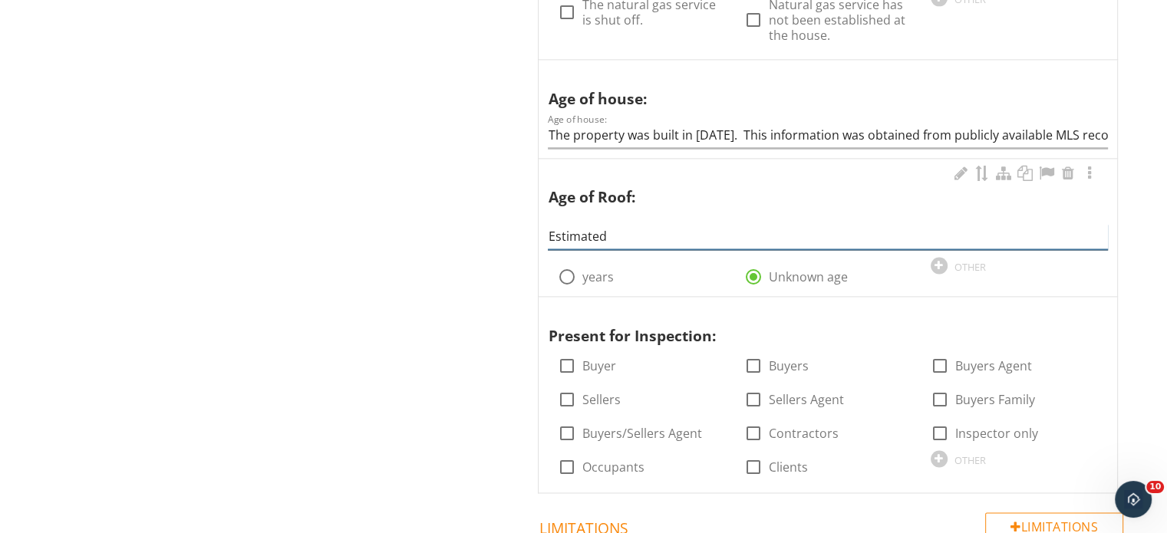
click at [638, 227] on input "Estimated" at bounding box center [828, 236] width 560 height 25
click at [629, 236] on input "Estimated" at bounding box center [828, 236] width 560 height 25
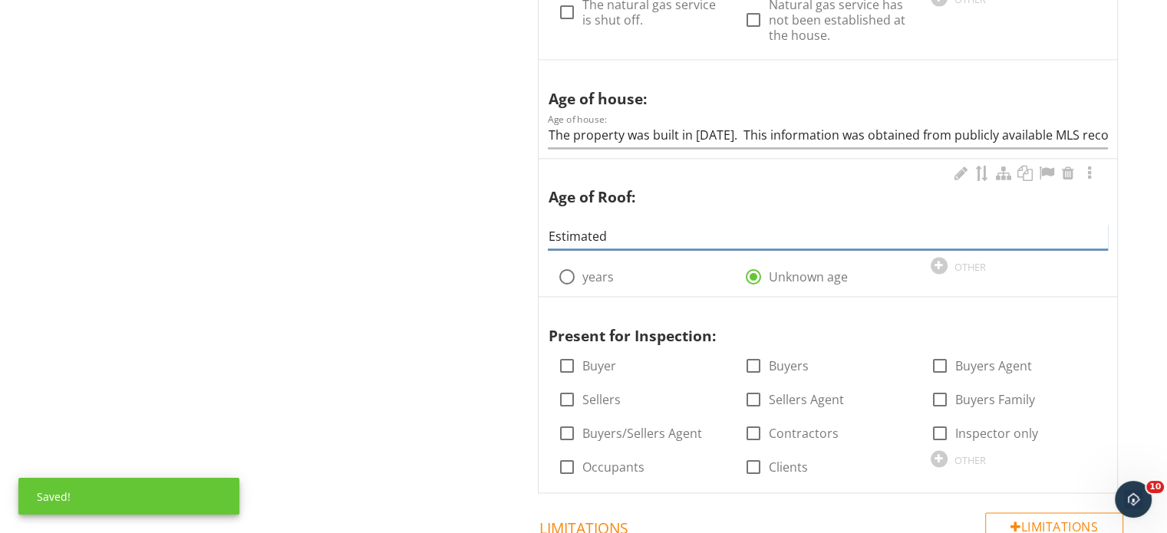
click at [629, 236] on input "Estimated" at bounding box center [828, 236] width 560 height 25
type input "u"
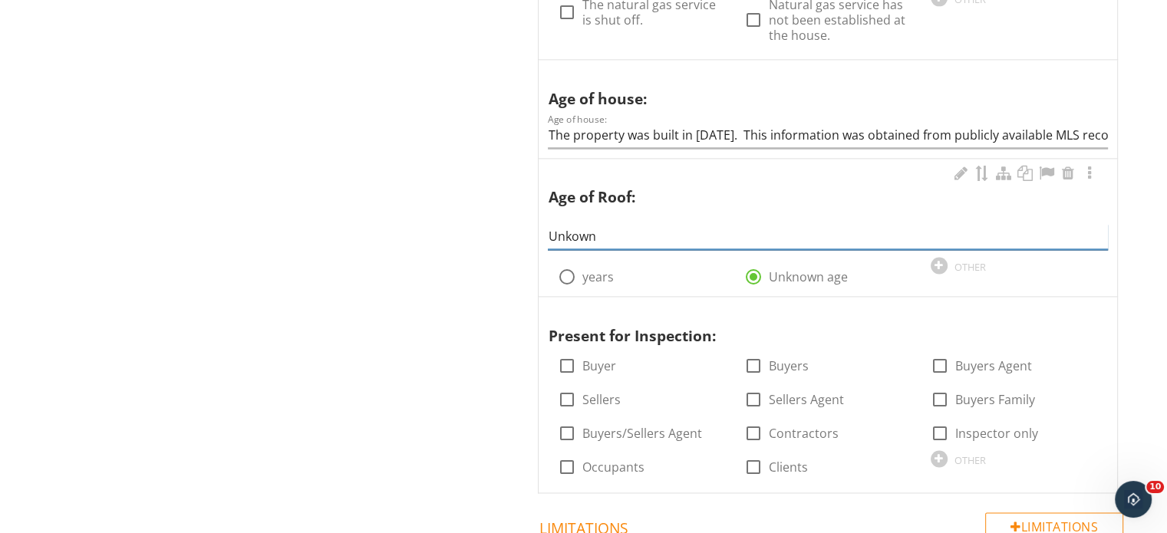
click at [571, 235] on input "Unkown" at bounding box center [828, 236] width 560 height 25
type input "Unknown"
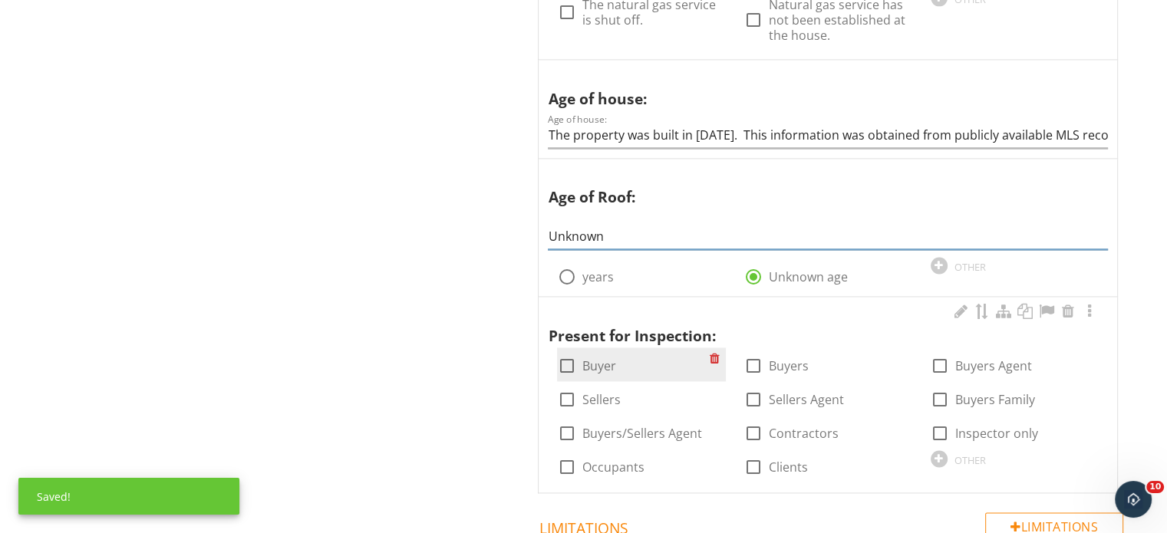
click at [565, 361] on div at bounding box center [566, 366] width 26 height 26
checkbox input "true"
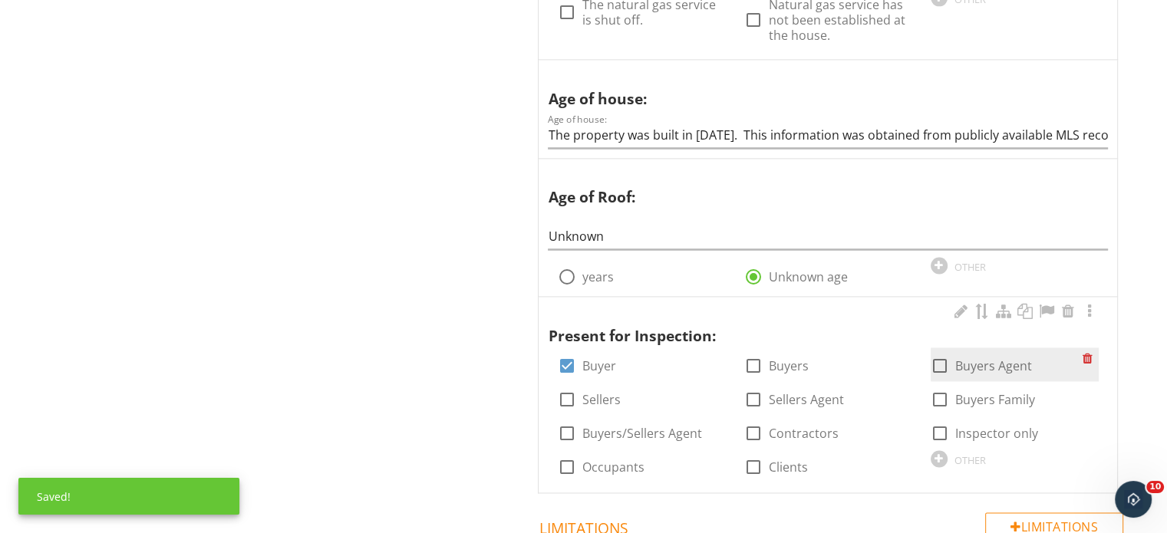
click at [942, 358] on div at bounding box center [940, 366] width 26 height 26
checkbox input "true"
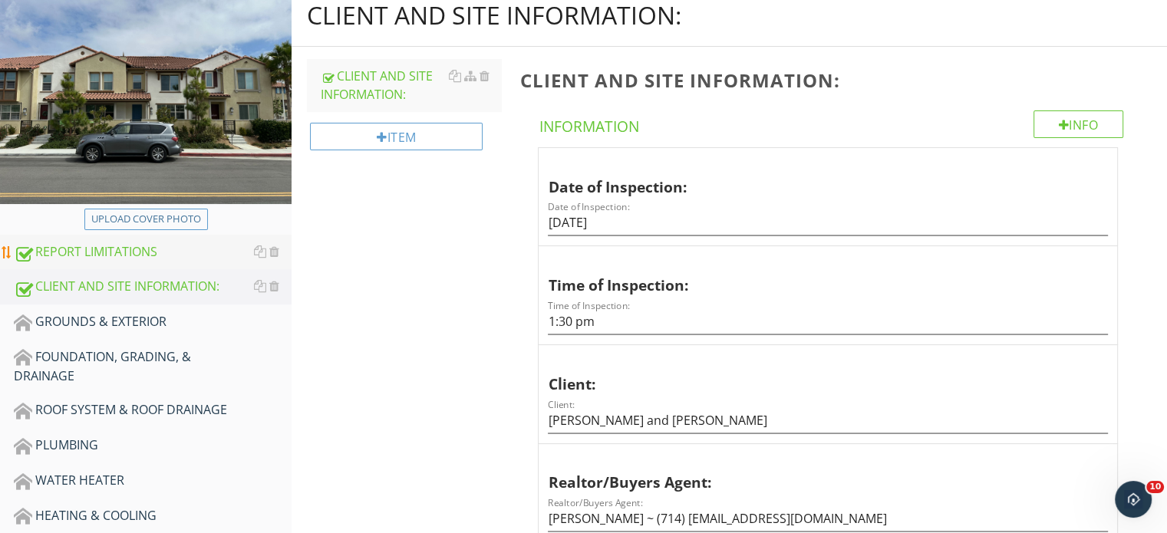
scroll to position [230, 0]
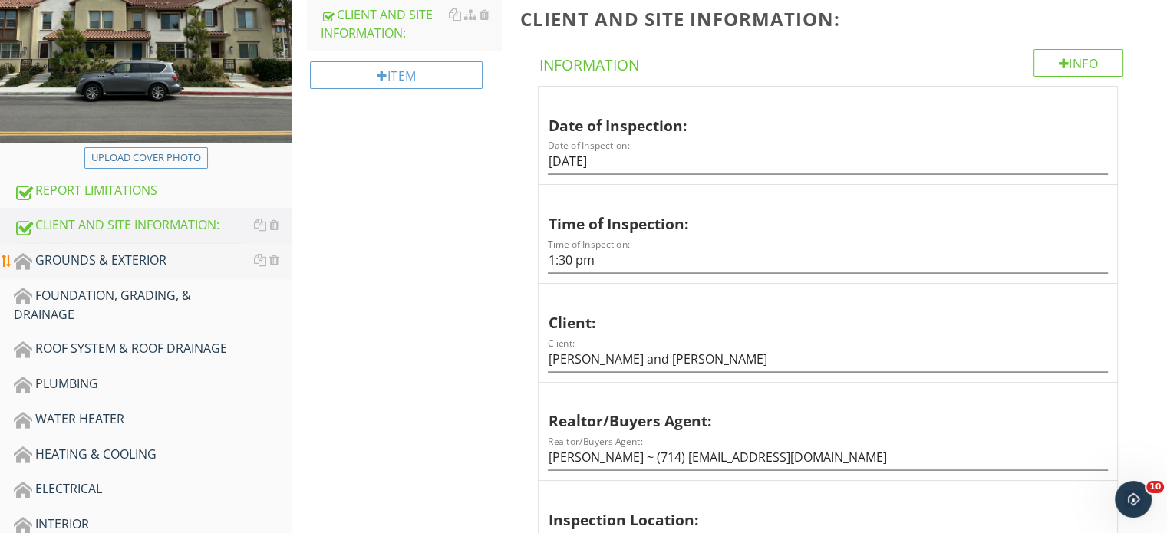
click at [89, 266] on div "GROUNDS & EXTERIOR" at bounding box center [153, 261] width 278 height 20
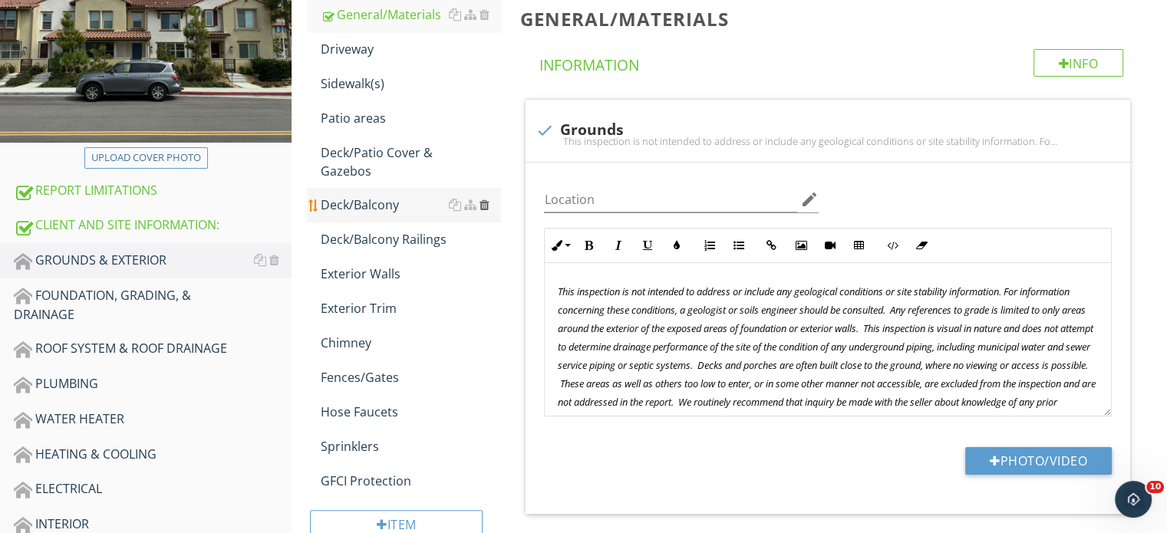
click at [482, 205] on div at bounding box center [484, 205] width 10 height 12
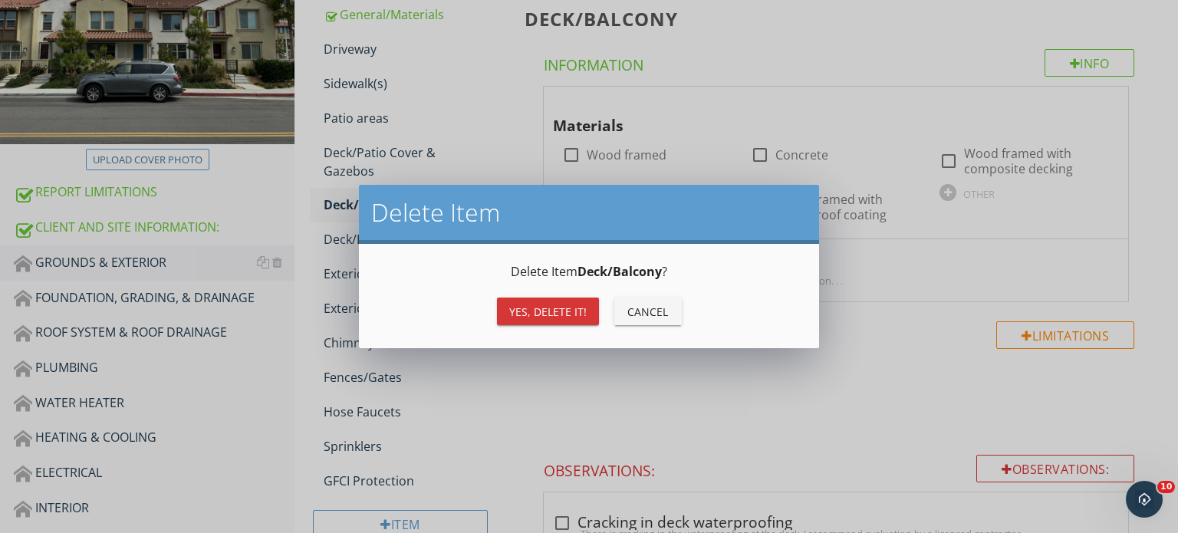
click at [549, 323] on button "Yes, Delete it!" at bounding box center [548, 312] width 102 height 28
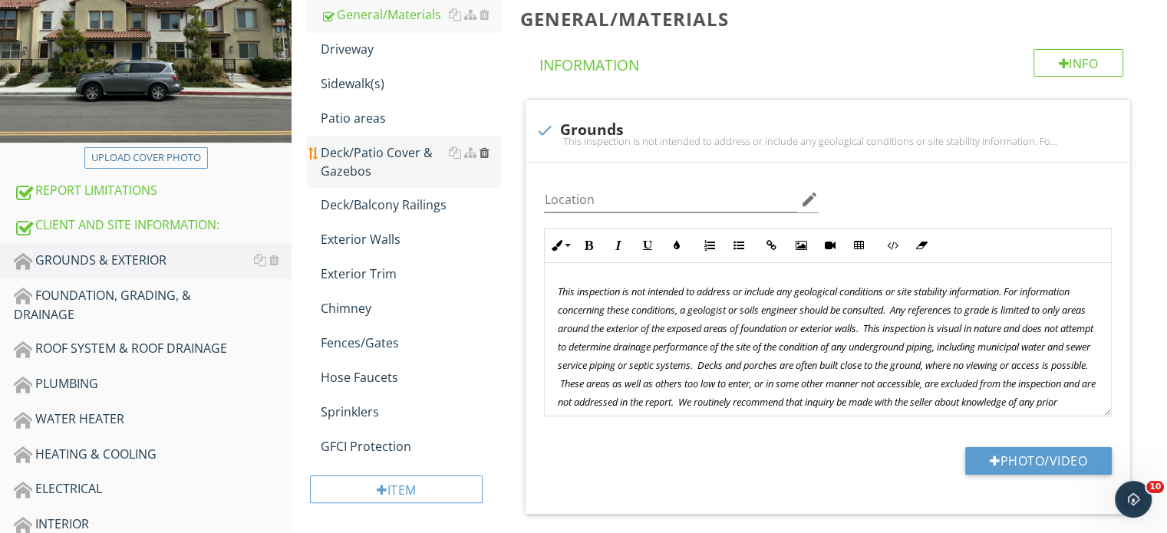
click at [485, 153] on div at bounding box center [484, 153] width 10 height 12
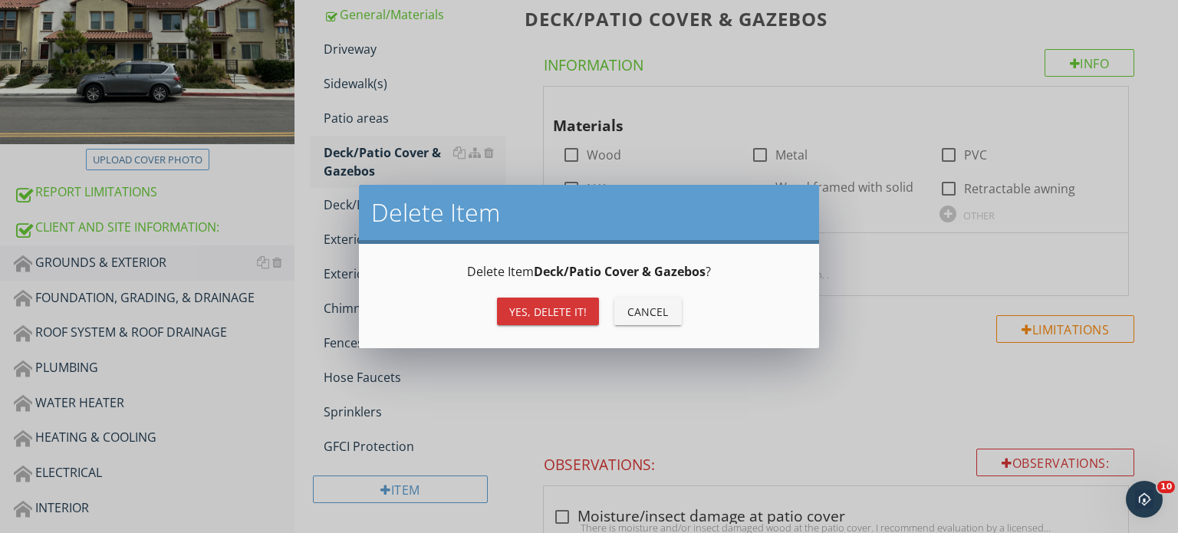
click at [519, 315] on div "Yes, Delete it!" at bounding box center [547, 312] width 77 height 16
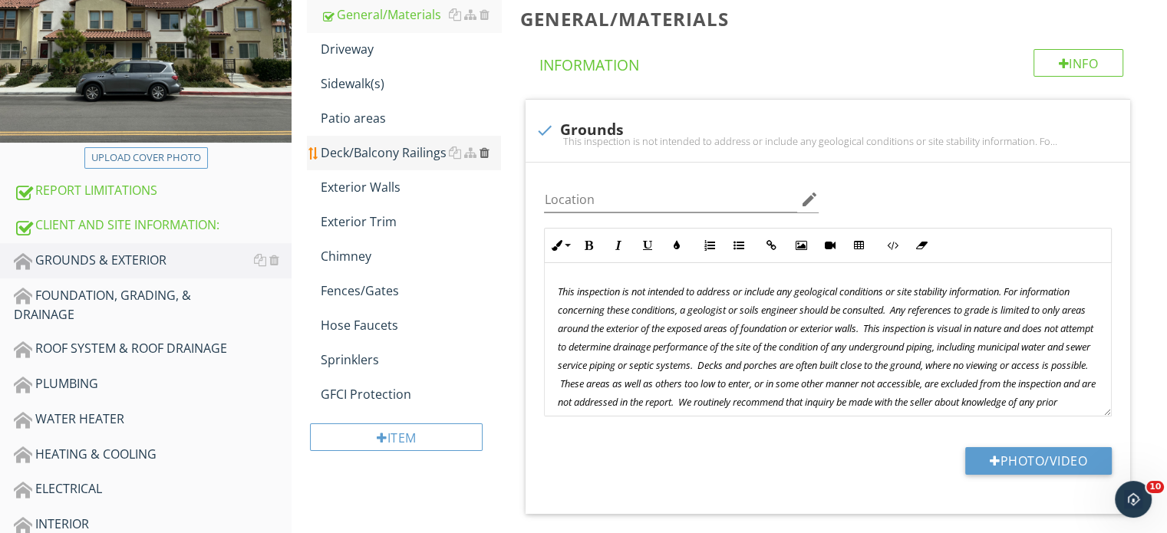
click at [483, 156] on div at bounding box center [484, 153] width 10 height 12
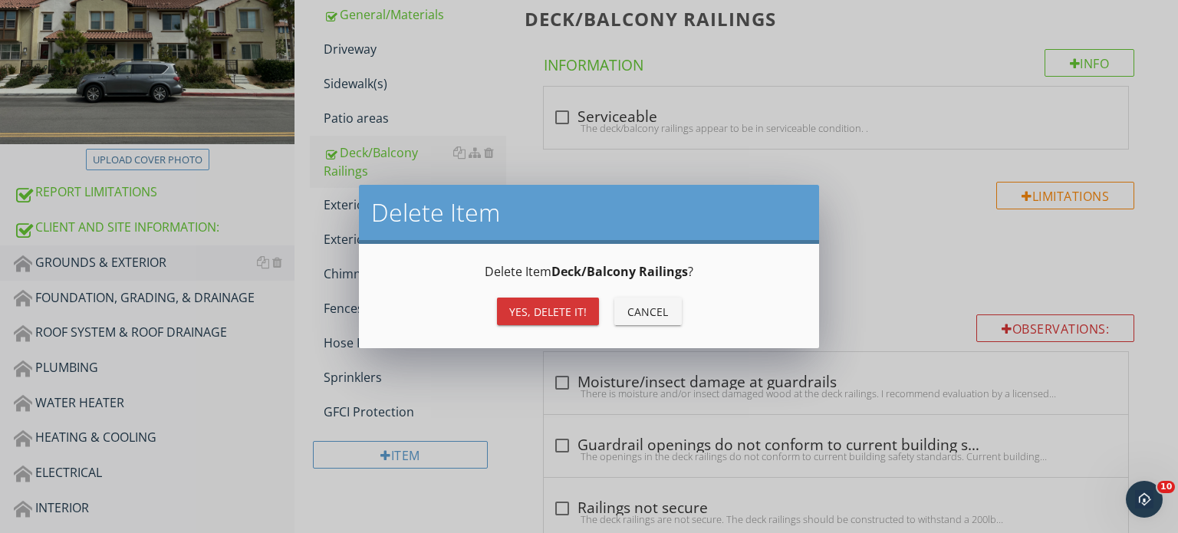
click at [544, 304] on div "Yes, Delete it!" at bounding box center [547, 312] width 77 height 16
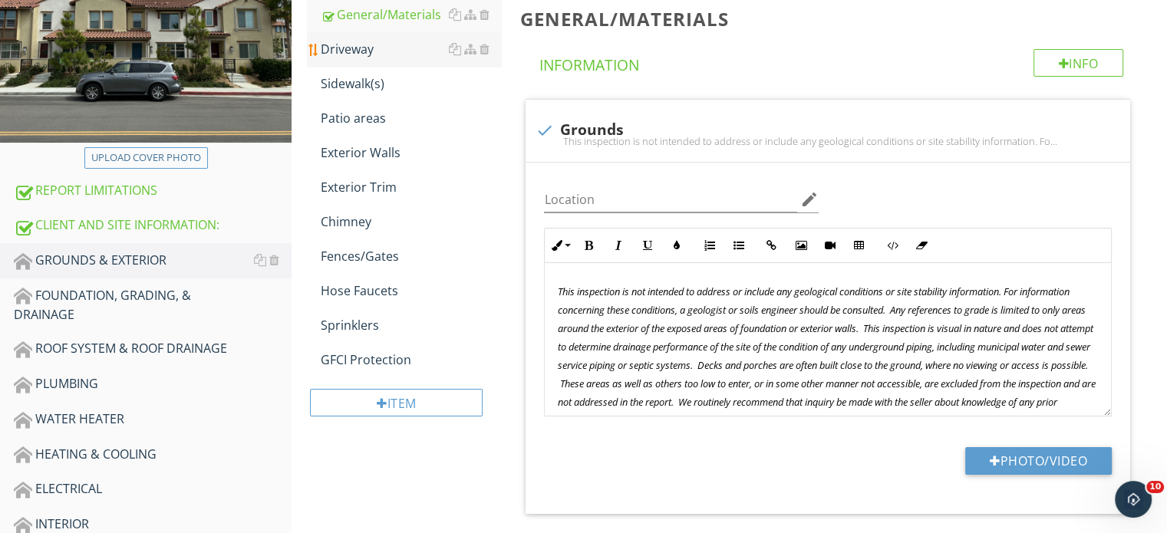
click at [371, 48] on div "Driveway" at bounding box center [411, 49] width 180 height 18
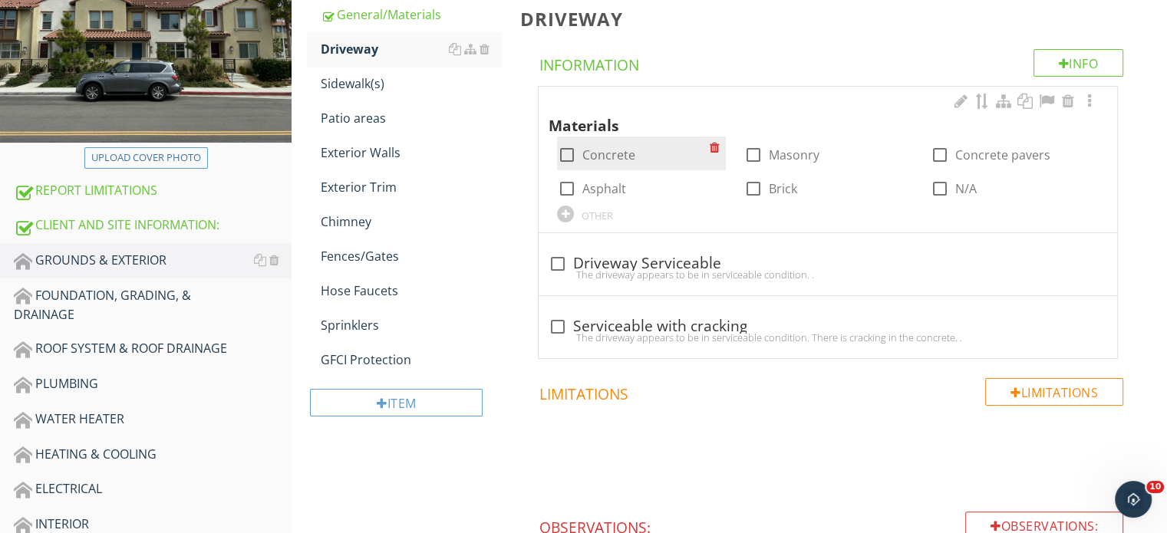
click at [555, 150] on div at bounding box center [566, 155] width 26 height 26
checkbox input "true"
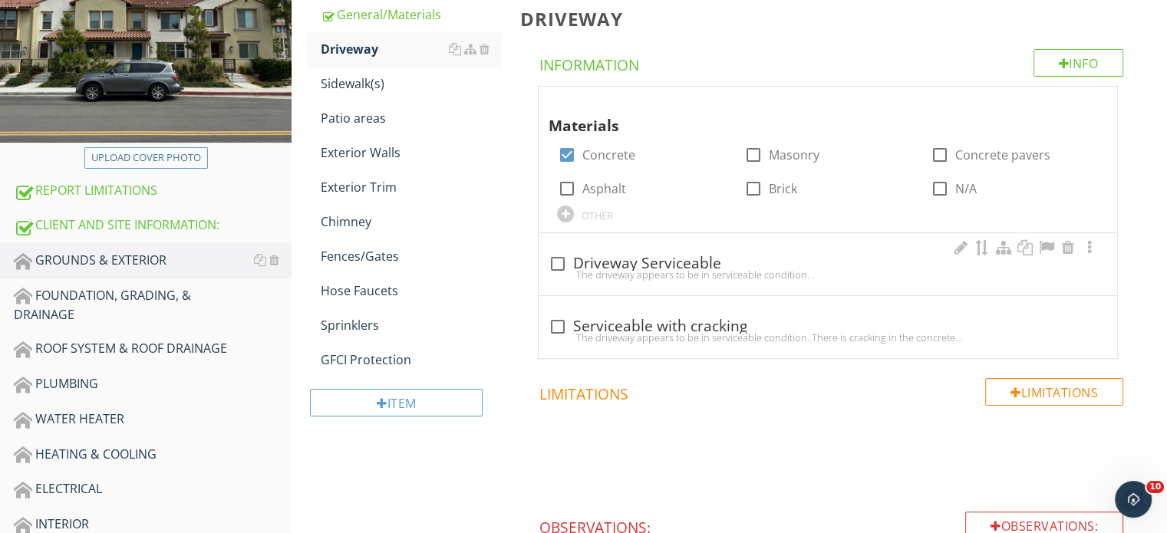
click at [558, 269] on div "The driveway appears to be in serviceable condition. ." at bounding box center [828, 275] width 560 height 12
checkbox input "true"
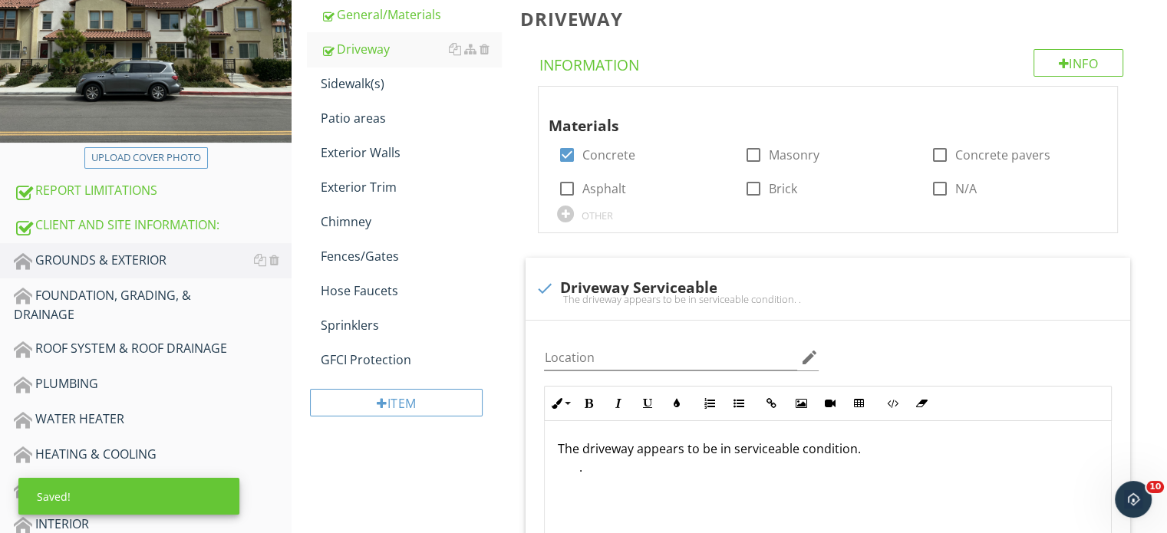
scroll to position [537, 0]
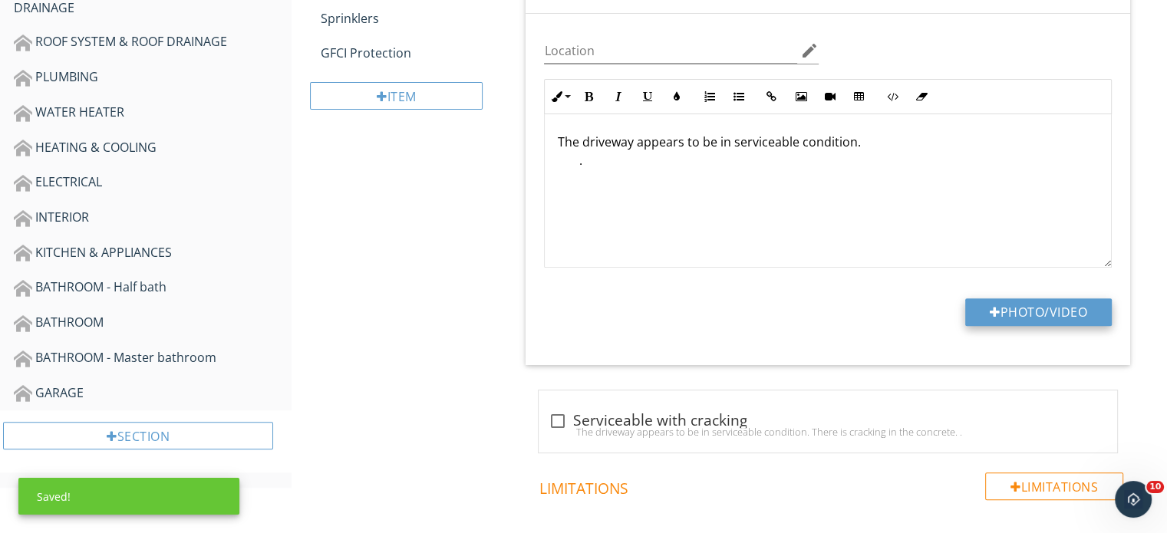
click at [1026, 315] on button "Photo/Video" at bounding box center [1038, 312] width 147 height 28
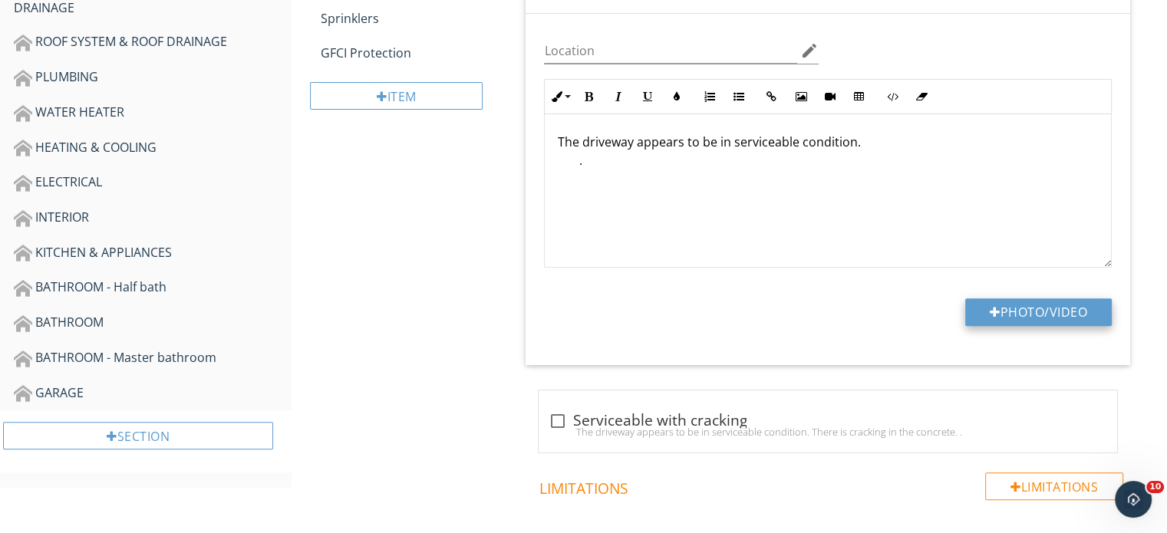
type input "C:\fakepath\IMG_2660.JPG"
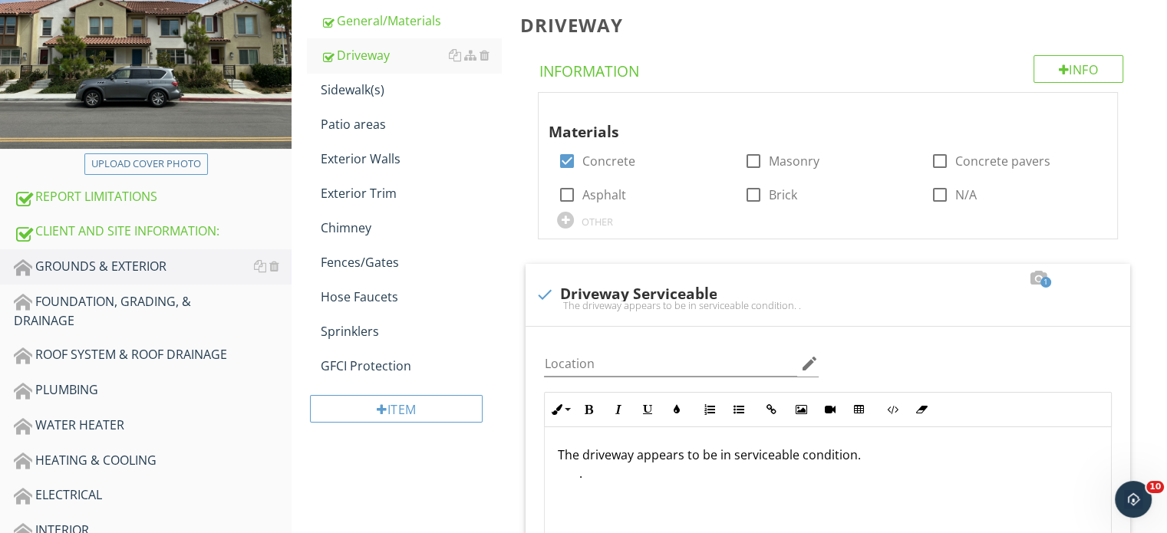
scroll to position [0, 0]
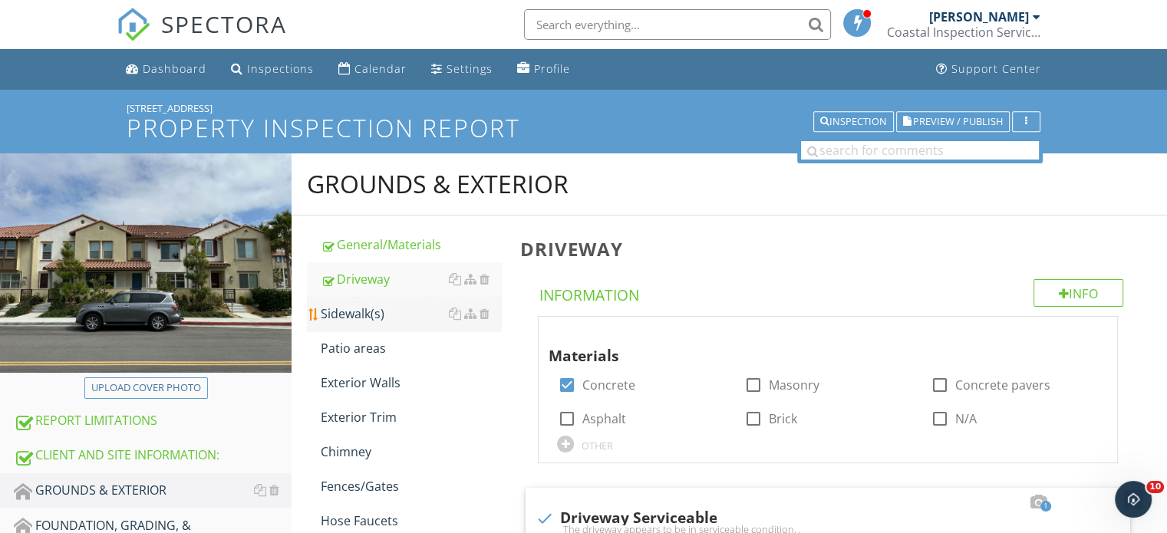
click at [370, 318] on div "Sidewalk(s)" at bounding box center [411, 314] width 180 height 18
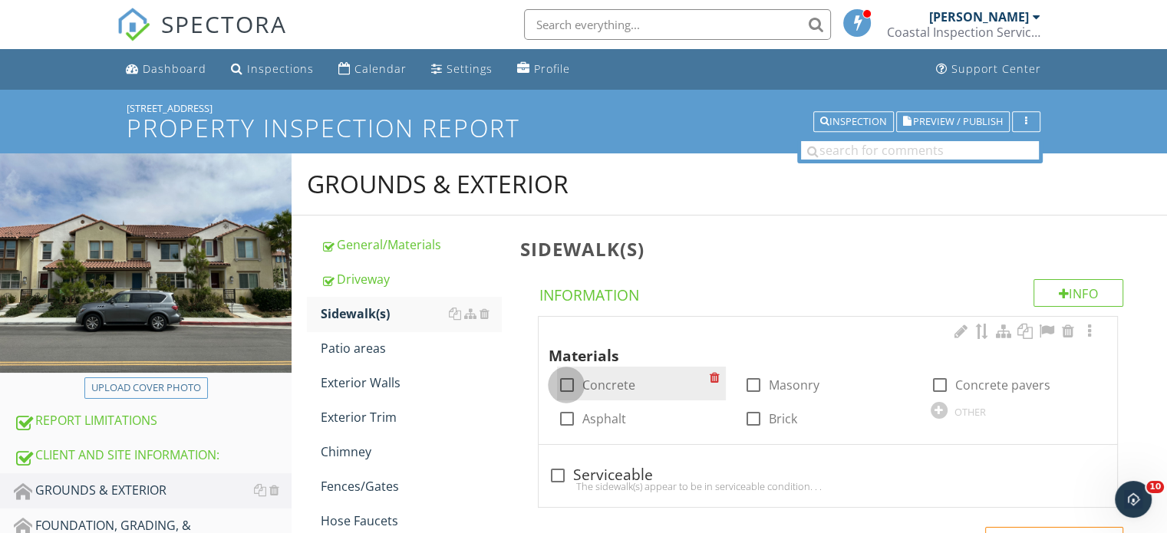
click at [566, 386] on div at bounding box center [566, 385] width 26 height 26
checkbox input "true"
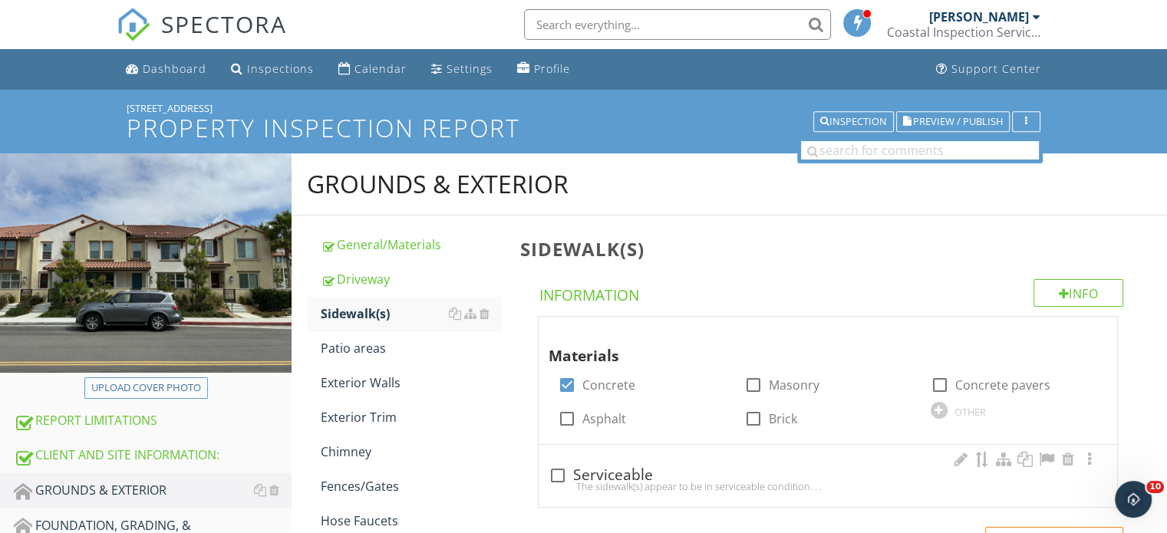
click at [566, 458] on div "check_box_outline_blank Serviceable The sidewalk(s) appear to be in serviceable…" at bounding box center [828, 476] width 579 height 62
checkbox input "true"
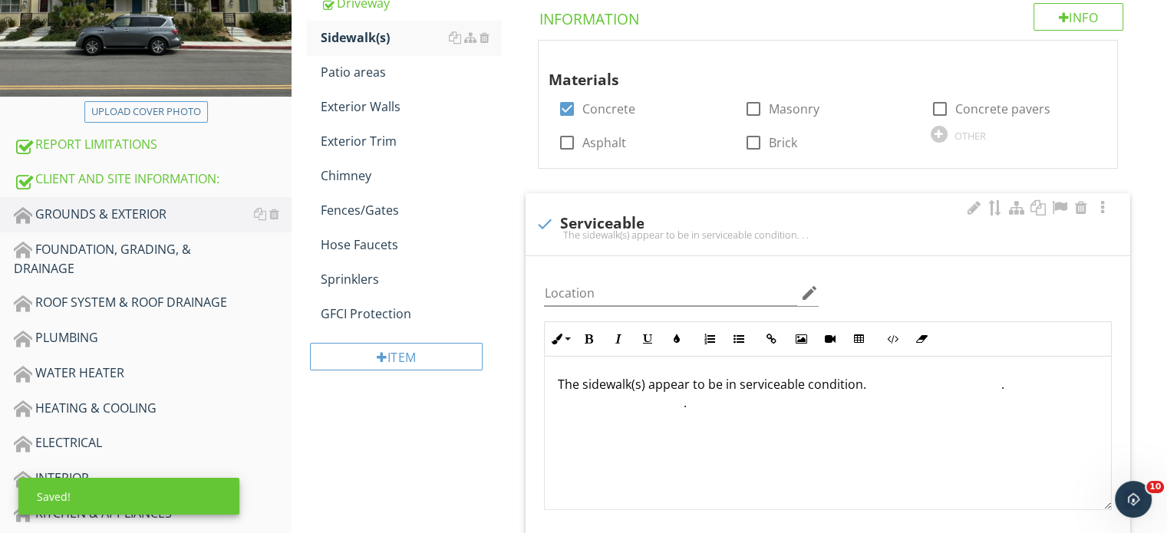
scroll to position [460, 0]
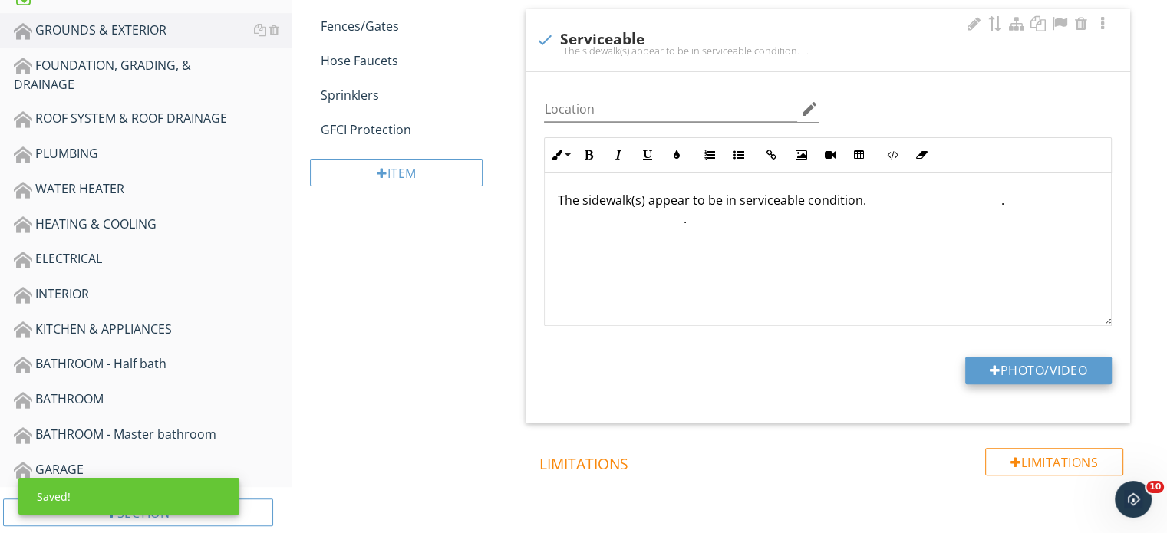
click at [1019, 372] on button "Photo/Video" at bounding box center [1038, 371] width 147 height 28
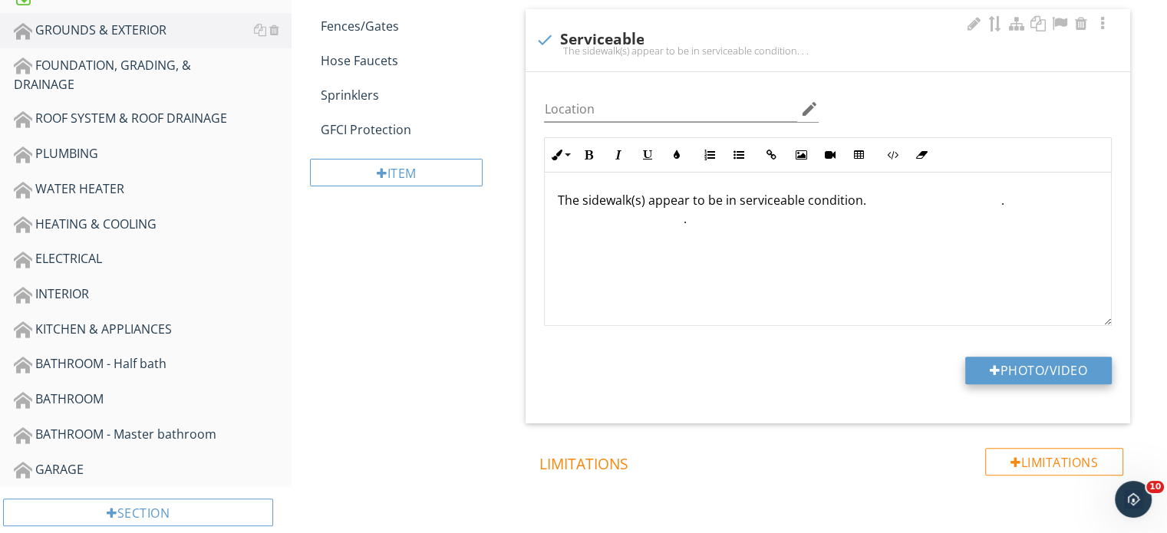
type input "C:\fakepath\IMG_2754.JPG"
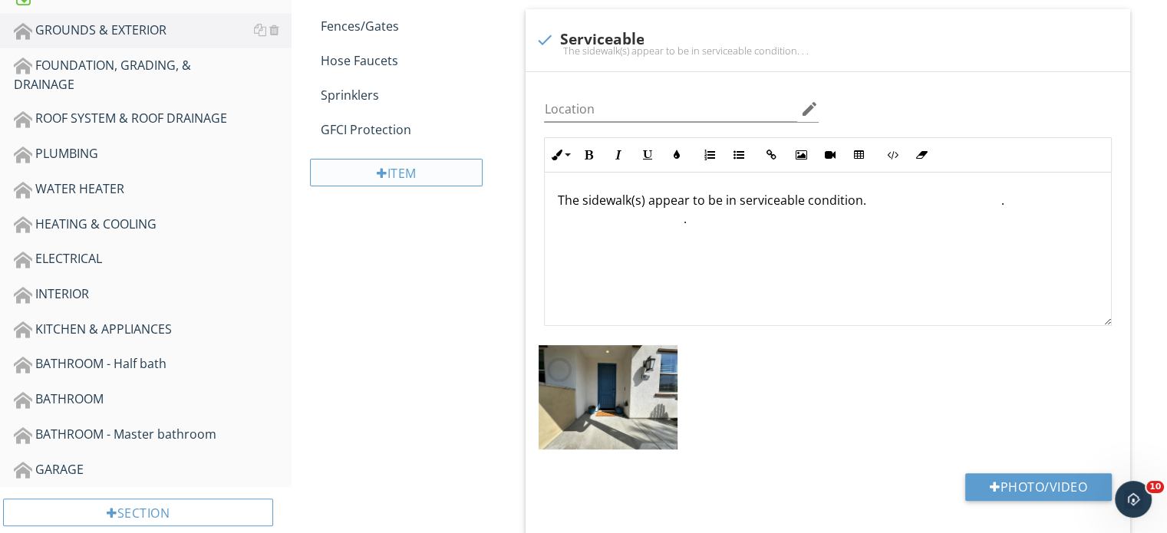
click at [374, 165] on div "Item" at bounding box center [396, 173] width 173 height 28
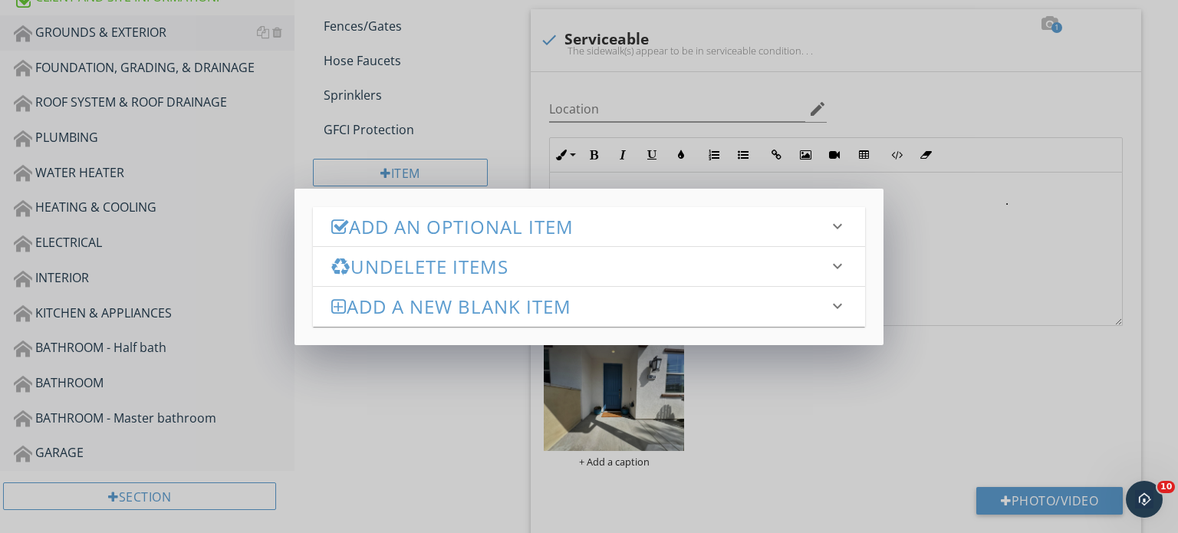
click at [407, 237] on h3 "Add an Optional Item" at bounding box center [579, 226] width 497 height 21
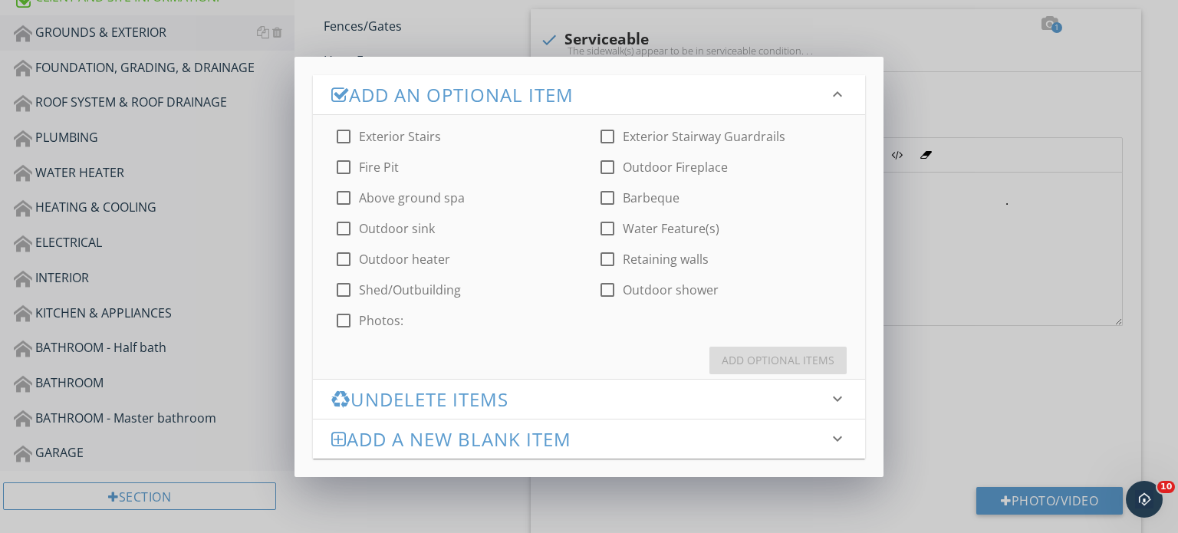
click at [347, 137] on div at bounding box center [344, 137] width 26 height 26
checkbox input "true"
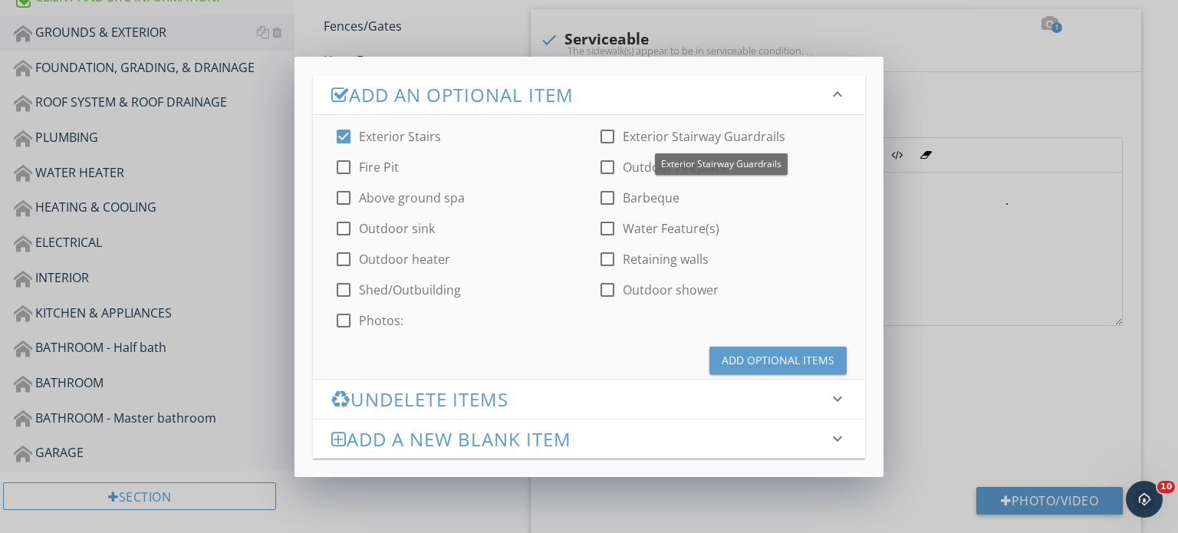
click at [611, 133] on div at bounding box center [608, 137] width 26 height 26
checkbox input "true"
click at [779, 368] on button "Add Optional Items" at bounding box center [778, 361] width 137 height 28
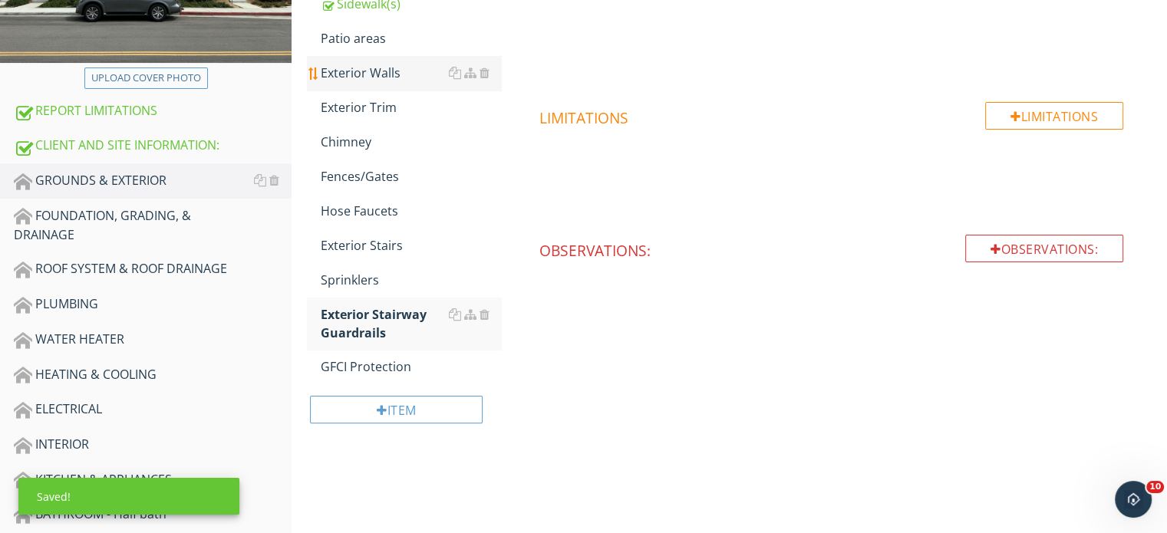
scroll to position [307, 0]
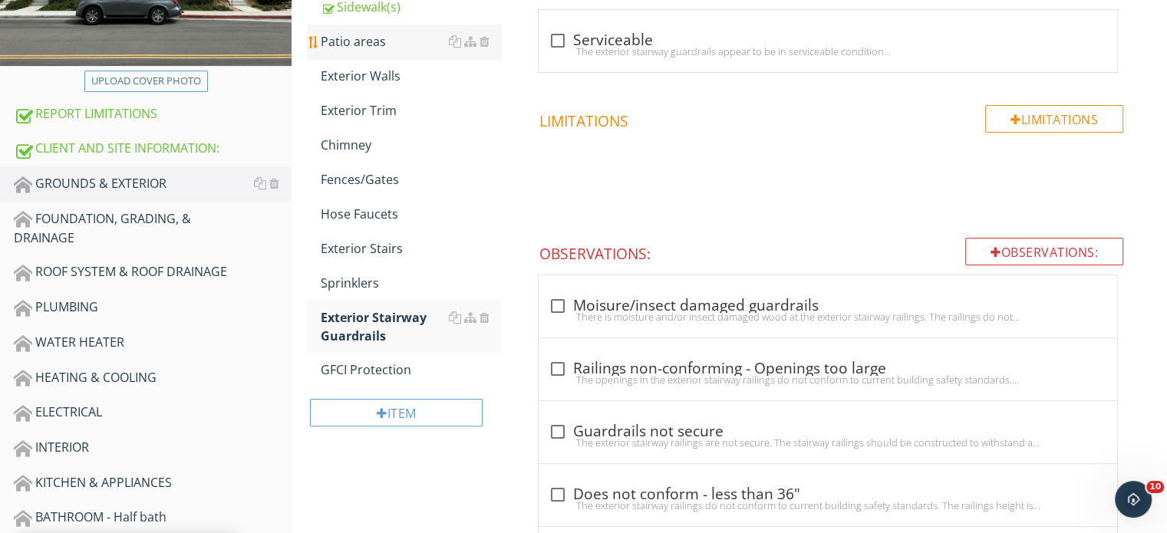
click at [371, 34] on div "Patio areas" at bounding box center [411, 41] width 180 height 18
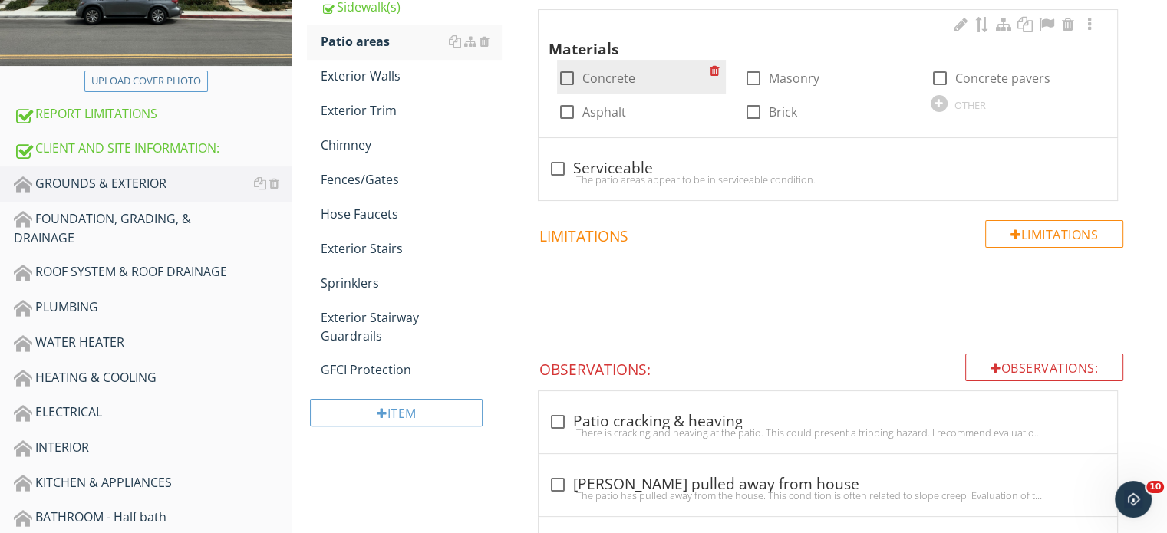
click at [565, 70] on div at bounding box center [566, 78] width 26 height 26
checkbox input "true"
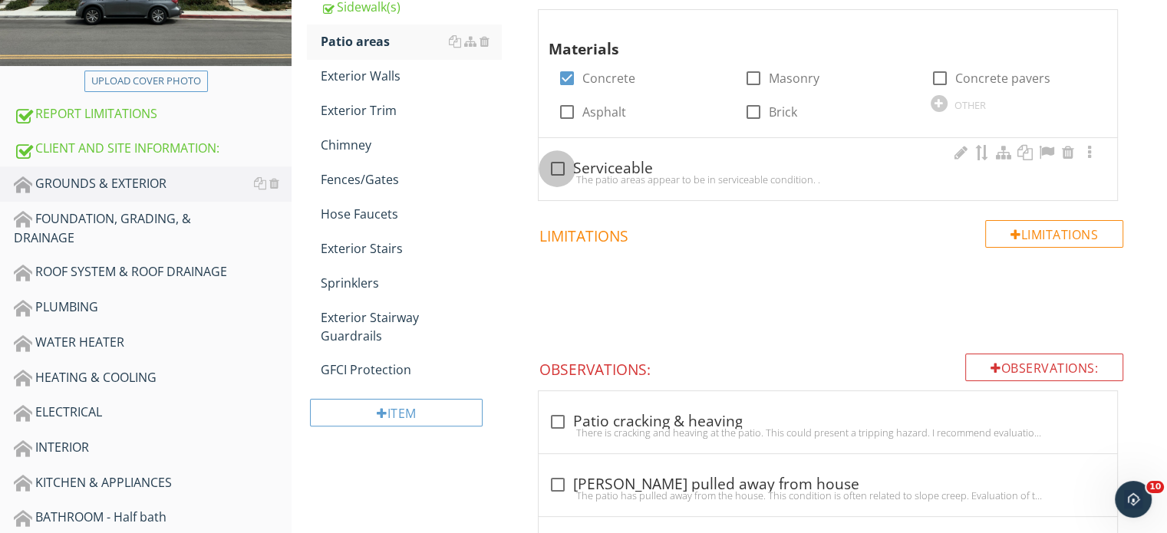
click at [559, 170] on div at bounding box center [557, 169] width 26 height 26
checkbox input "true"
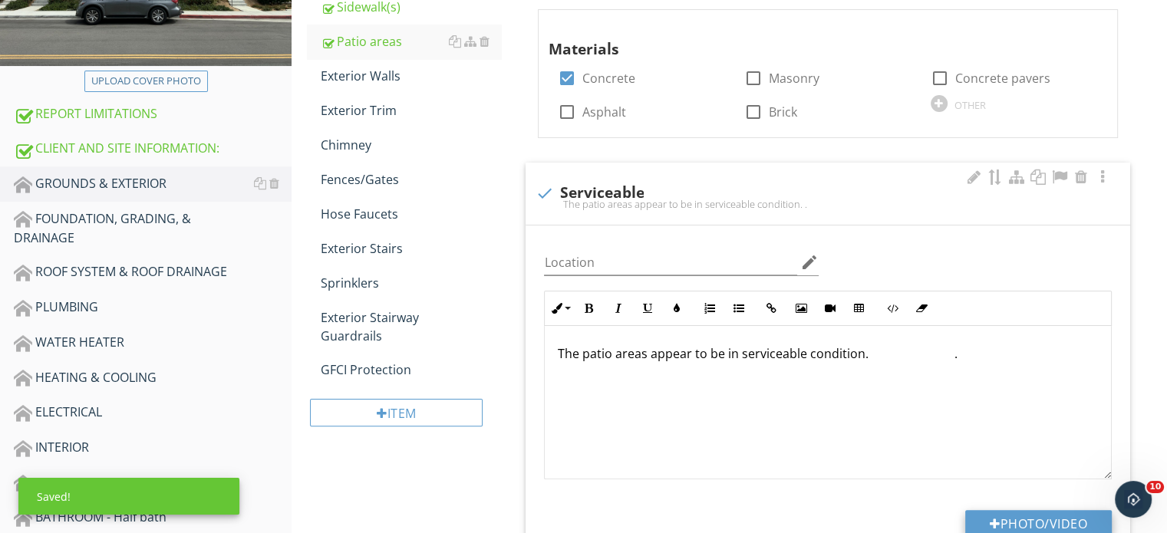
click at [1031, 517] on button "Photo/Video" at bounding box center [1038, 524] width 147 height 28
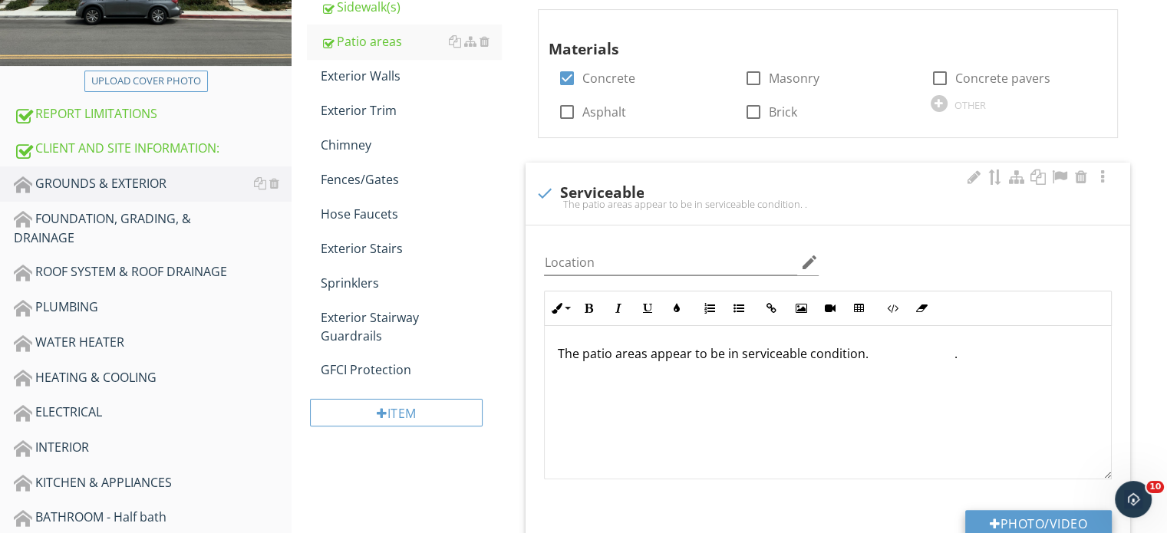
type input "C:\fakepath\IMG_2654.JPG"
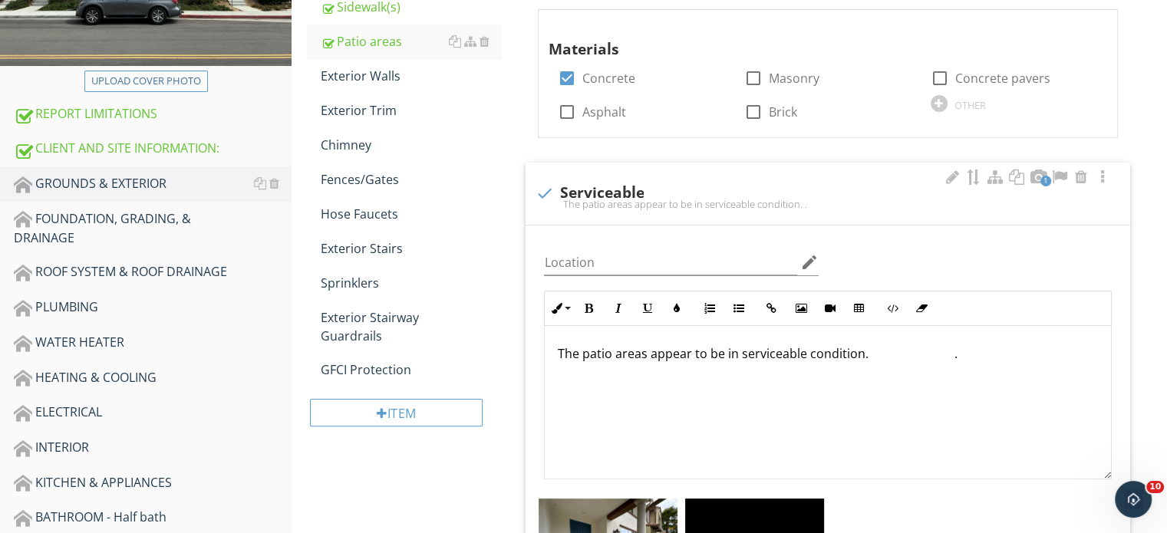
click at [362, 84] on div "Exterior Walls" at bounding box center [411, 76] width 180 height 18
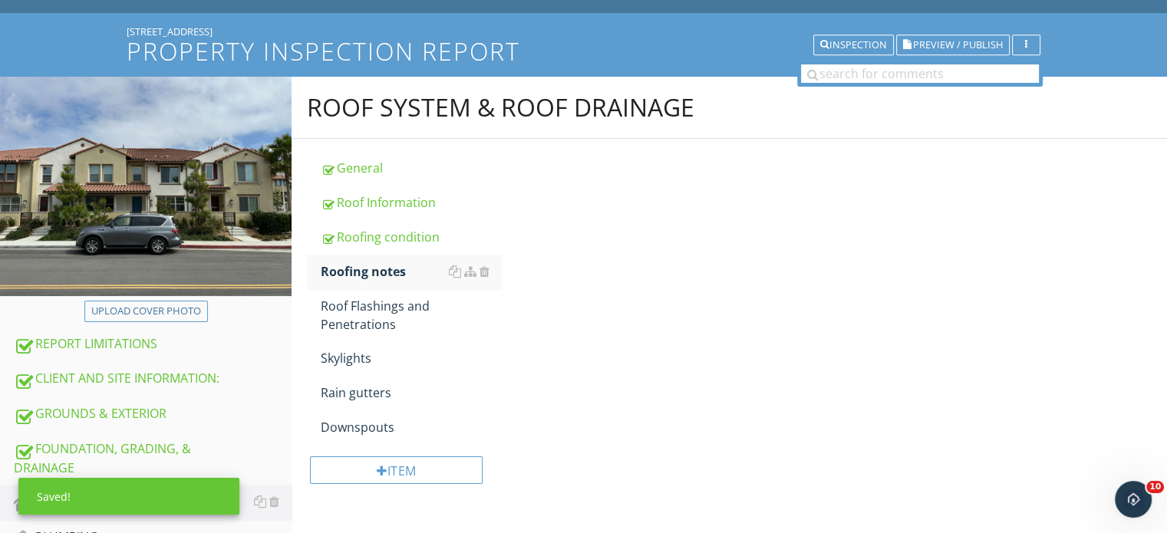
scroll to position [77, 0]
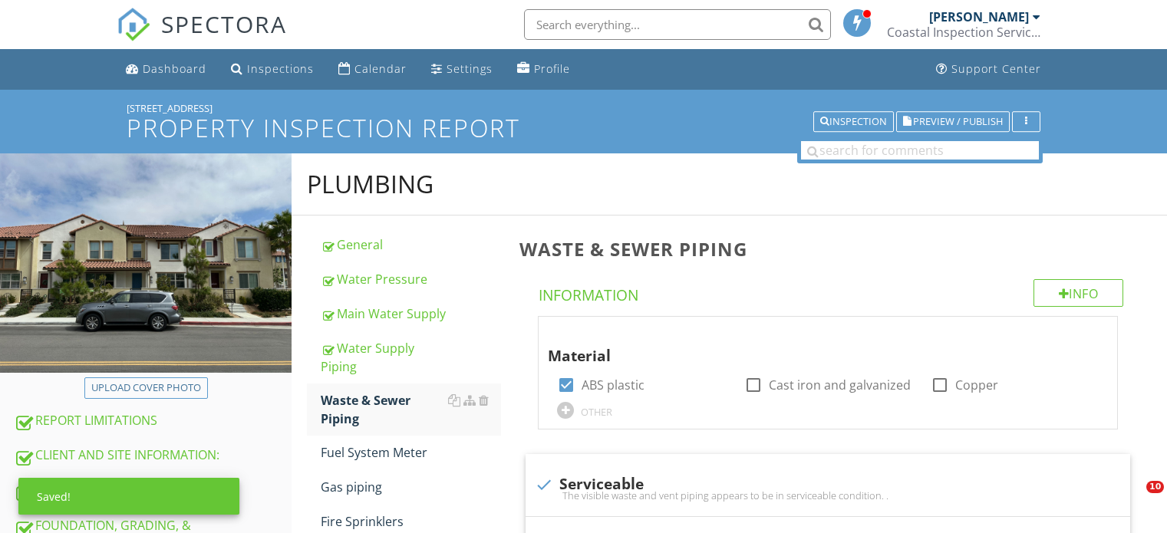
click at [370, 436] on link "Fuel System Meter" at bounding box center [411, 453] width 180 height 34
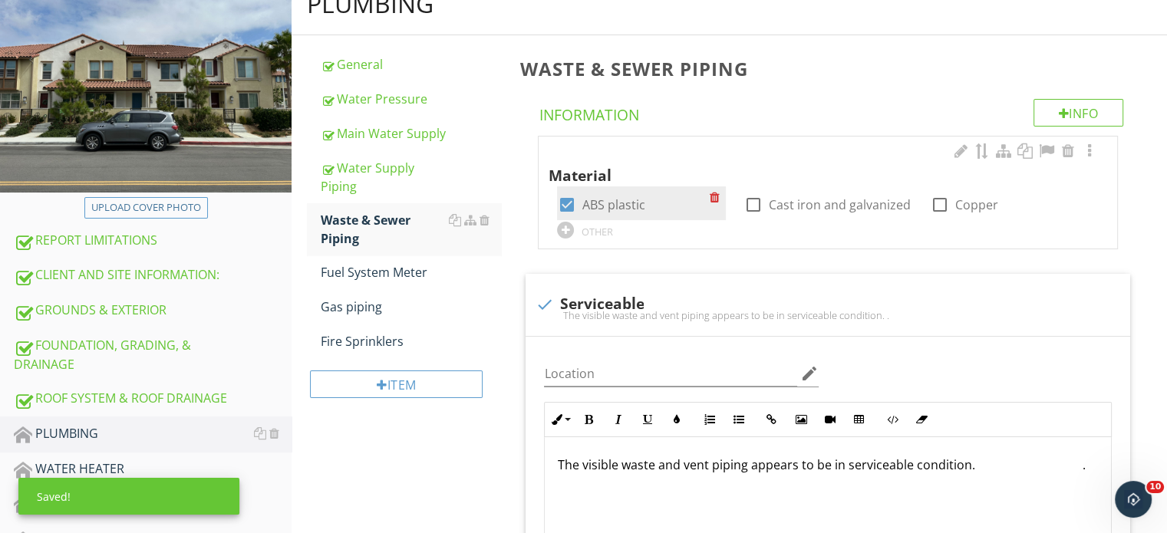
scroll to position [180, 0]
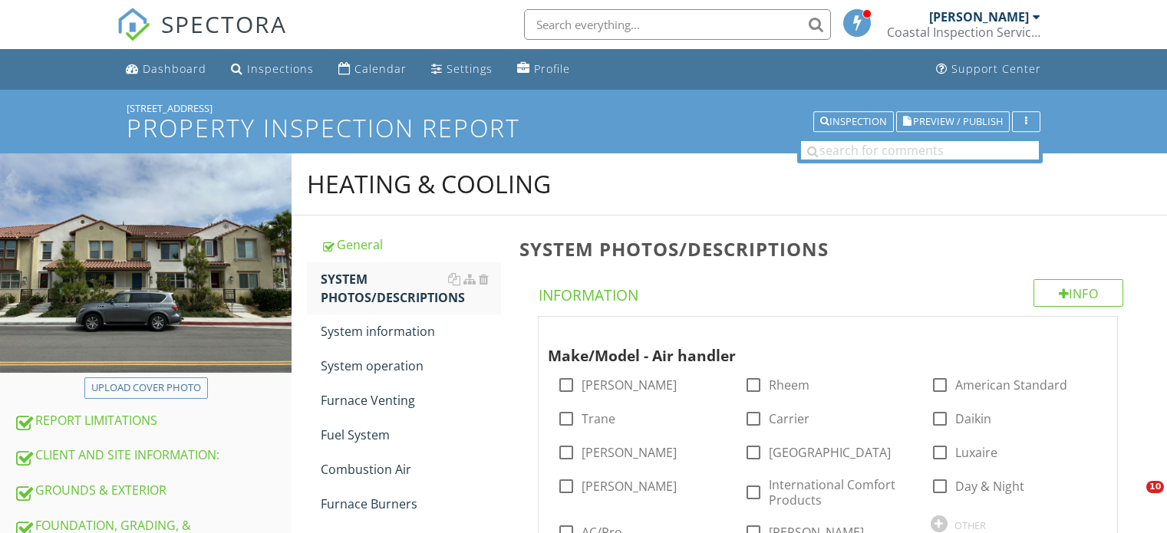
scroll to position [164, 0]
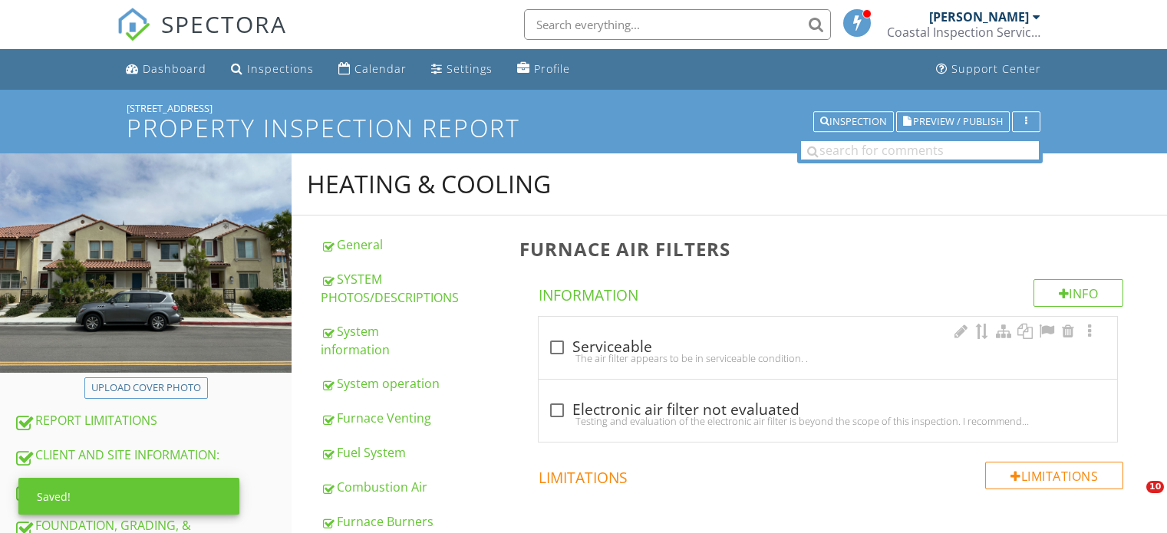
scroll to position [307, 0]
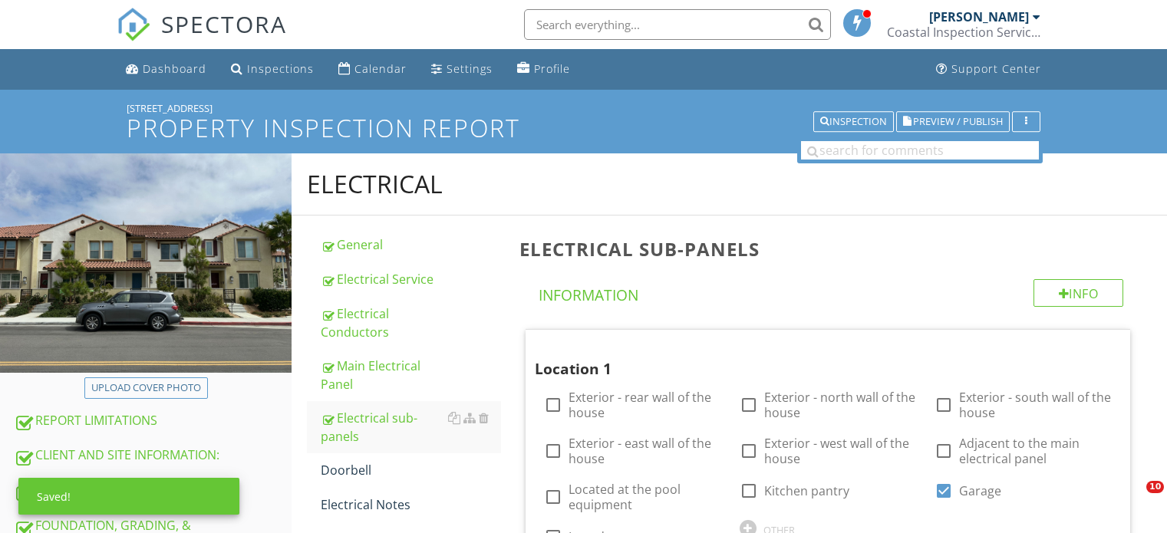
scroll to position [359, 0]
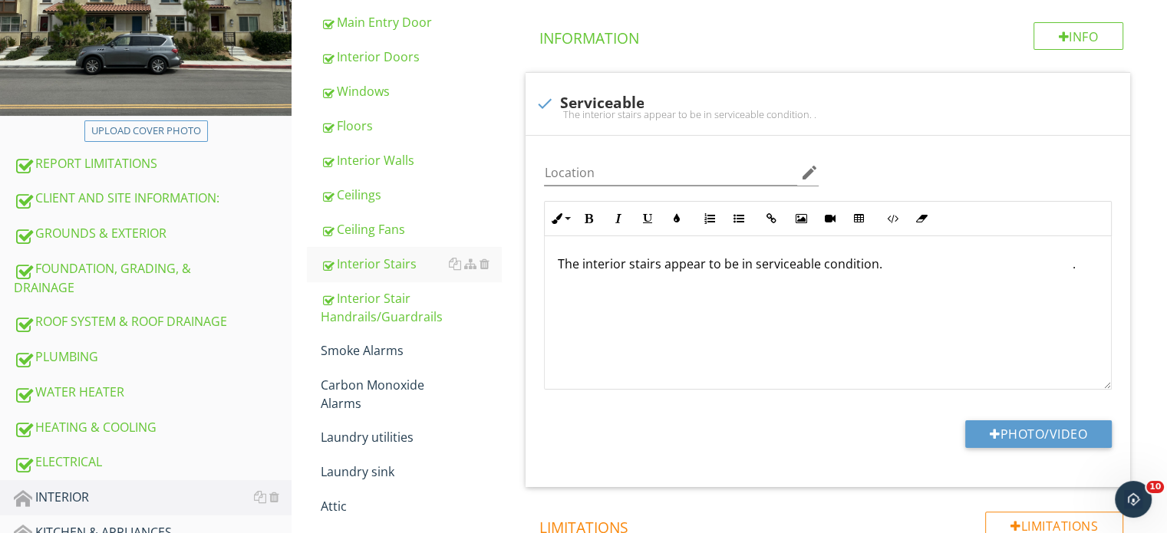
type input "C:\fakepath\IMG_2701.JPG"
click at [379, 347] on div "Smoke Alarms" at bounding box center [411, 350] width 180 height 18
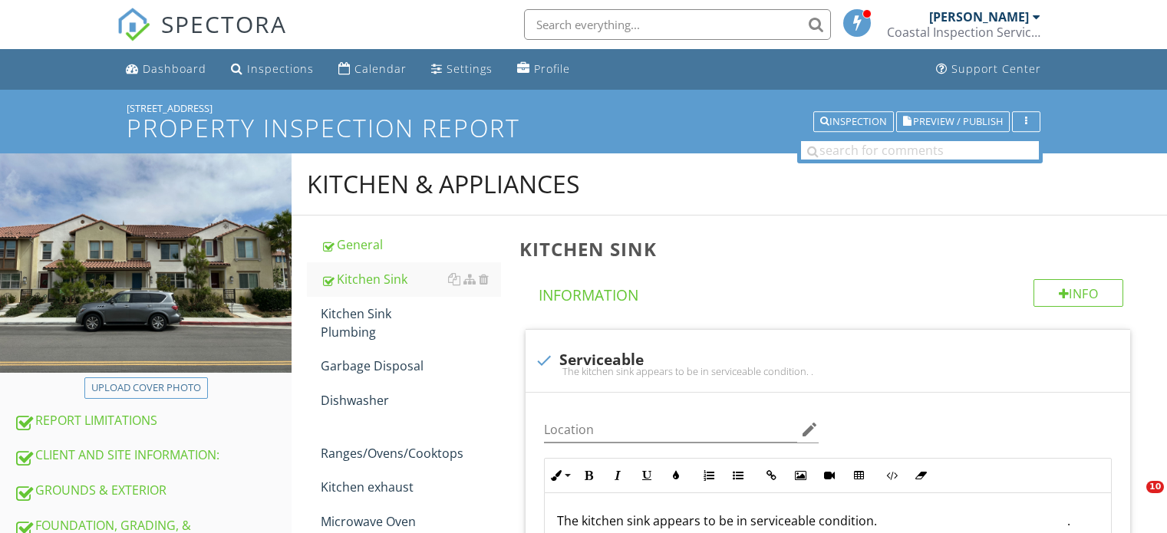
scroll to position [232, 0]
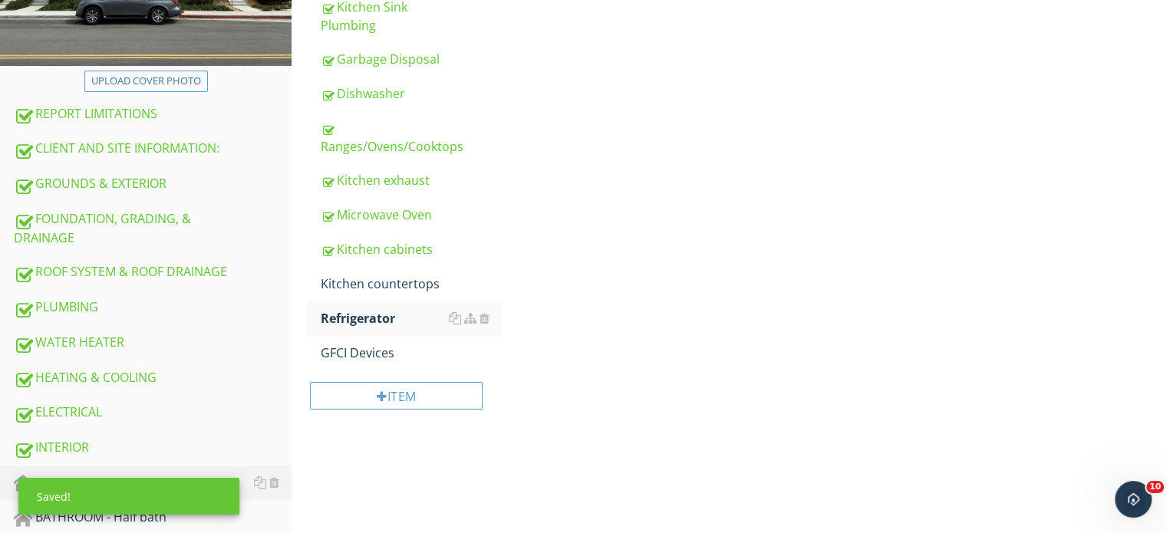
scroll to position [307, 0]
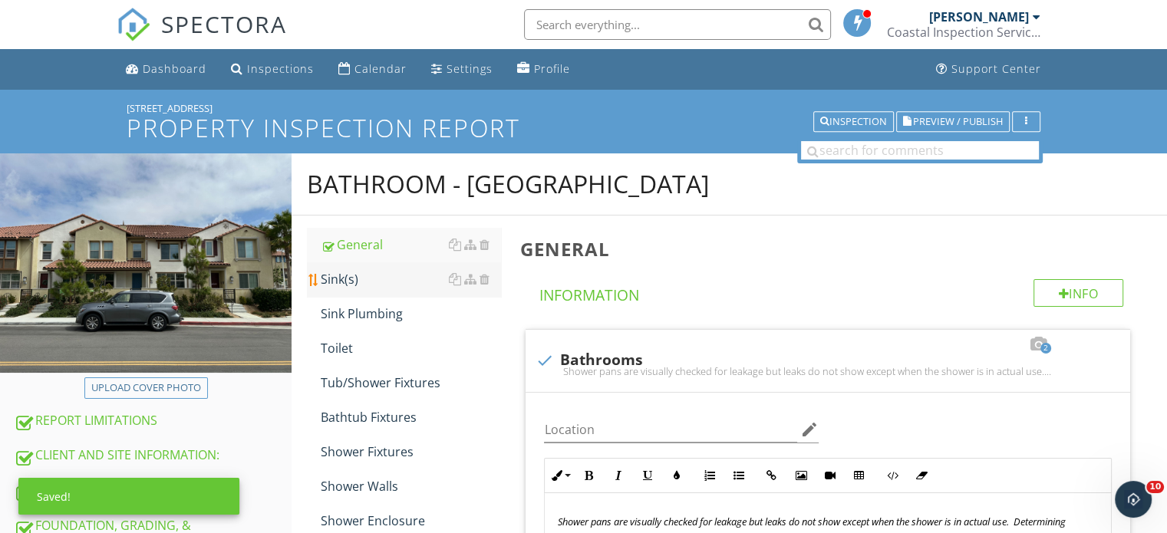
click at [358, 285] on div "Sink(s)" at bounding box center [411, 279] width 180 height 18
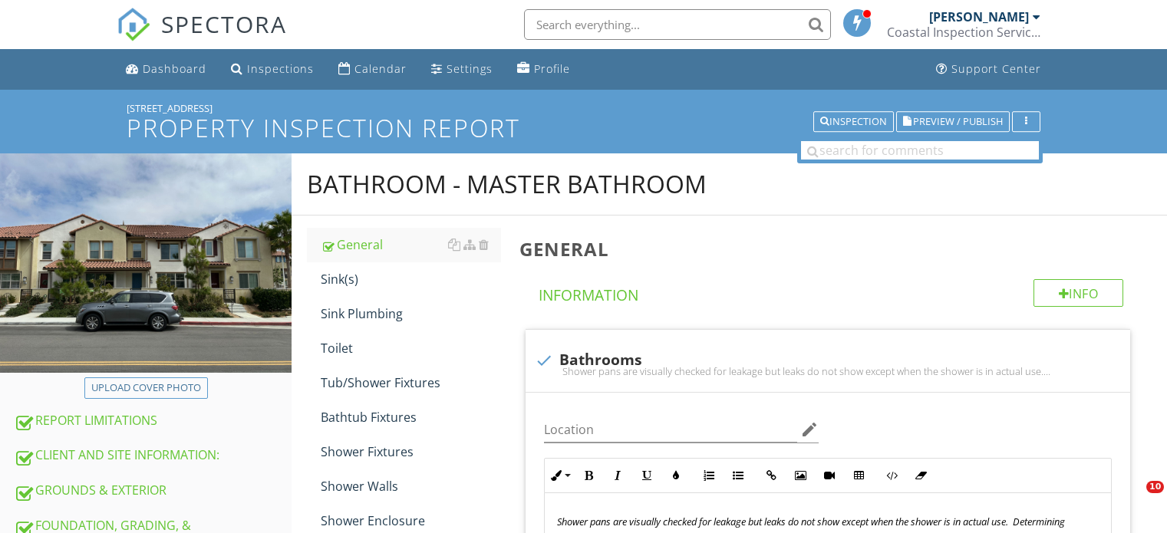
scroll to position [365, 0]
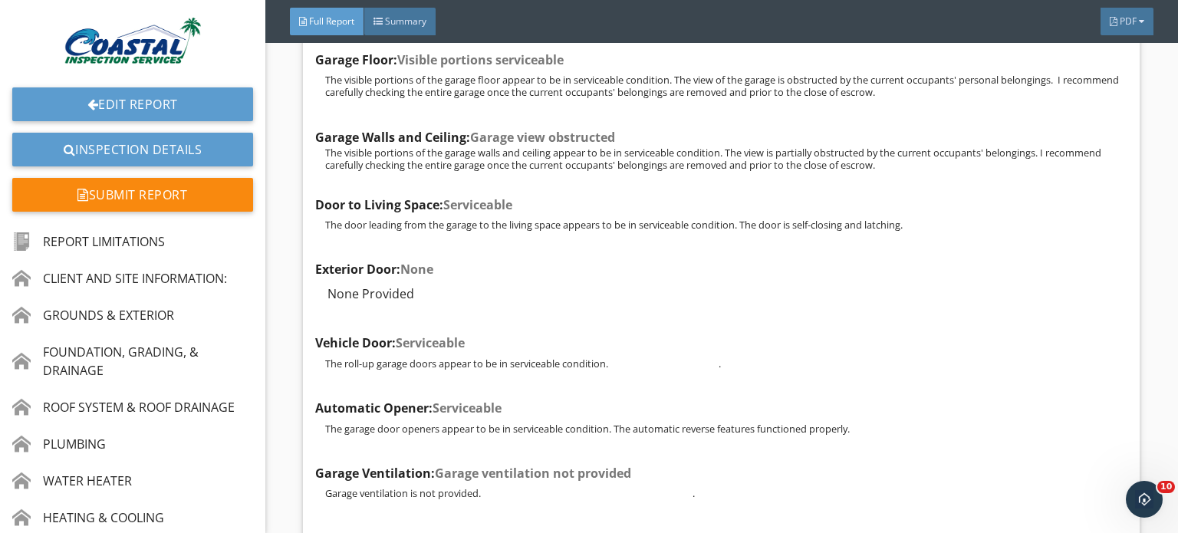
scroll to position [21799, 0]
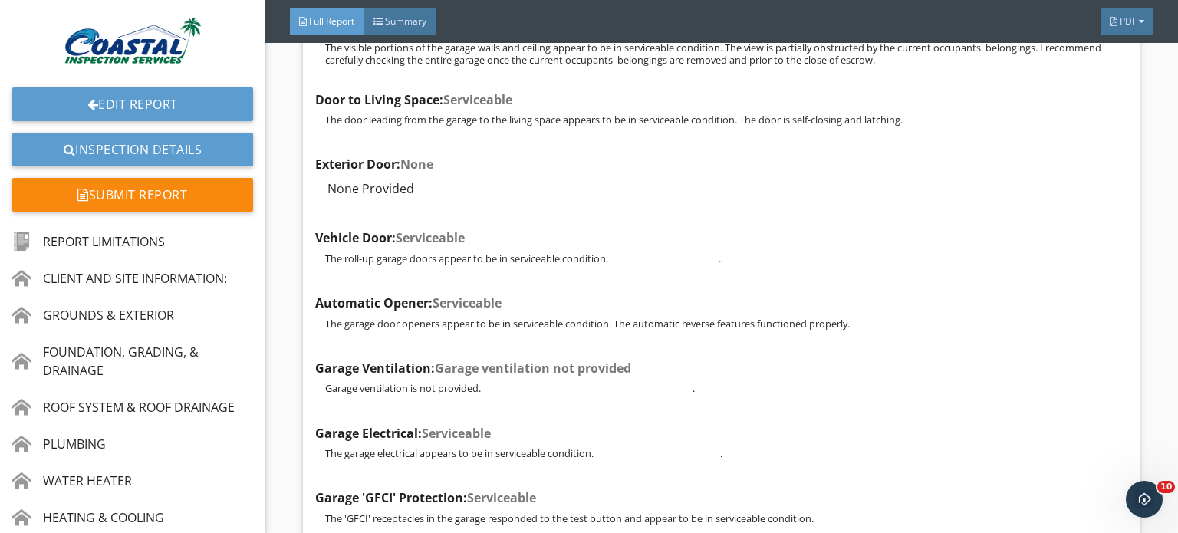
click at [104, 166] on div "Edit Report Inspection Details Submit Report" at bounding box center [132, 117] width 265 height 211
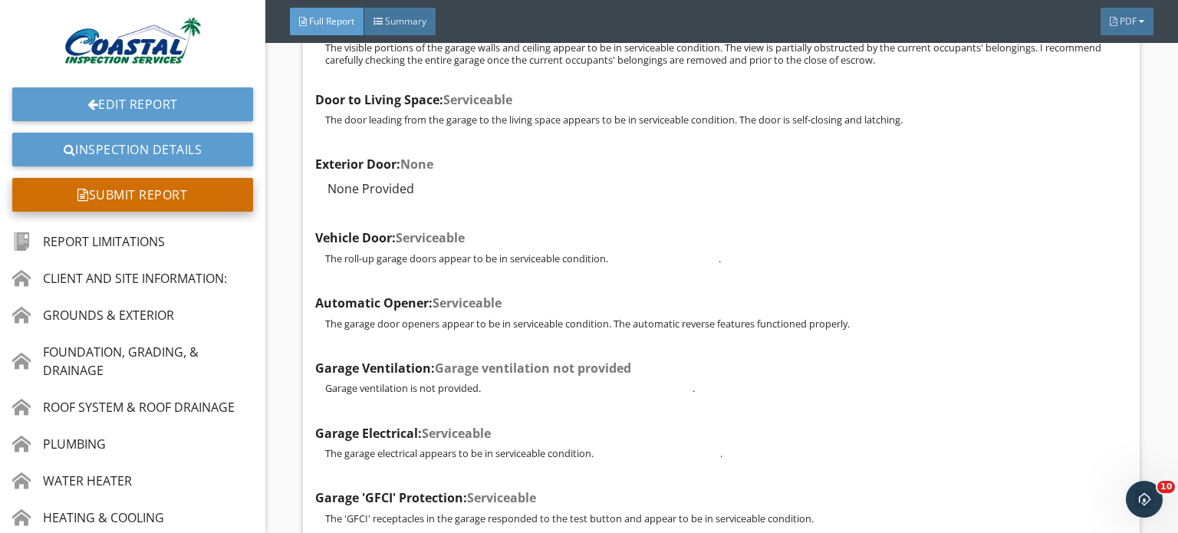
click at [99, 185] on div "Submit Report" at bounding box center [132, 195] width 241 height 34
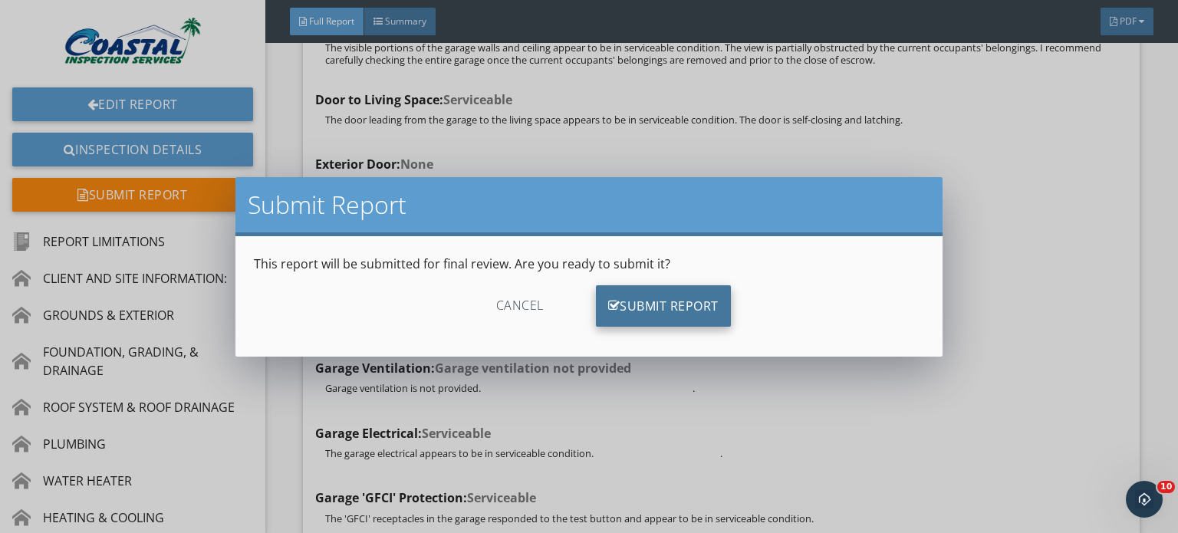
click at [685, 309] on div "Submit Report" at bounding box center [663, 305] width 135 height 41
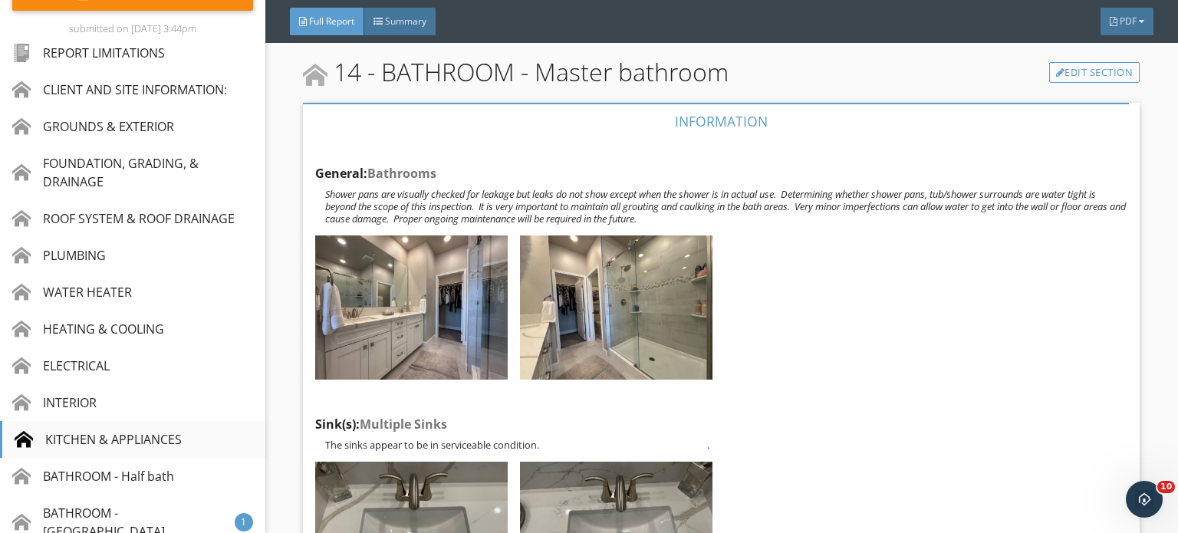
scroll to position [307, 0]
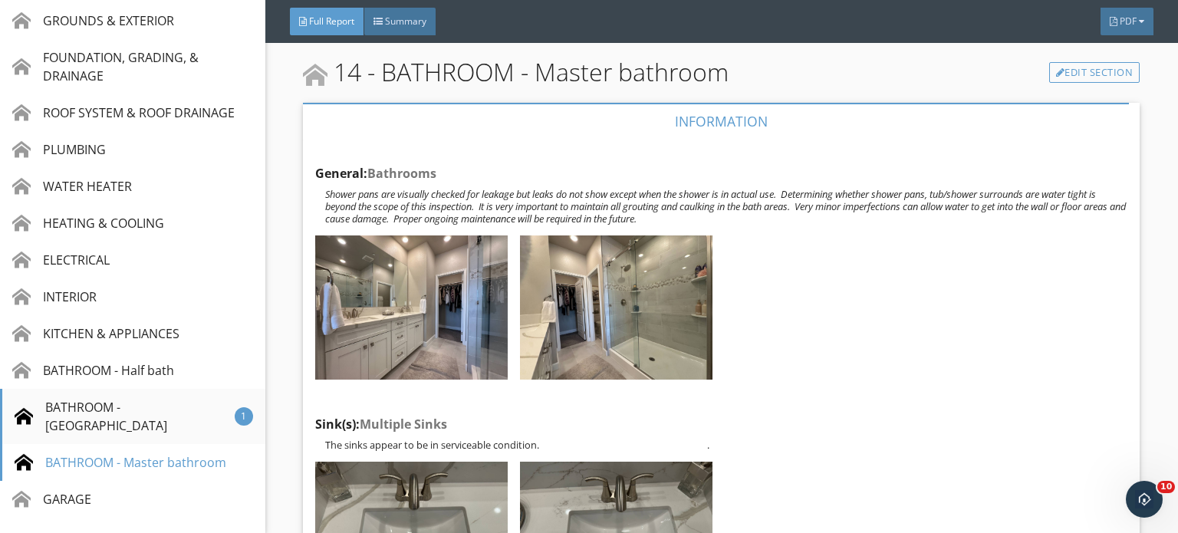
click at [132, 407] on div "BATHROOM - Upper Level Hall" at bounding box center [125, 416] width 220 height 37
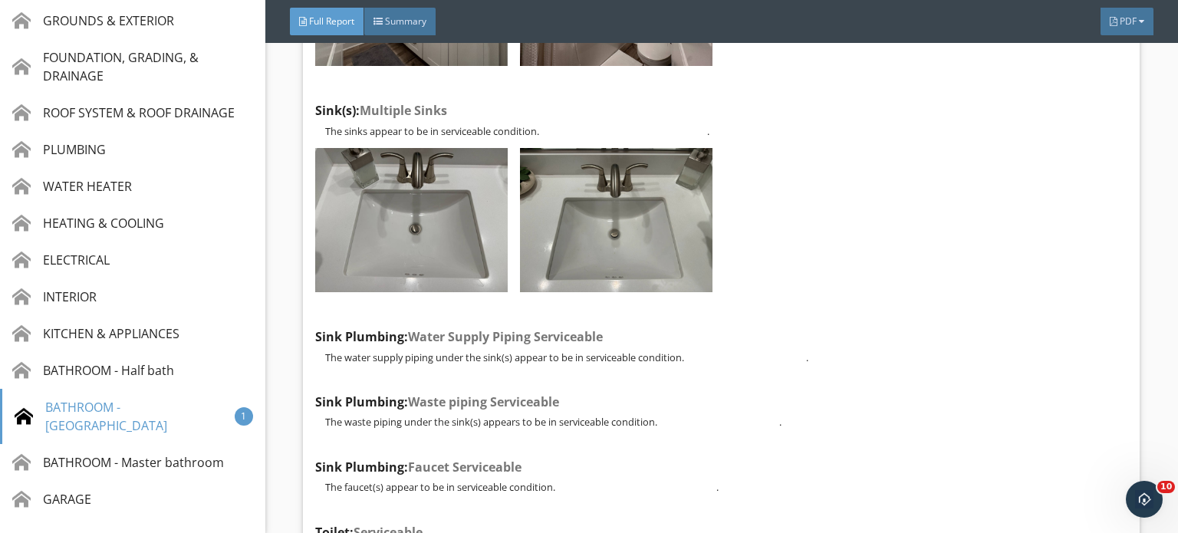
scroll to position [18926, 0]
